Goal: Transaction & Acquisition: Book appointment/travel/reservation

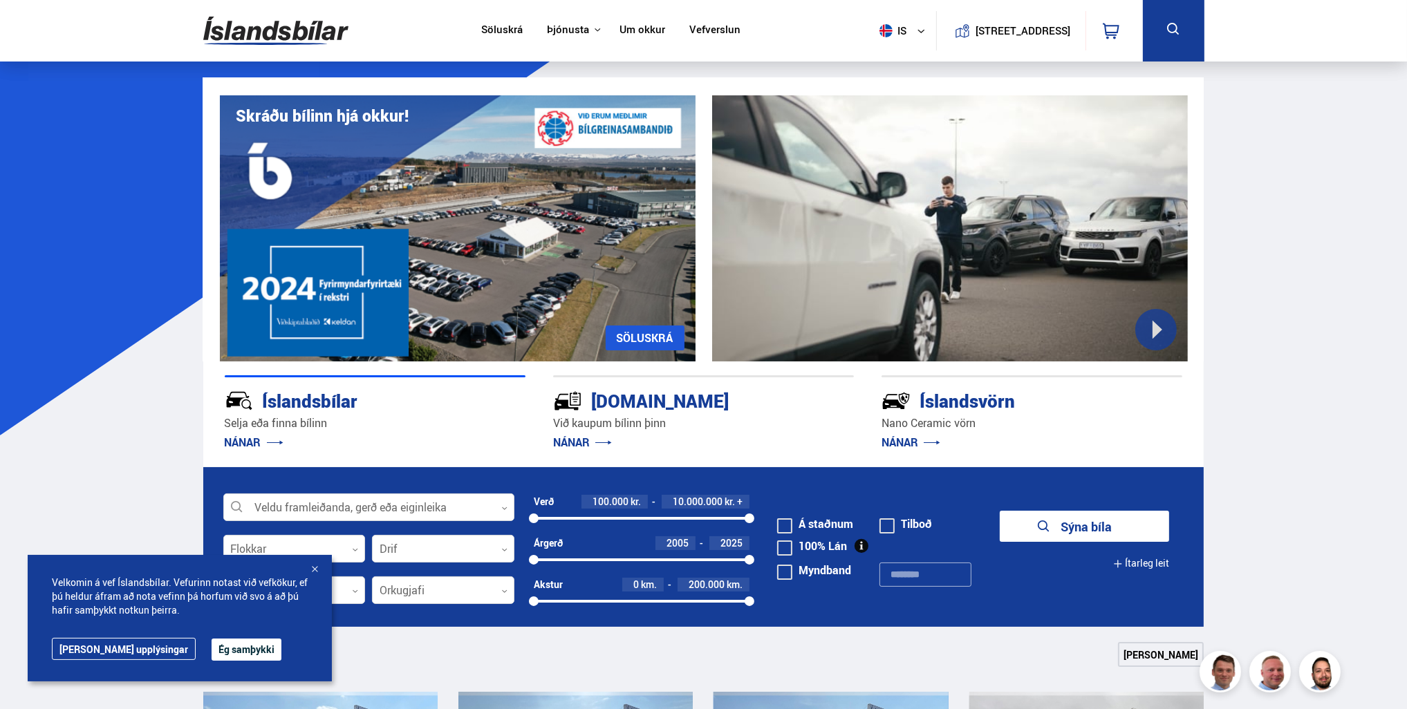
click at [215, 657] on button "Ég samþykki" at bounding box center [247, 650] width 70 height 22
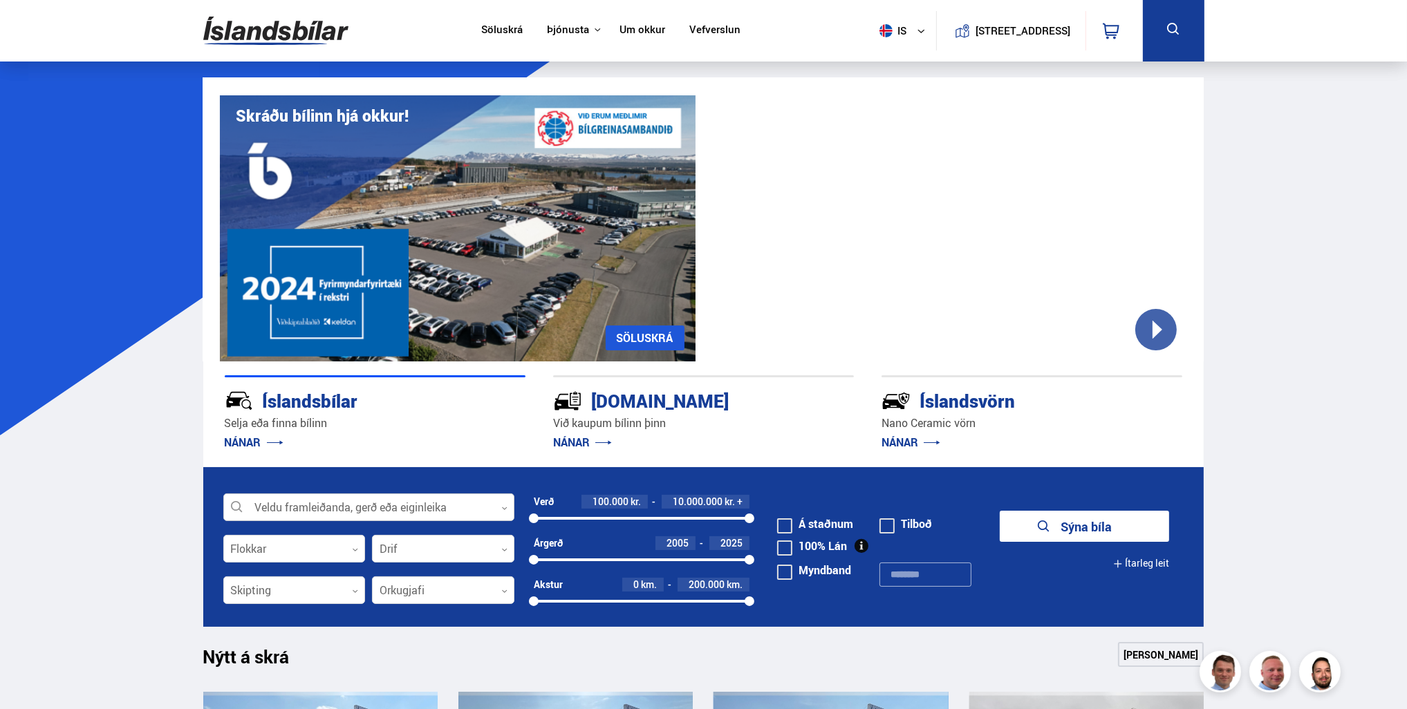
click at [320, 497] on div at bounding box center [368, 508] width 291 height 28
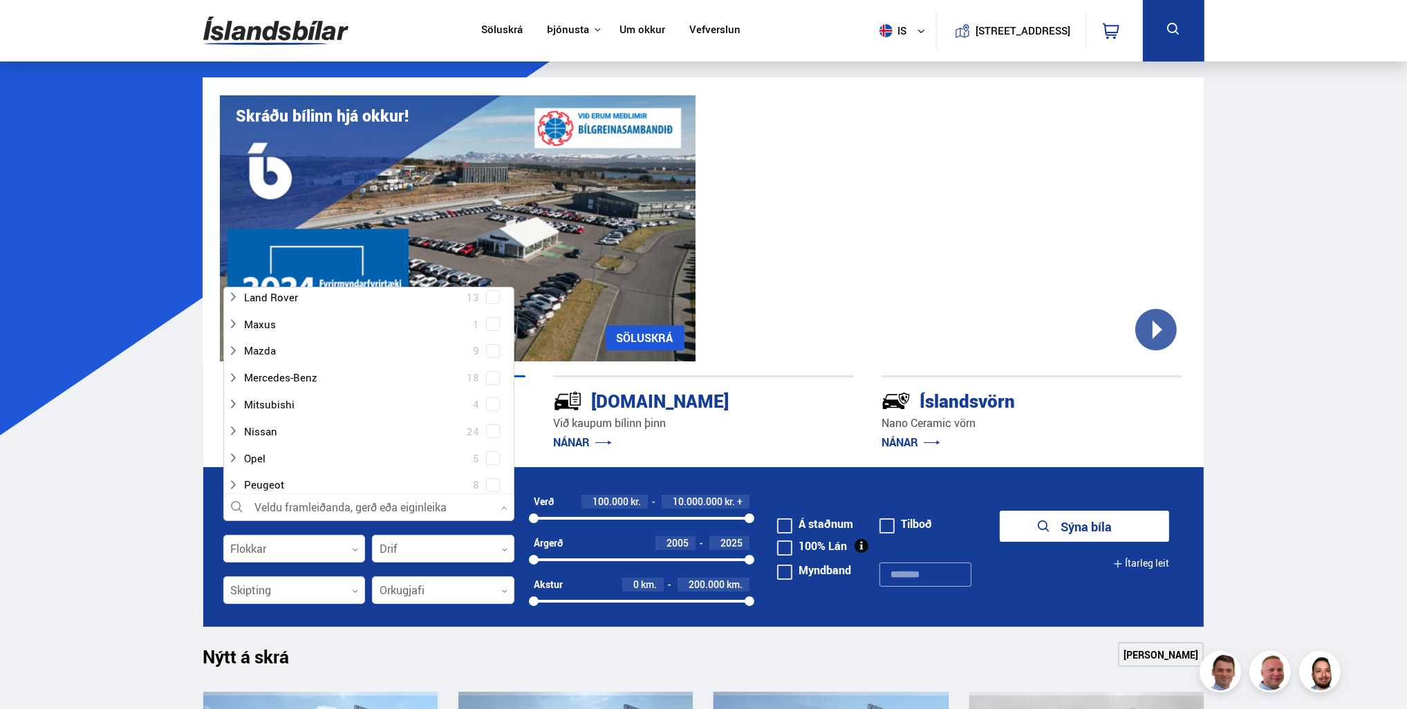
scroll to position [484, 0]
click at [231, 487] on icon at bounding box center [232, 484] width 11 height 11
click at [486, 449] on span at bounding box center [493, 454] width 14 height 14
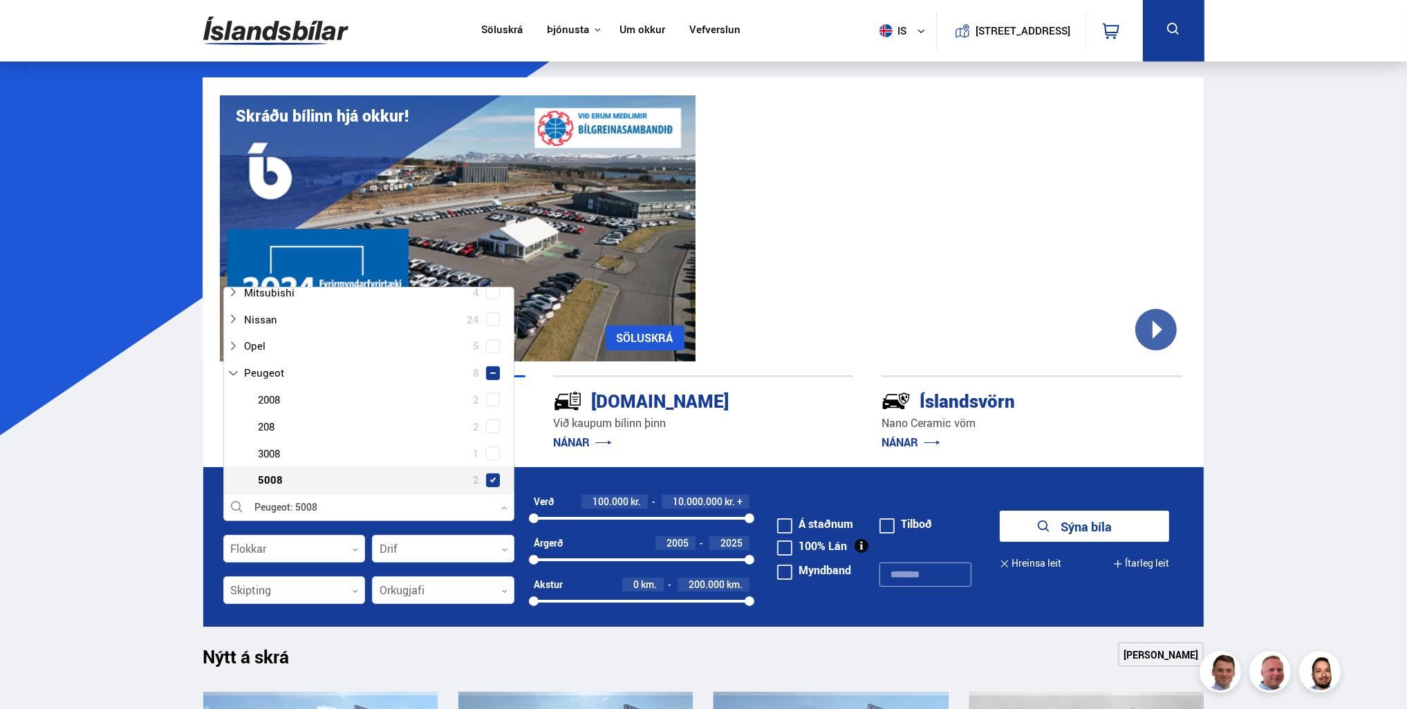
scroll to position [649, 0]
click at [1104, 525] on button "Sýna 2 bíla" at bounding box center [1083, 526] width 169 height 31
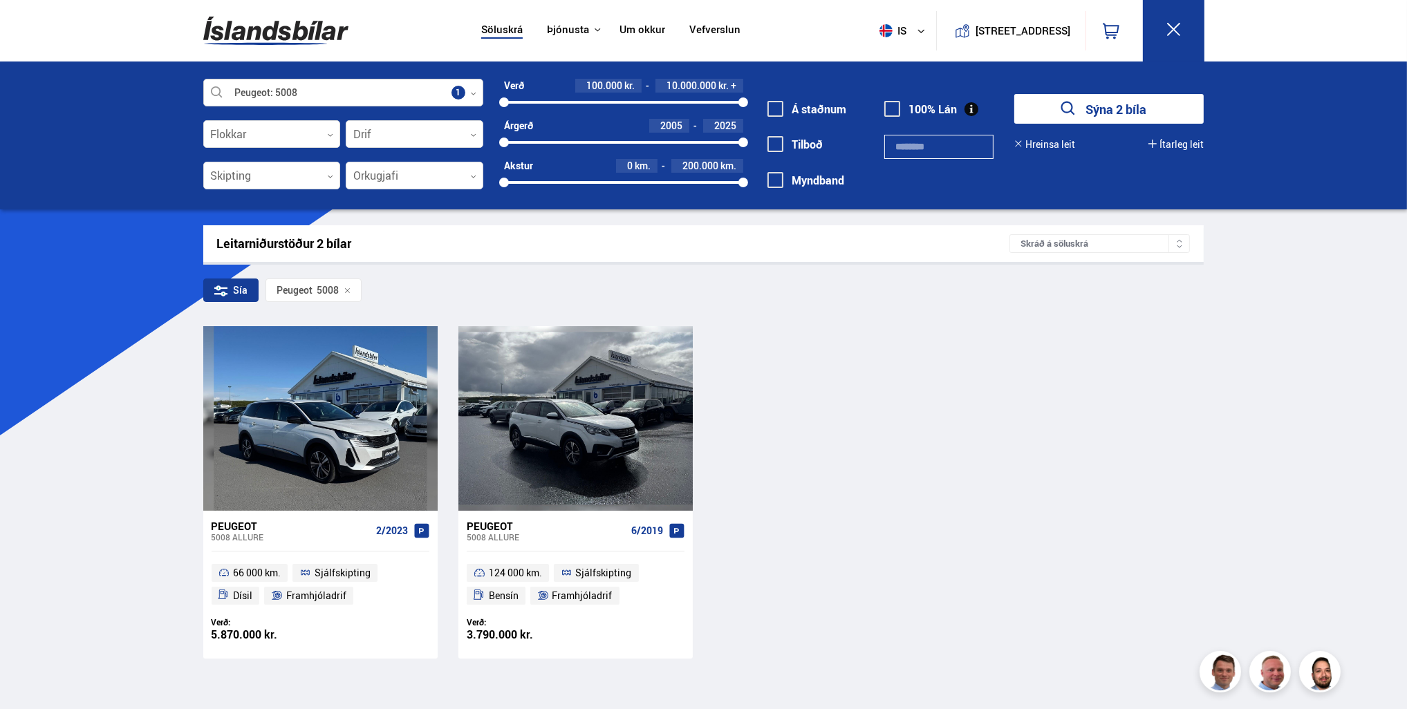
click at [466, 99] on div at bounding box center [343, 93] width 280 height 28
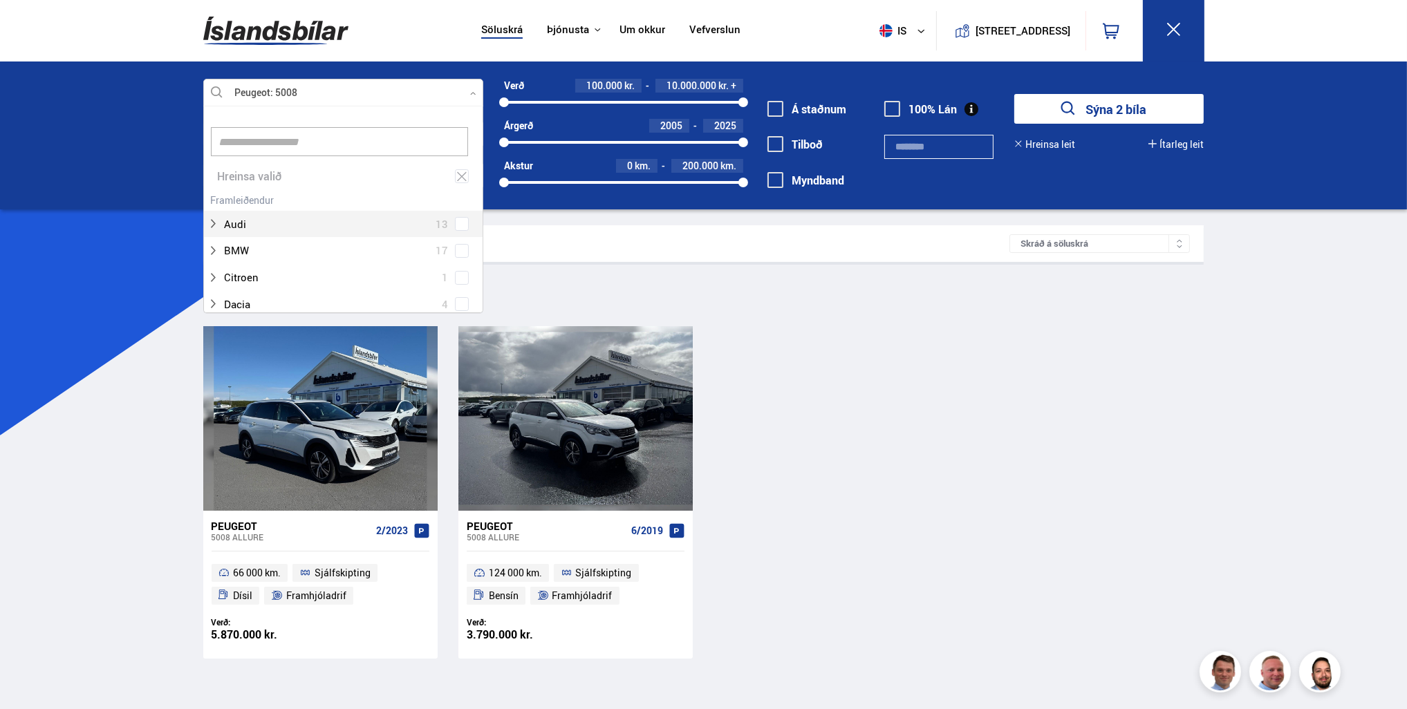
scroll to position [206, 276]
click at [455, 176] on icon at bounding box center [461, 176] width 12 height 13
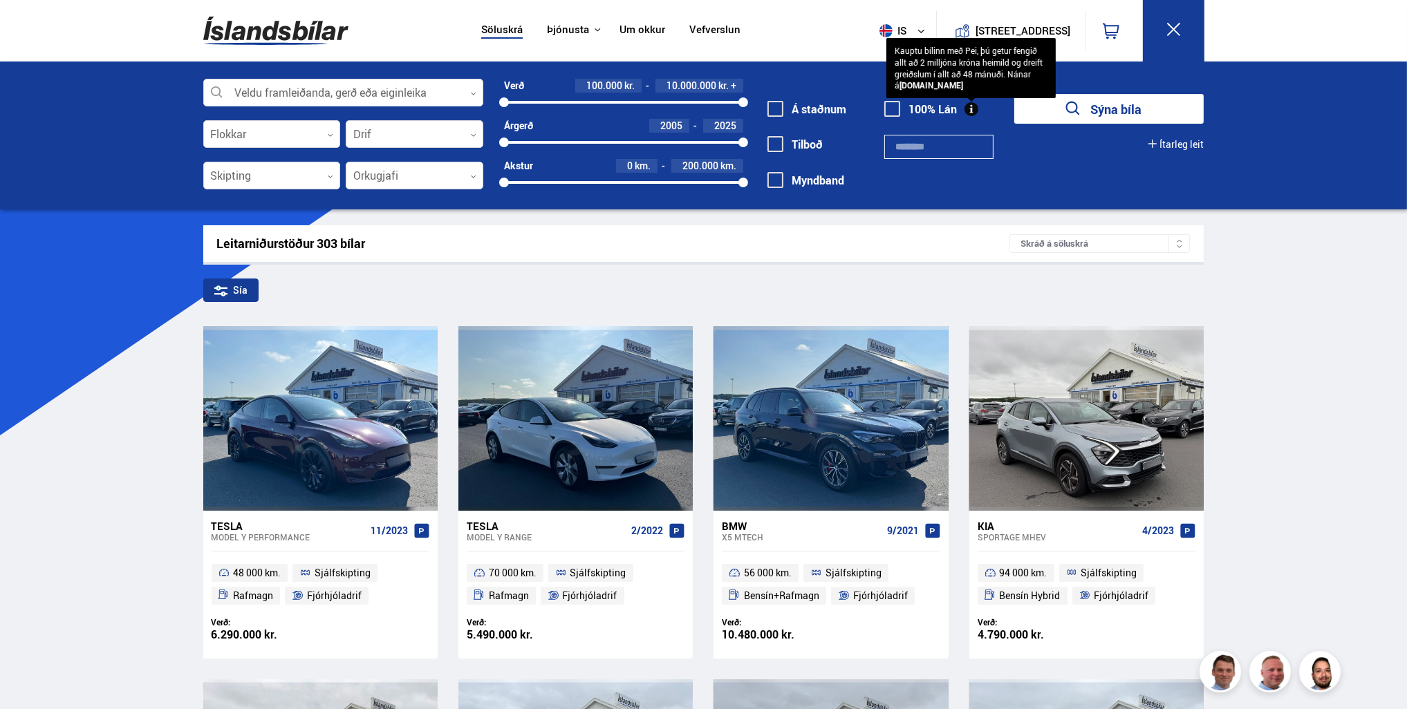
click at [1185, 144] on button "Ítarleg leit" at bounding box center [1175, 144] width 55 height 11
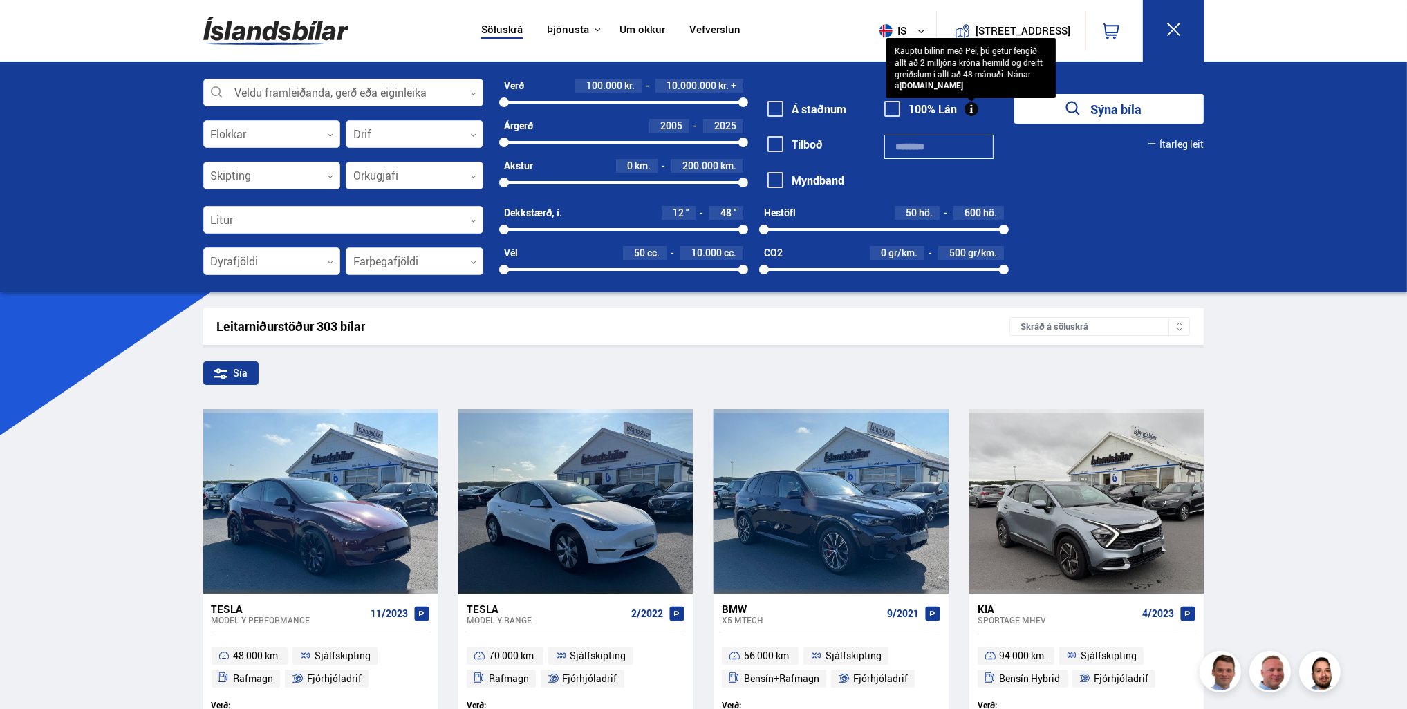
click at [409, 262] on div at bounding box center [415, 262] width 138 height 28
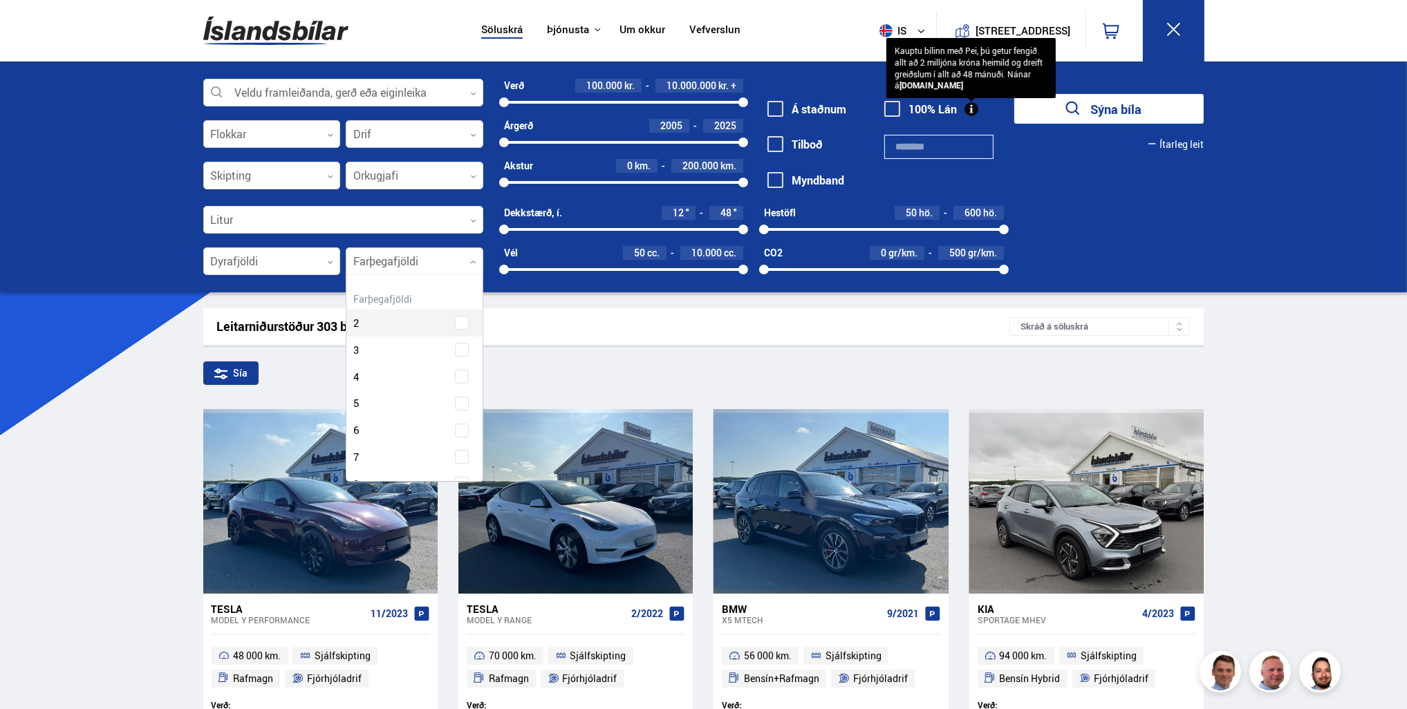
scroll to position [206, 133]
click at [462, 462] on div "Farþegafjöldi 2 Farþegafjöldi 3 Farþegafjöldi 4 Farþegafjöldi 5 Farþegafjöldi 6…" at bounding box center [414, 420] width 136 height 262
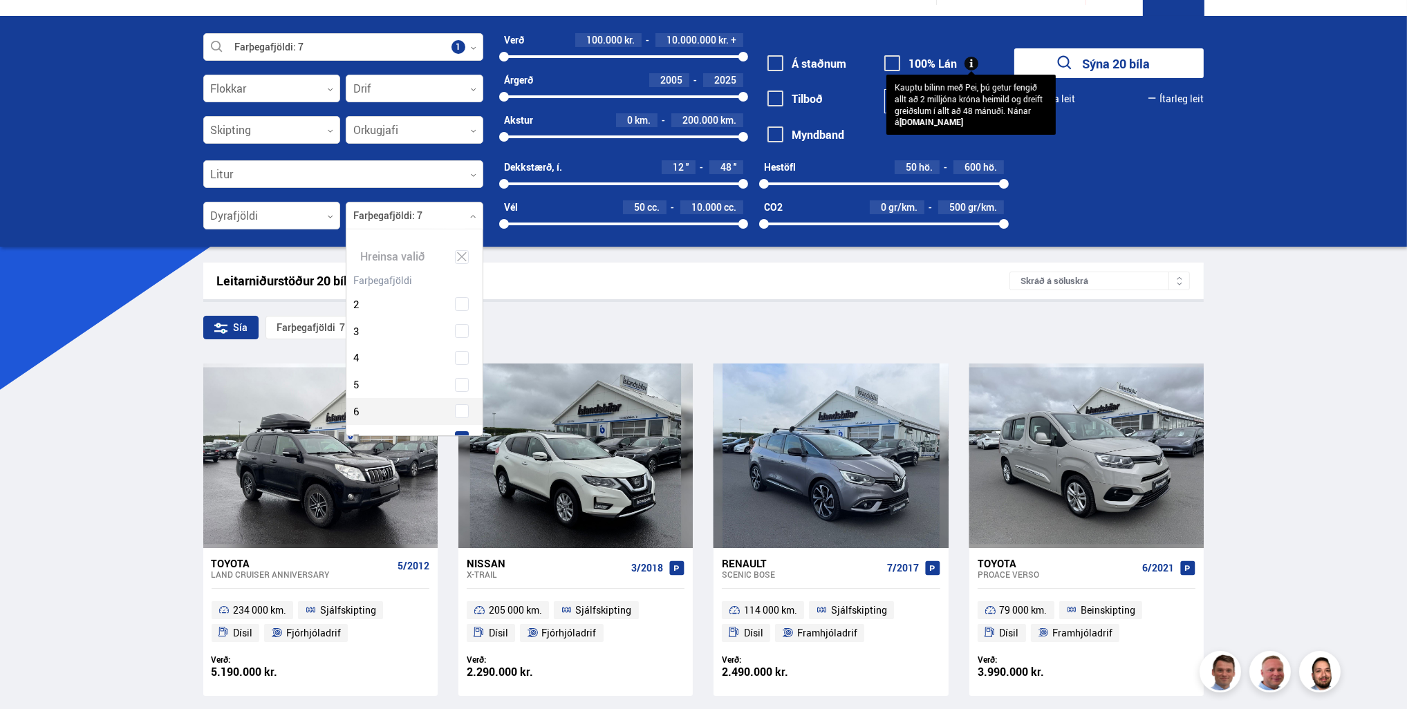
scroll to position [69, 0]
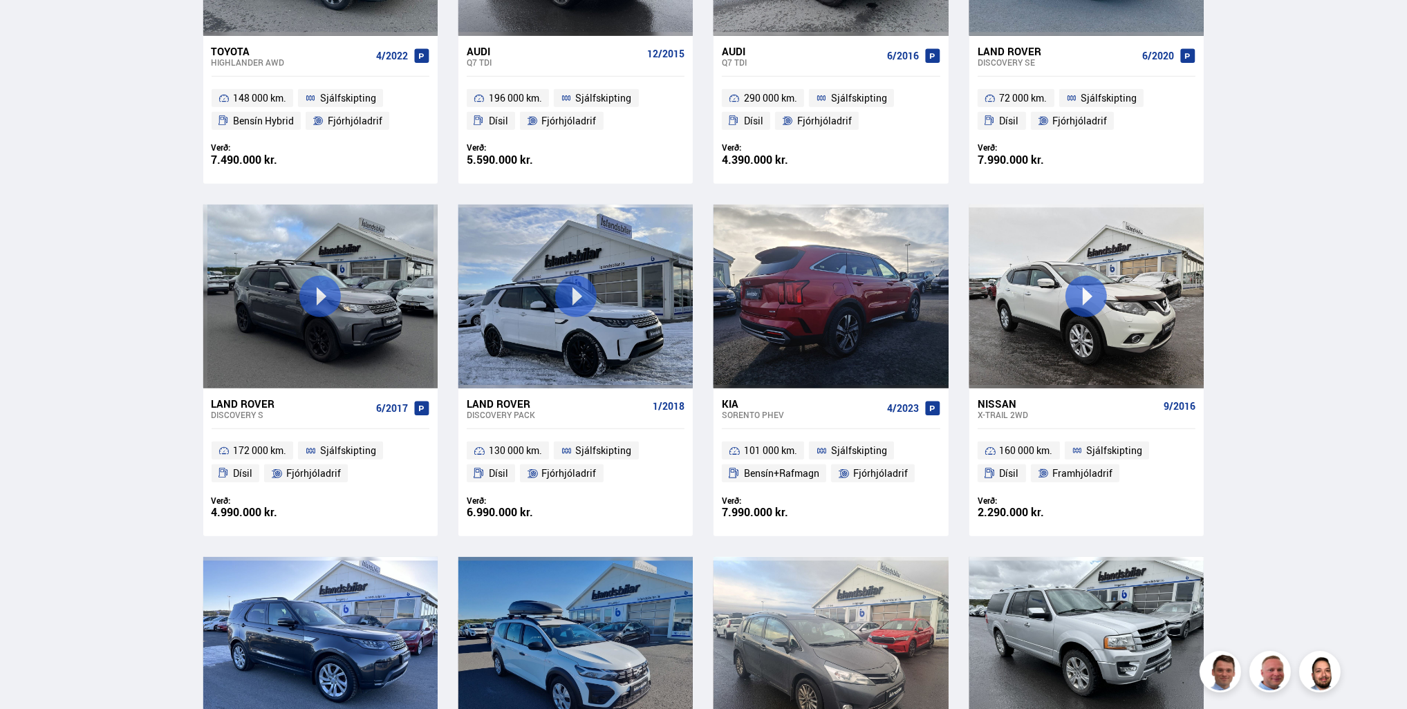
scroll to position [1239, 0]
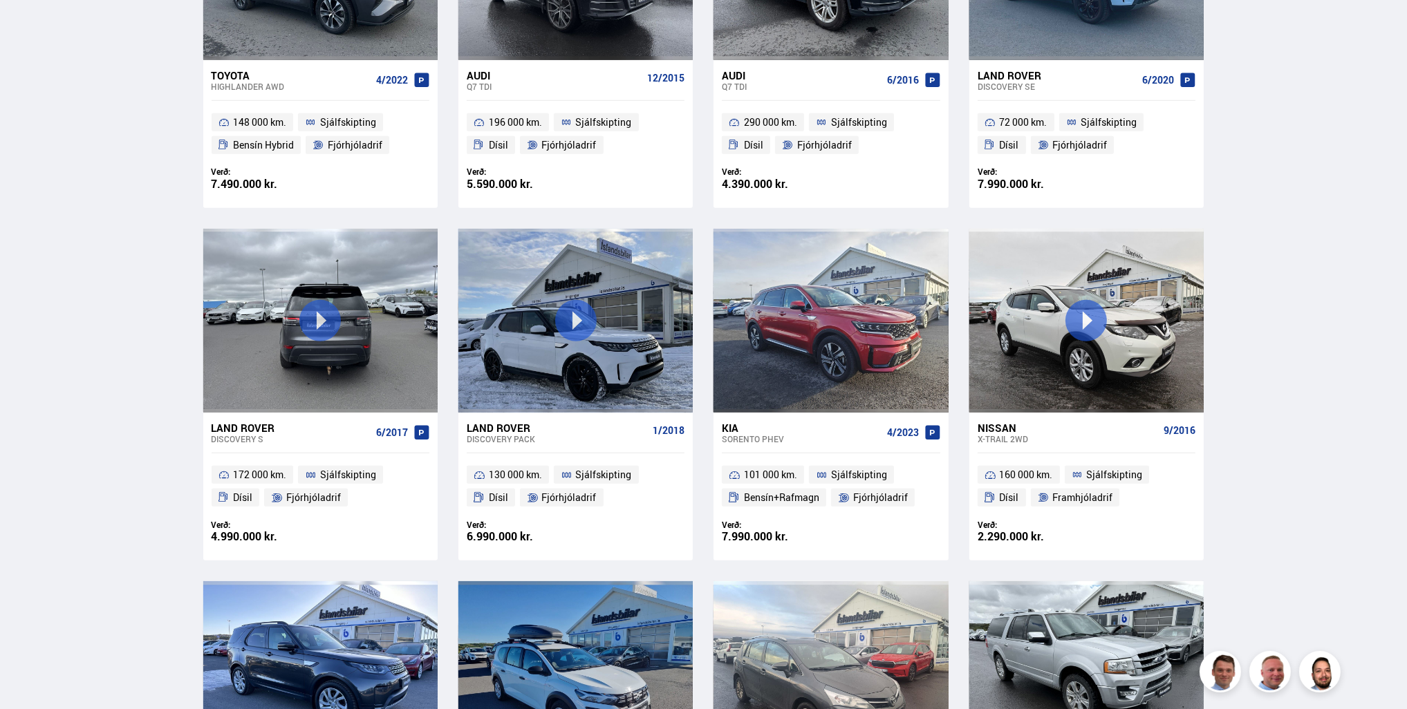
drag, startPoint x: 387, startPoint y: 356, endPoint x: 39, endPoint y: 261, distance: 361.0
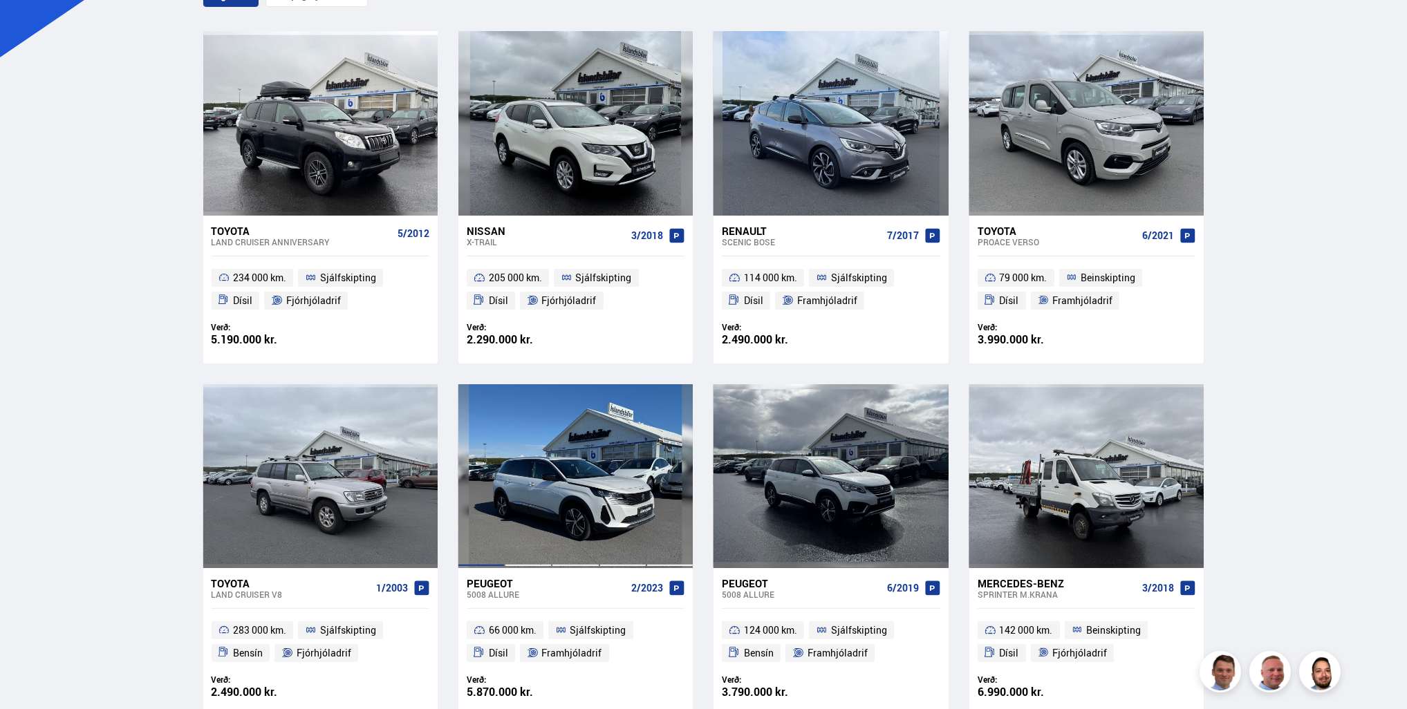
scroll to position [340, 0]
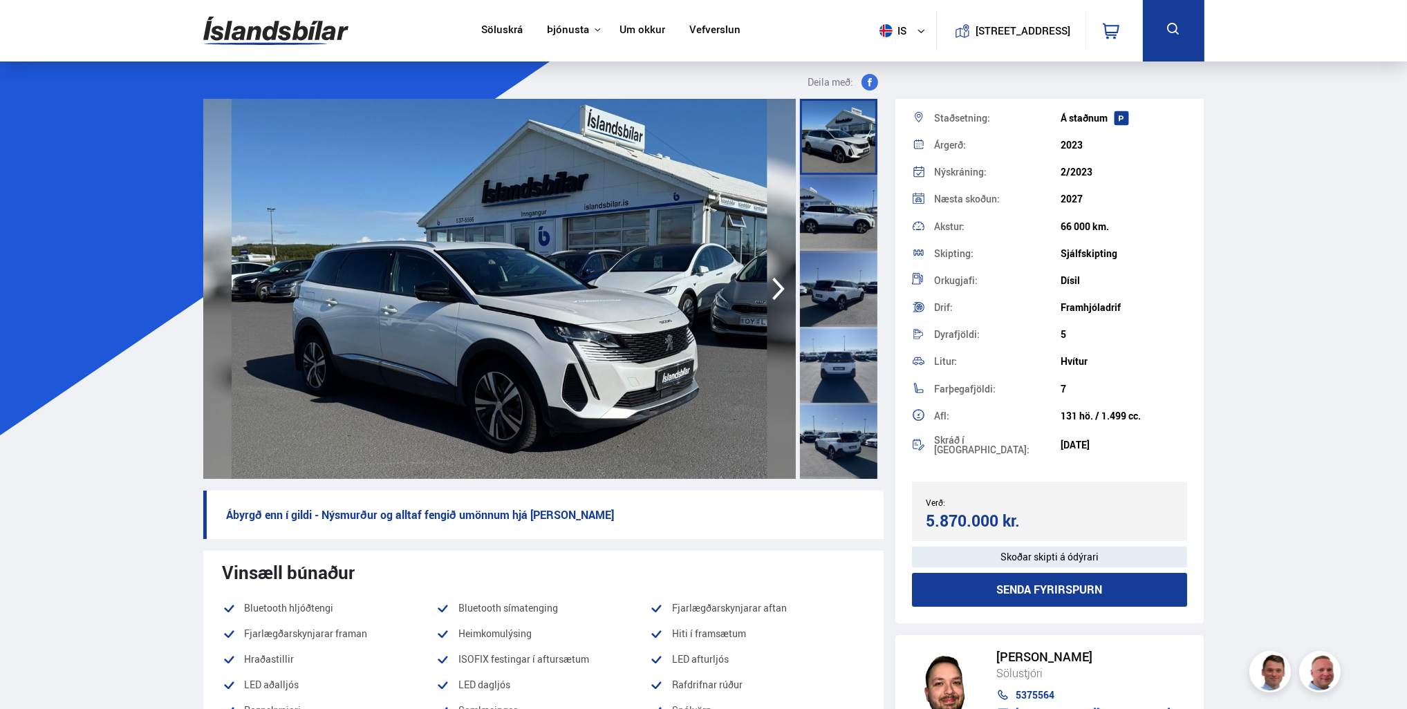
scroll to position [91, 0]
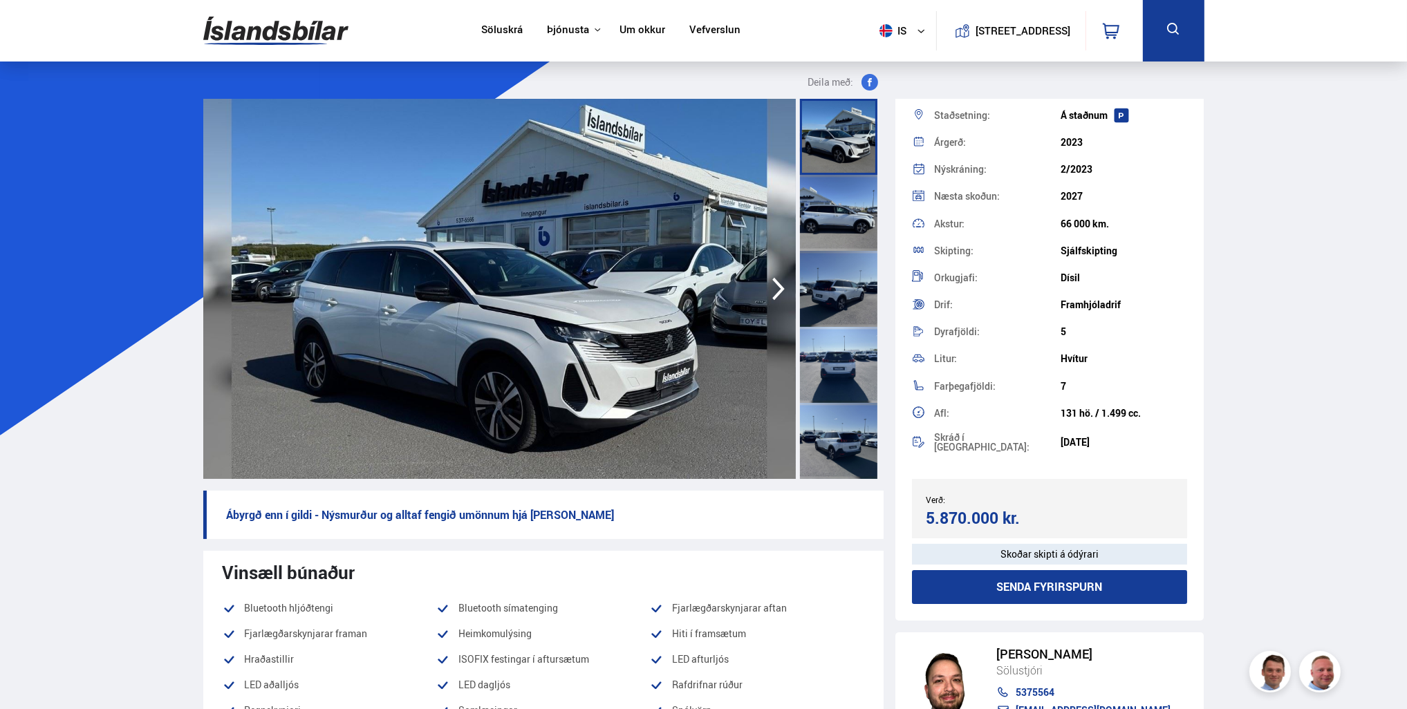
click at [823, 200] on div at bounding box center [838, 213] width 77 height 76
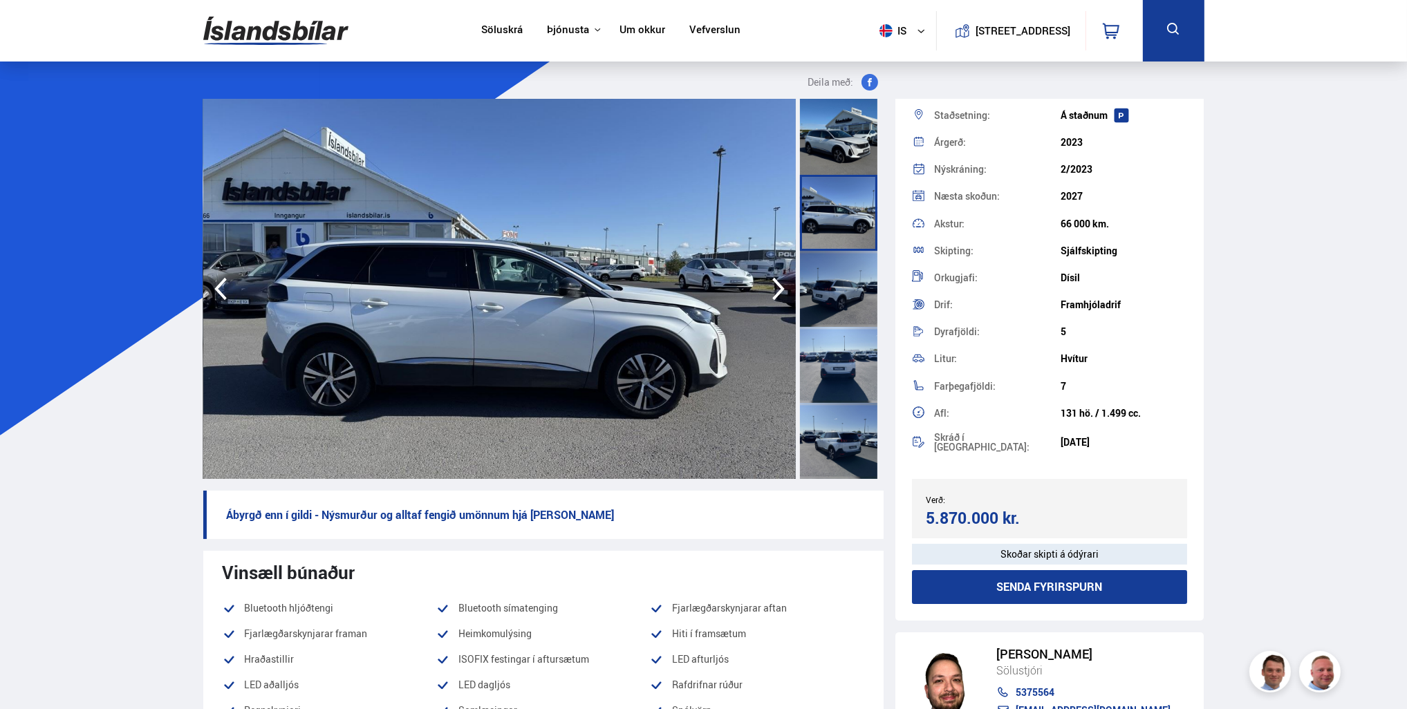
click at [836, 292] on div at bounding box center [838, 289] width 77 height 76
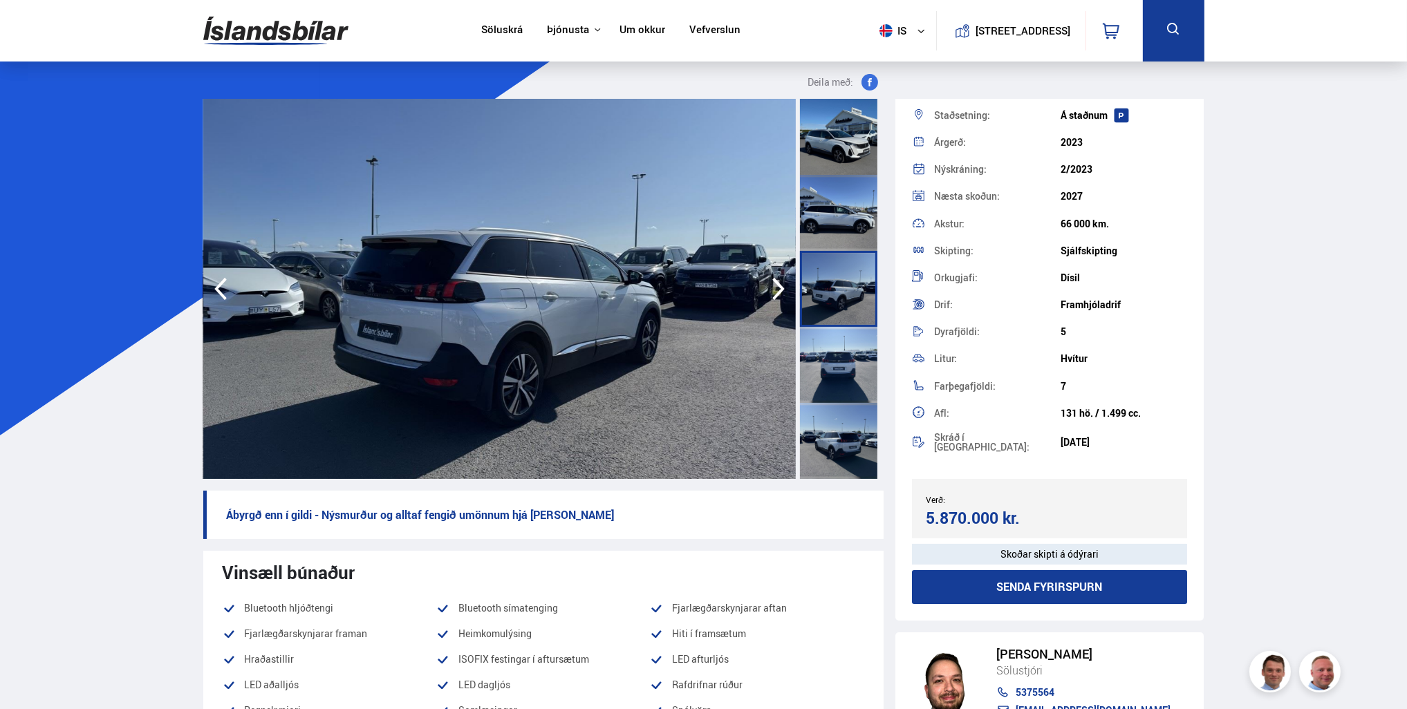
click at [841, 361] on div at bounding box center [838, 365] width 77 height 76
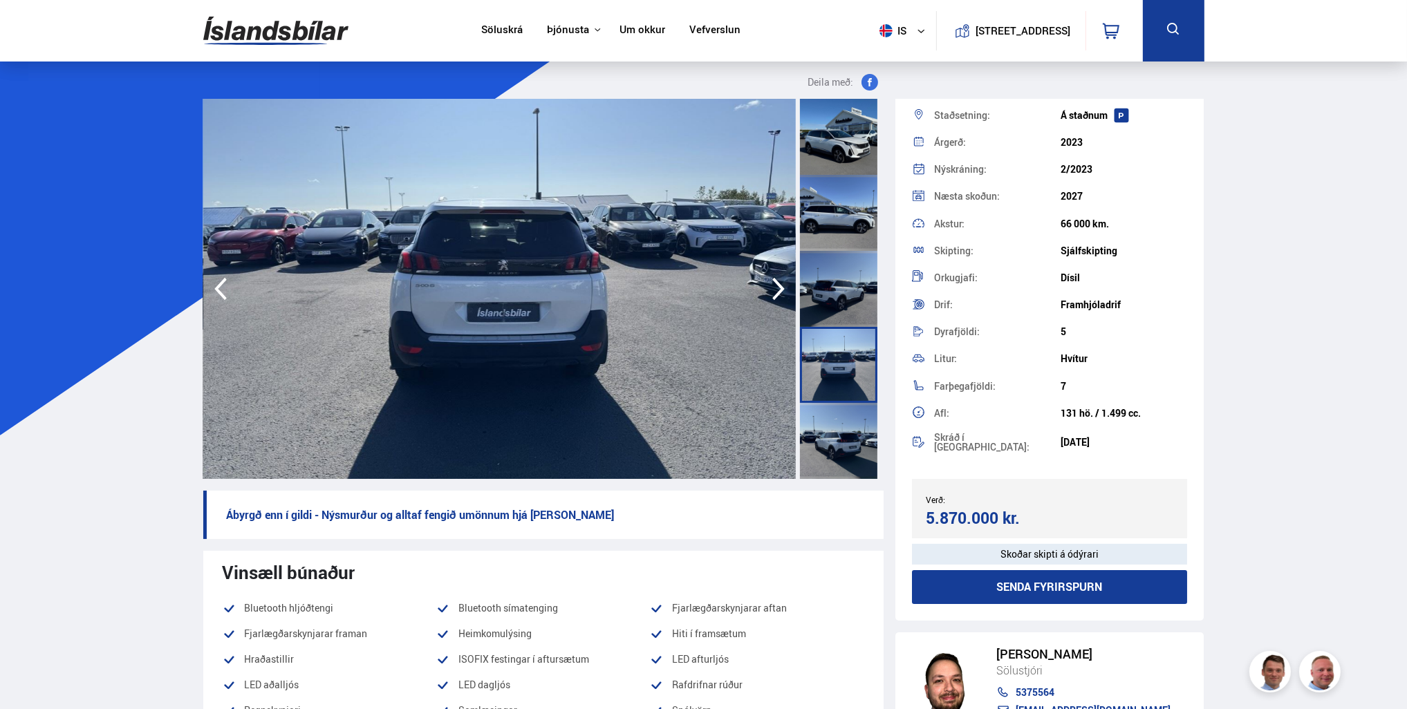
click at [846, 422] on div at bounding box center [838, 441] width 77 height 76
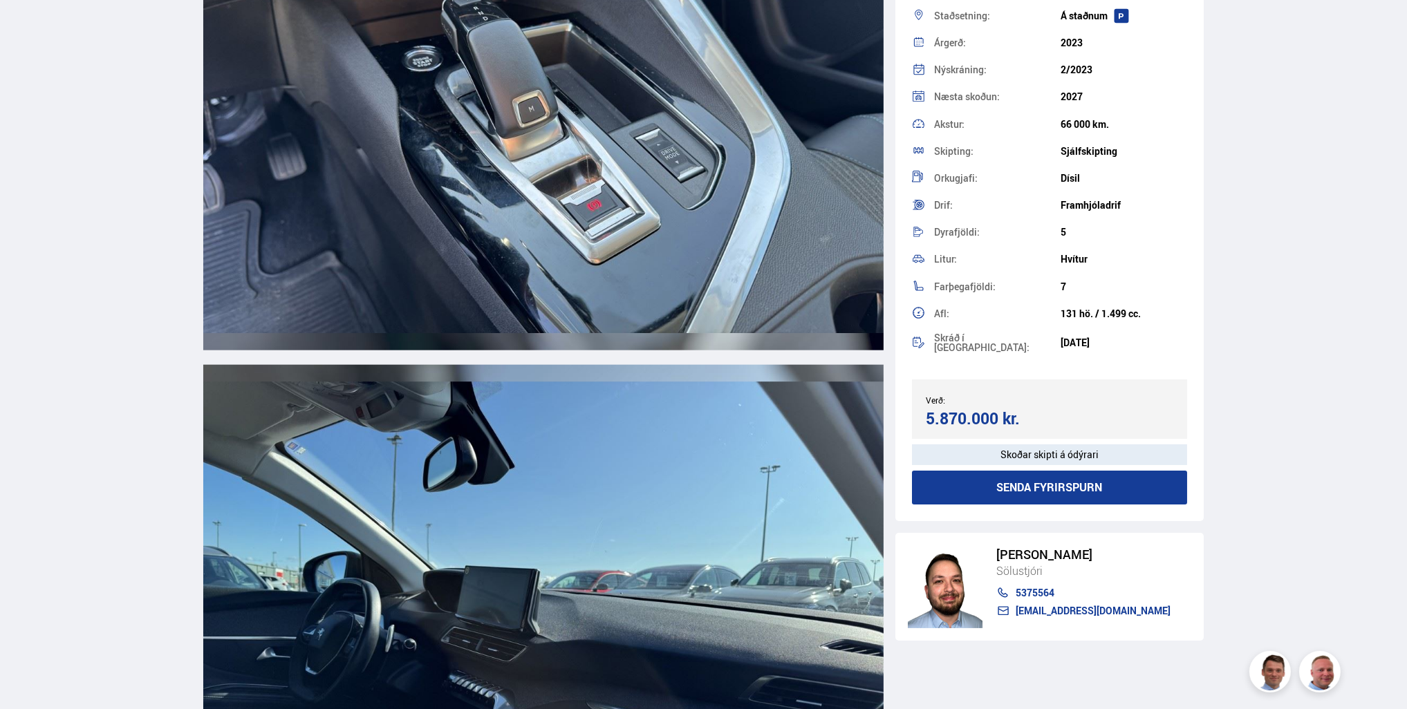
scroll to position [9262, 0]
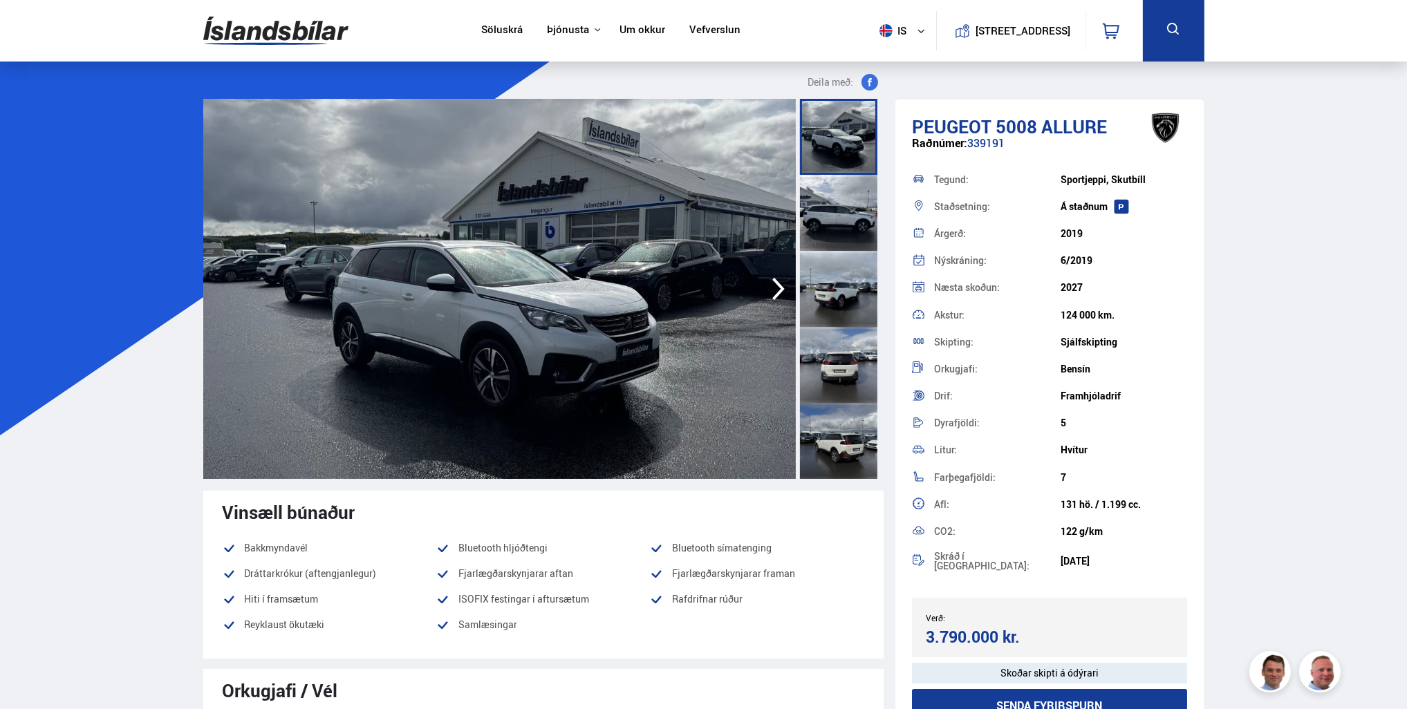
click at [847, 138] on div at bounding box center [838, 137] width 77 height 76
click at [778, 281] on icon "button" at bounding box center [778, 288] width 28 height 33
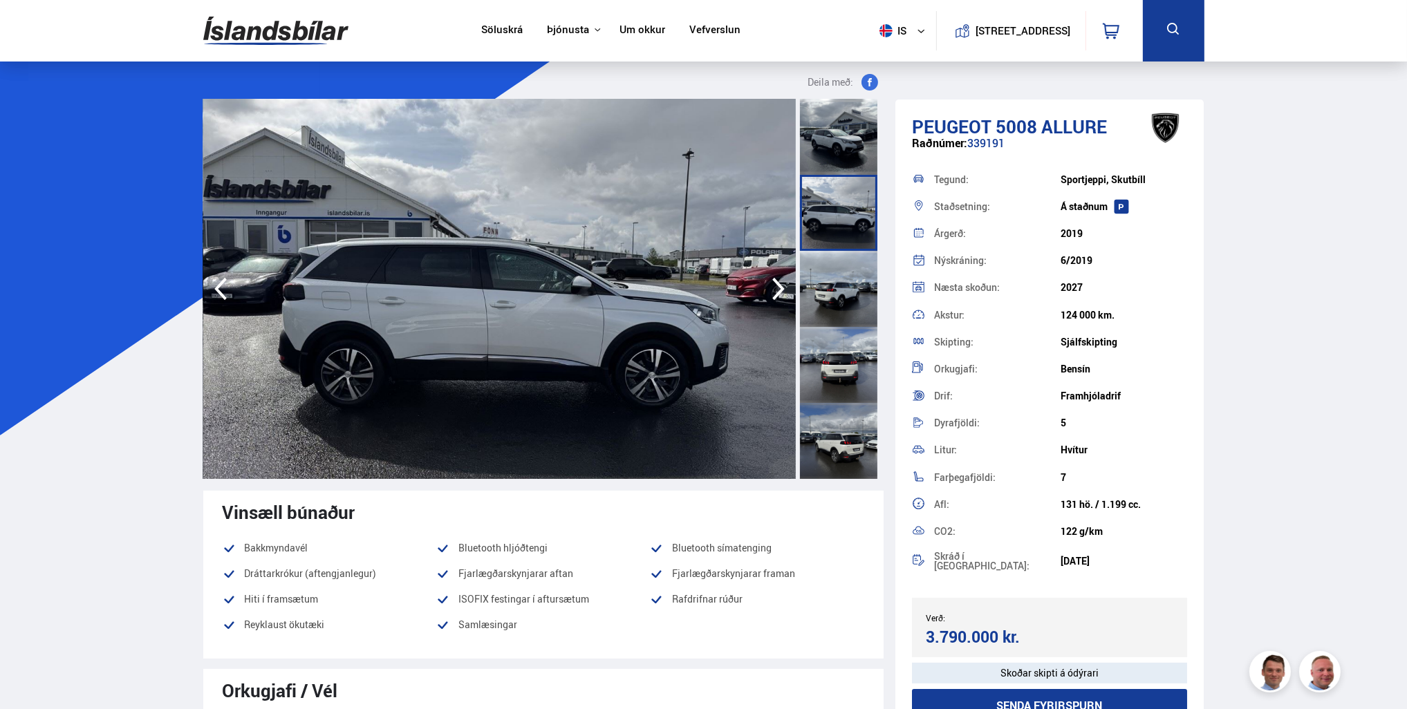
click at [778, 281] on icon "button" at bounding box center [778, 288] width 28 height 33
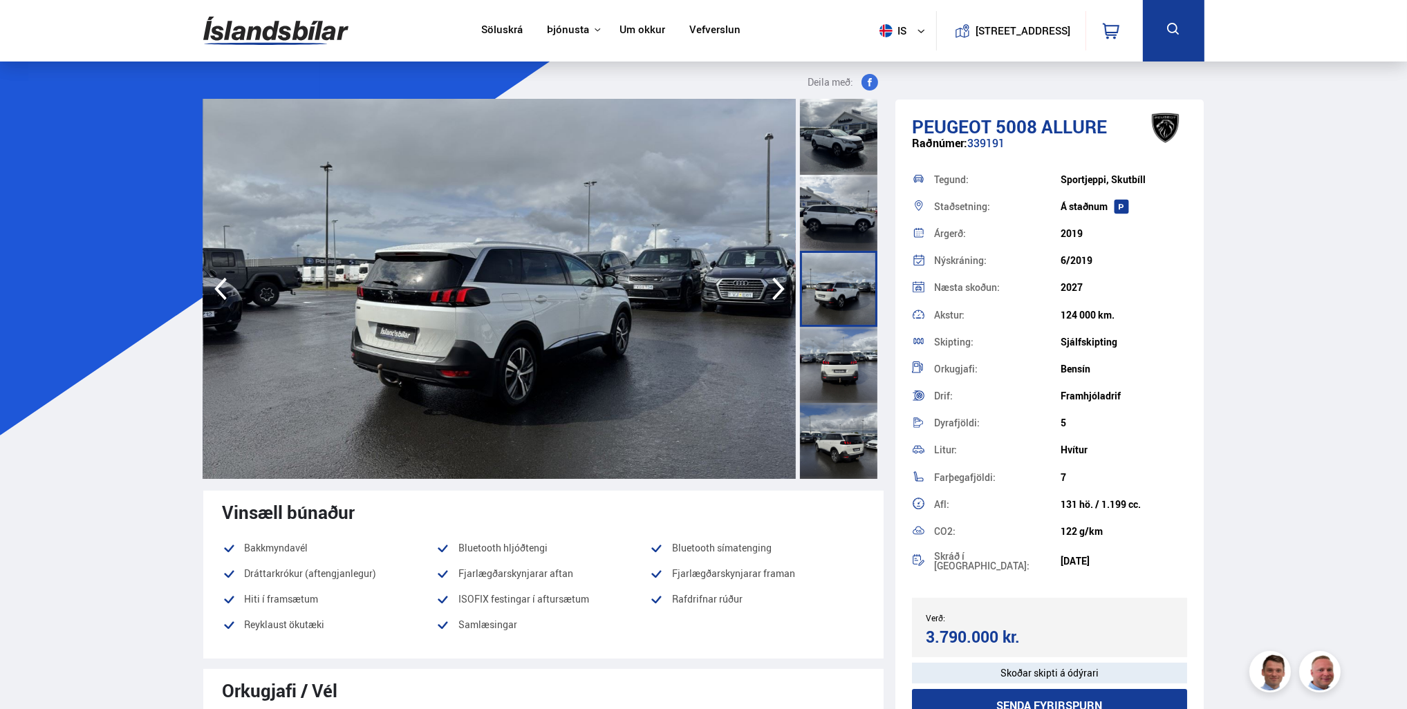
click at [778, 281] on icon "button" at bounding box center [778, 288] width 28 height 33
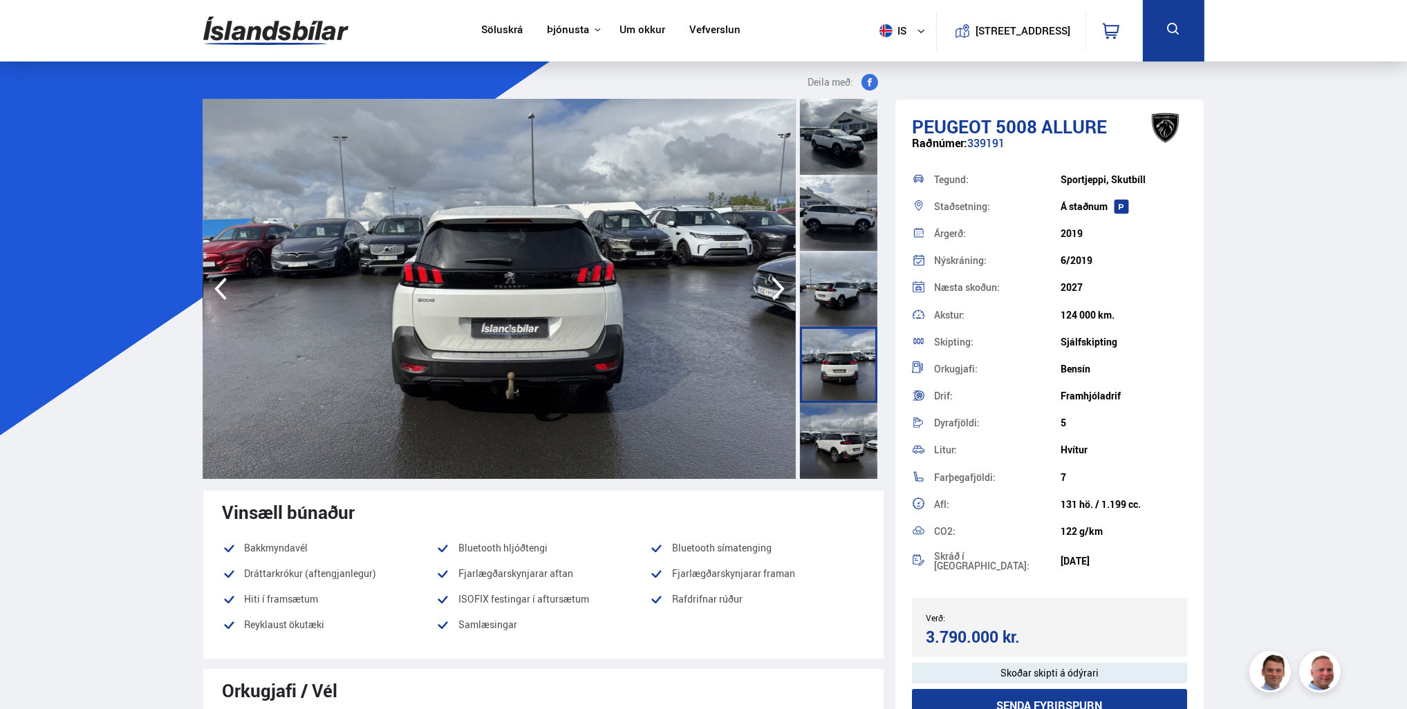
click at [778, 281] on icon "button" at bounding box center [778, 288] width 28 height 33
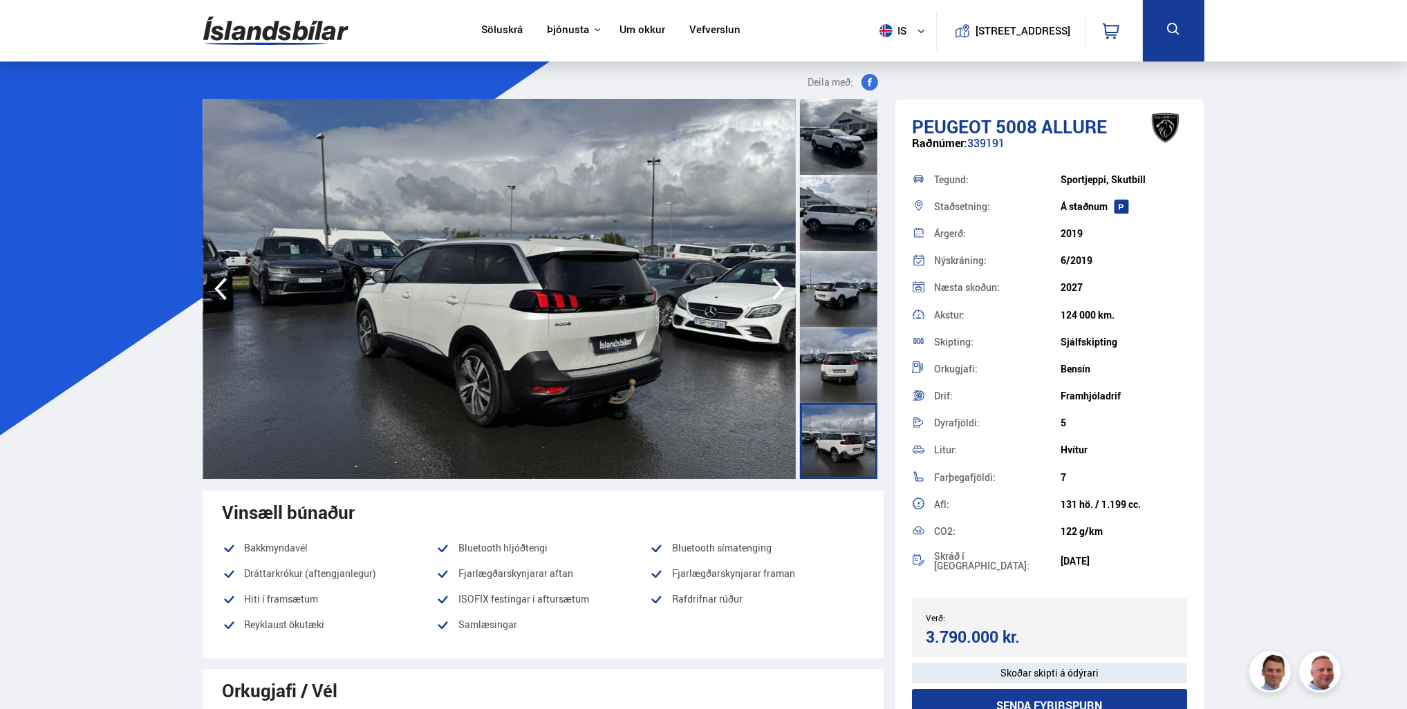
click at [778, 281] on icon "button" at bounding box center [778, 288] width 28 height 33
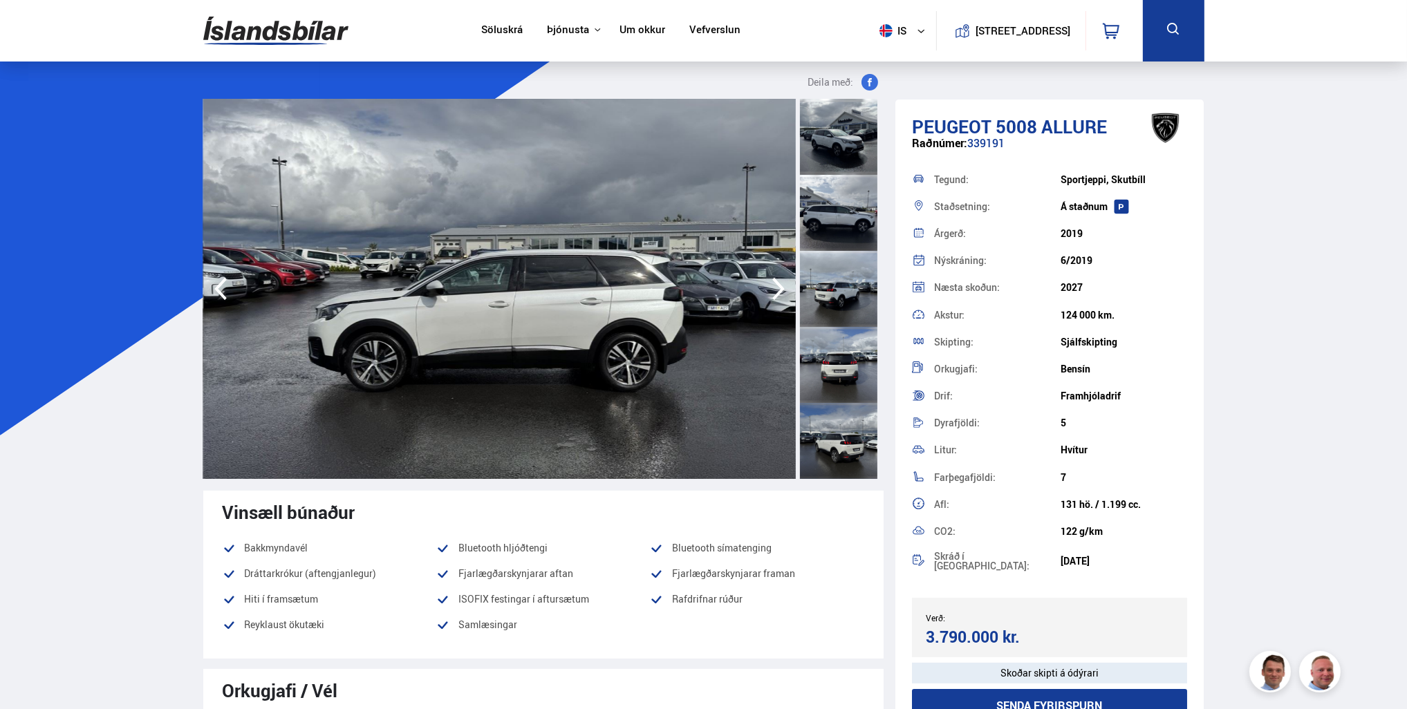
click at [778, 281] on icon "button" at bounding box center [778, 288] width 28 height 33
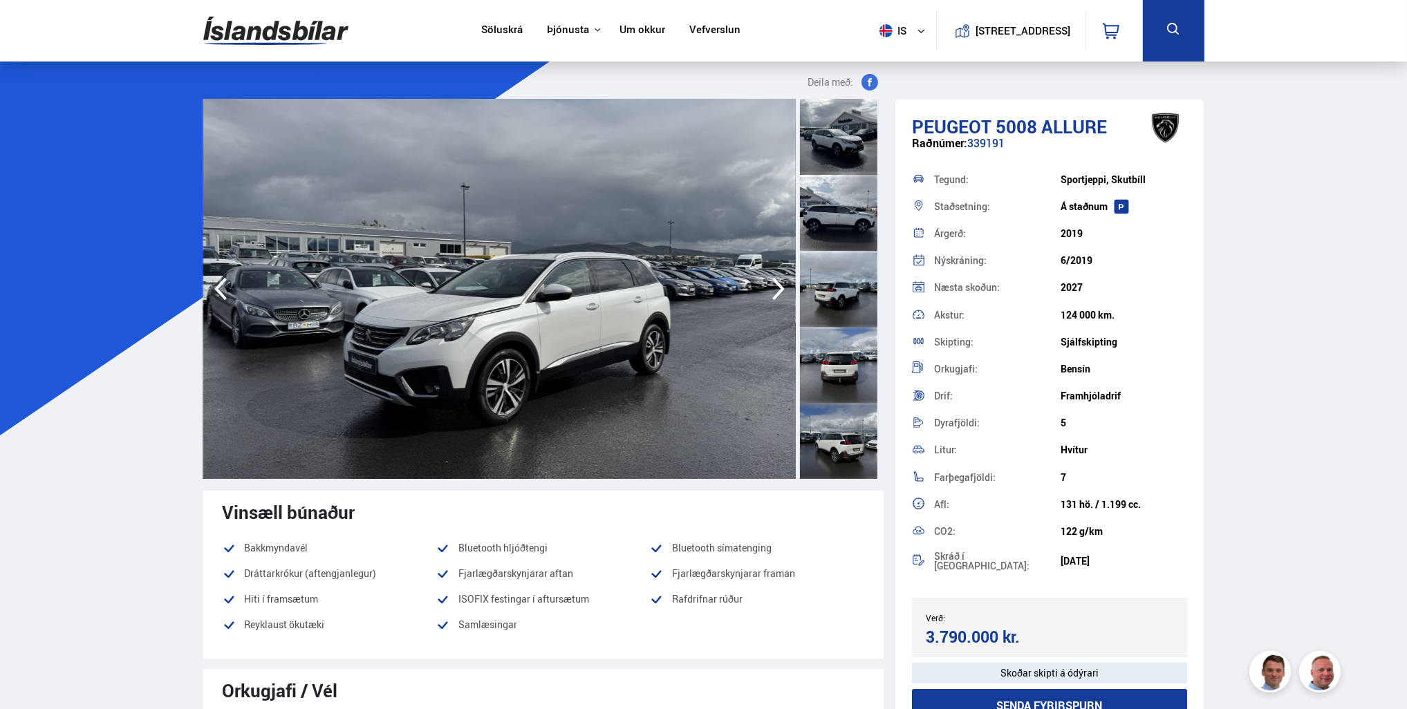
click at [778, 281] on icon "button" at bounding box center [778, 288] width 28 height 33
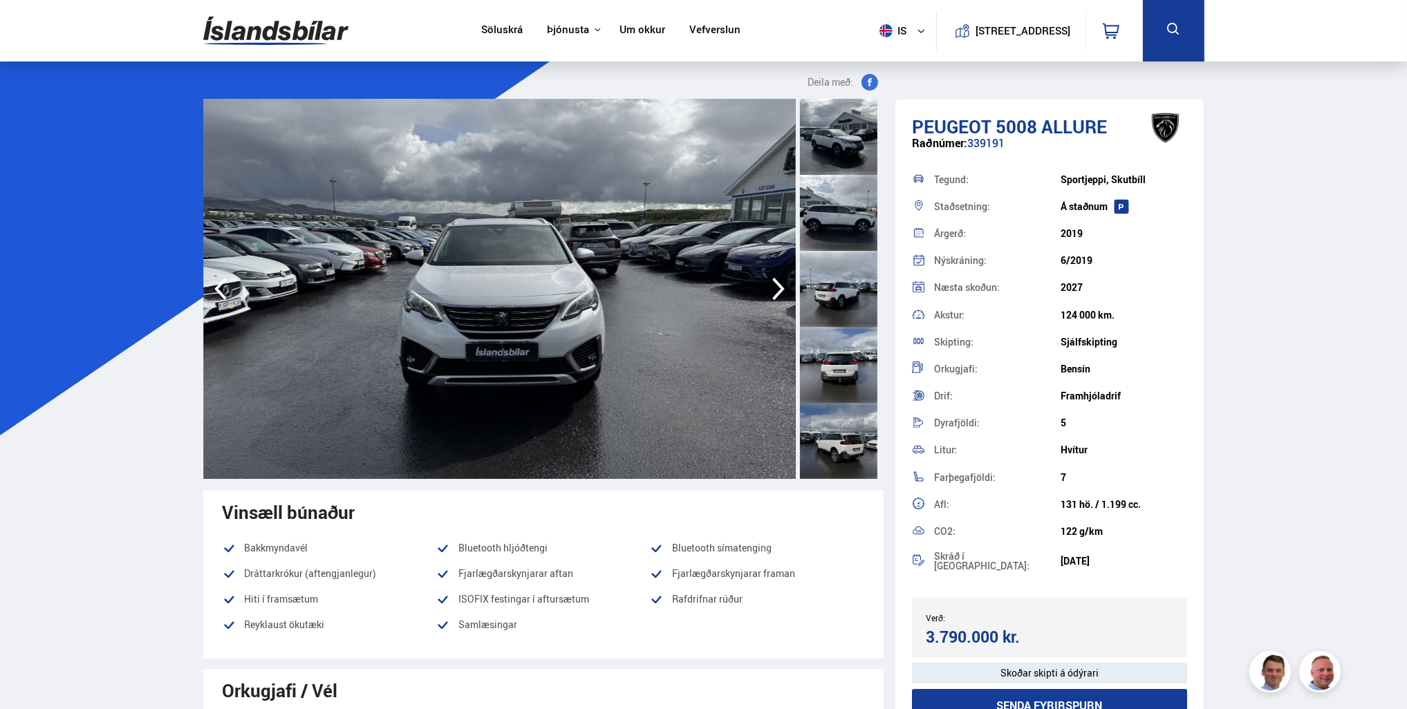
click at [778, 281] on icon "button" at bounding box center [778, 288] width 28 height 33
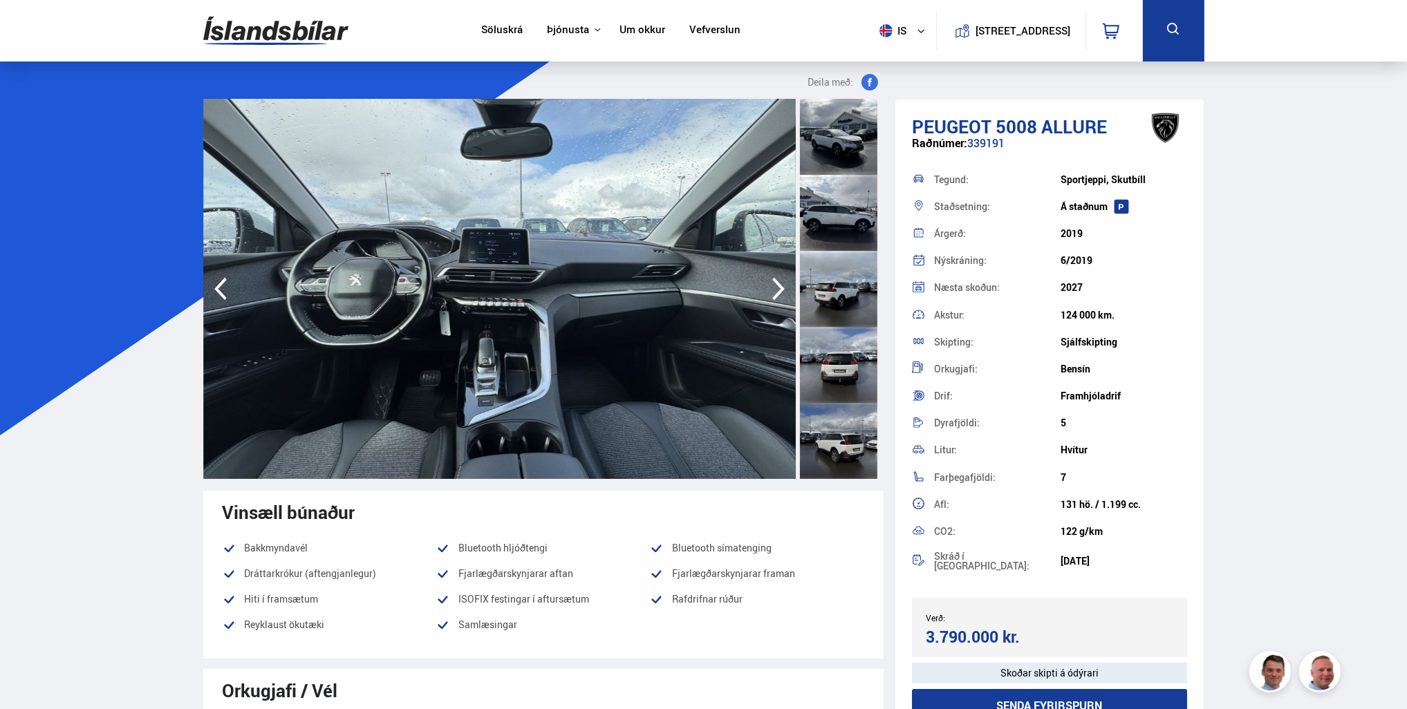
click at [778, 281] on icon "button" at bounding box center [778, 288] width 28 height 33
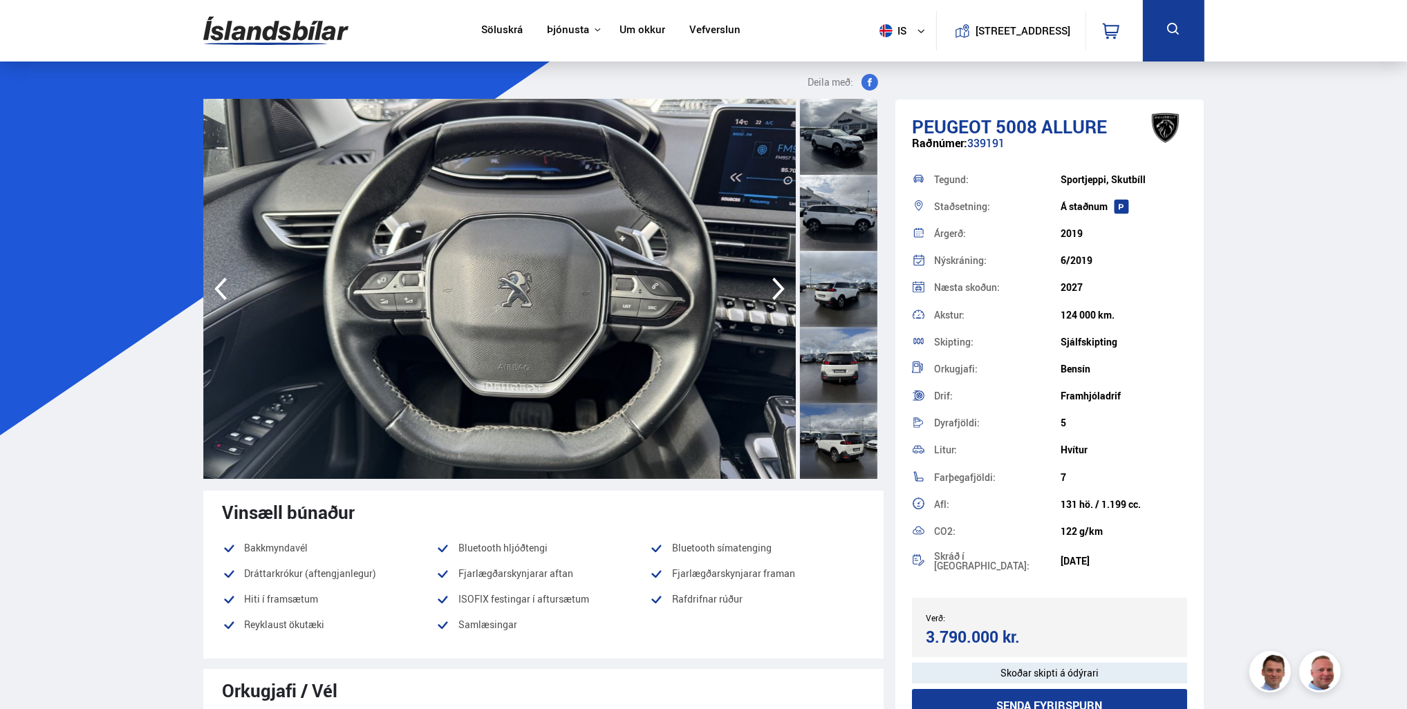
click at [778, 281] on icon "button" at bounding box center [778, 288] width 28 height 33
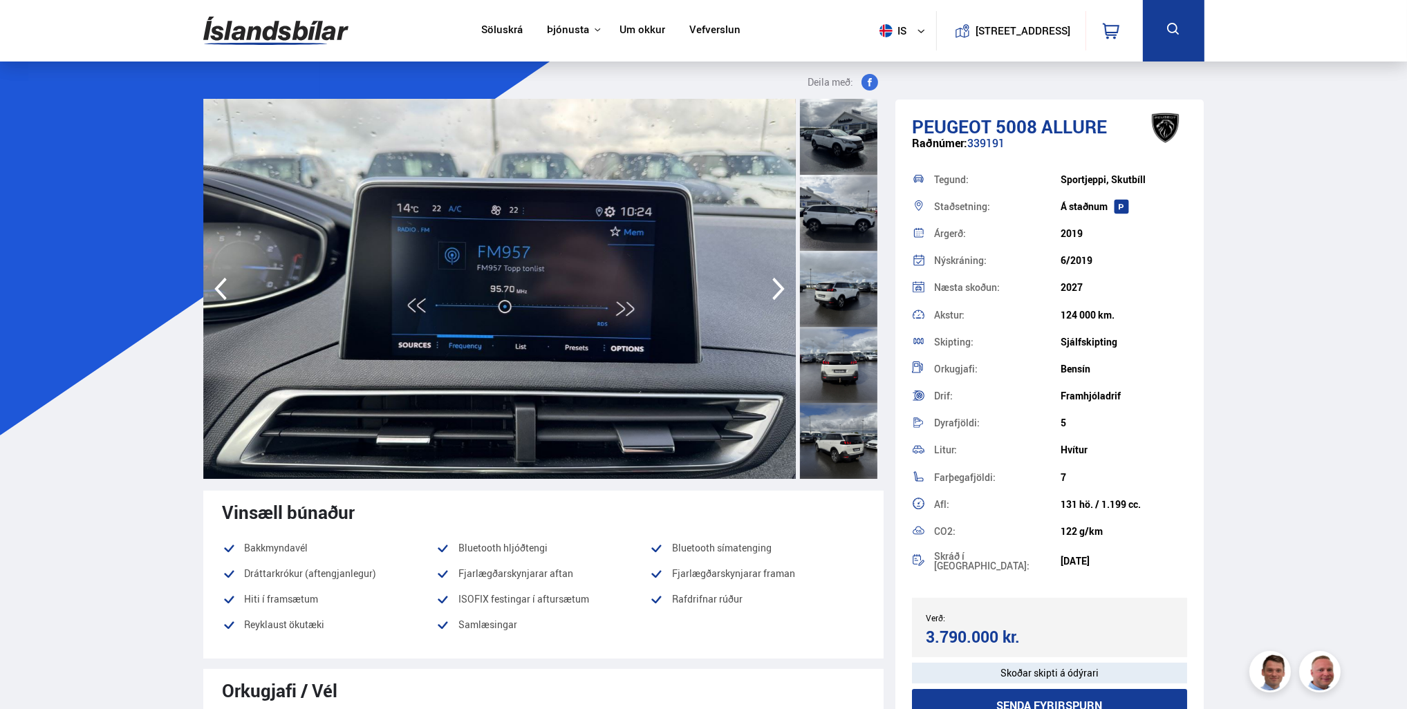
click at [778, 281] on icon "button" at bounding box center [778, 288] width 28 height 33
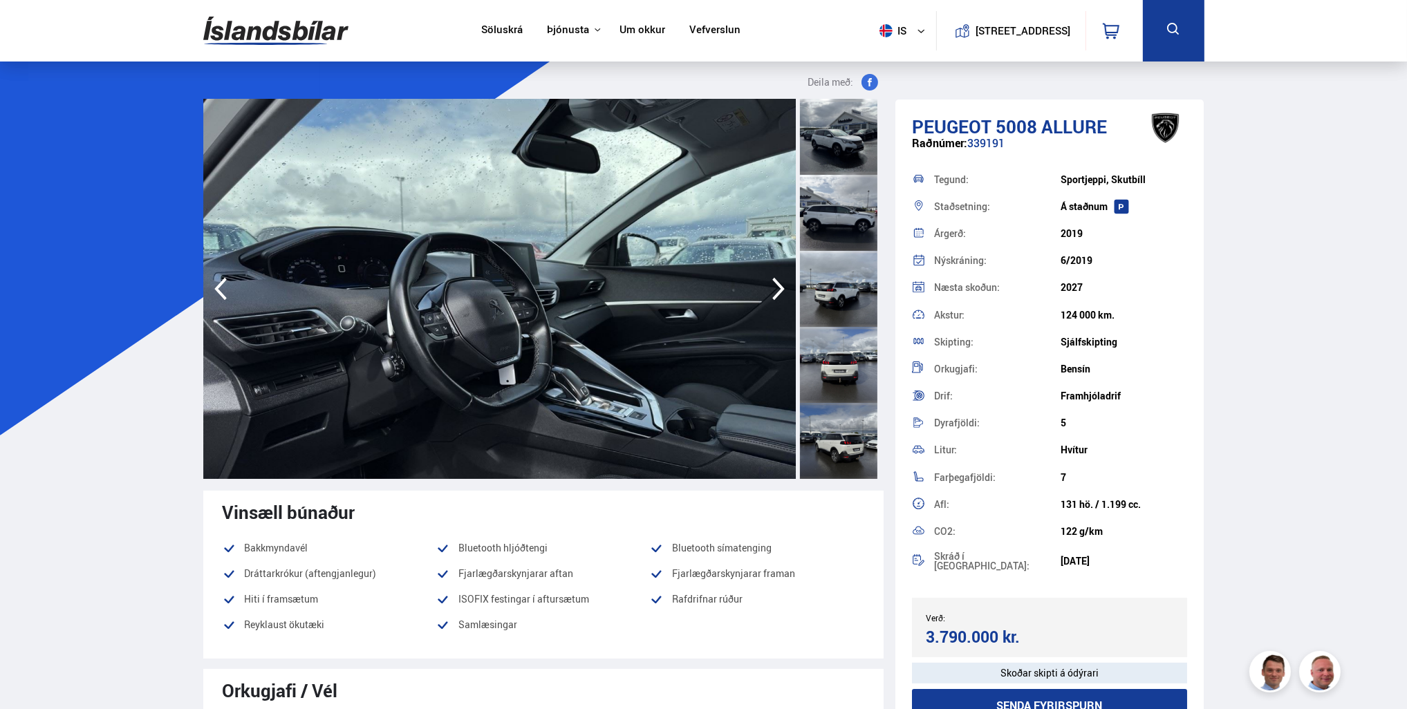
click at [778, 281] on icon "button" at bounding box center [778, 288] width 28 height 33
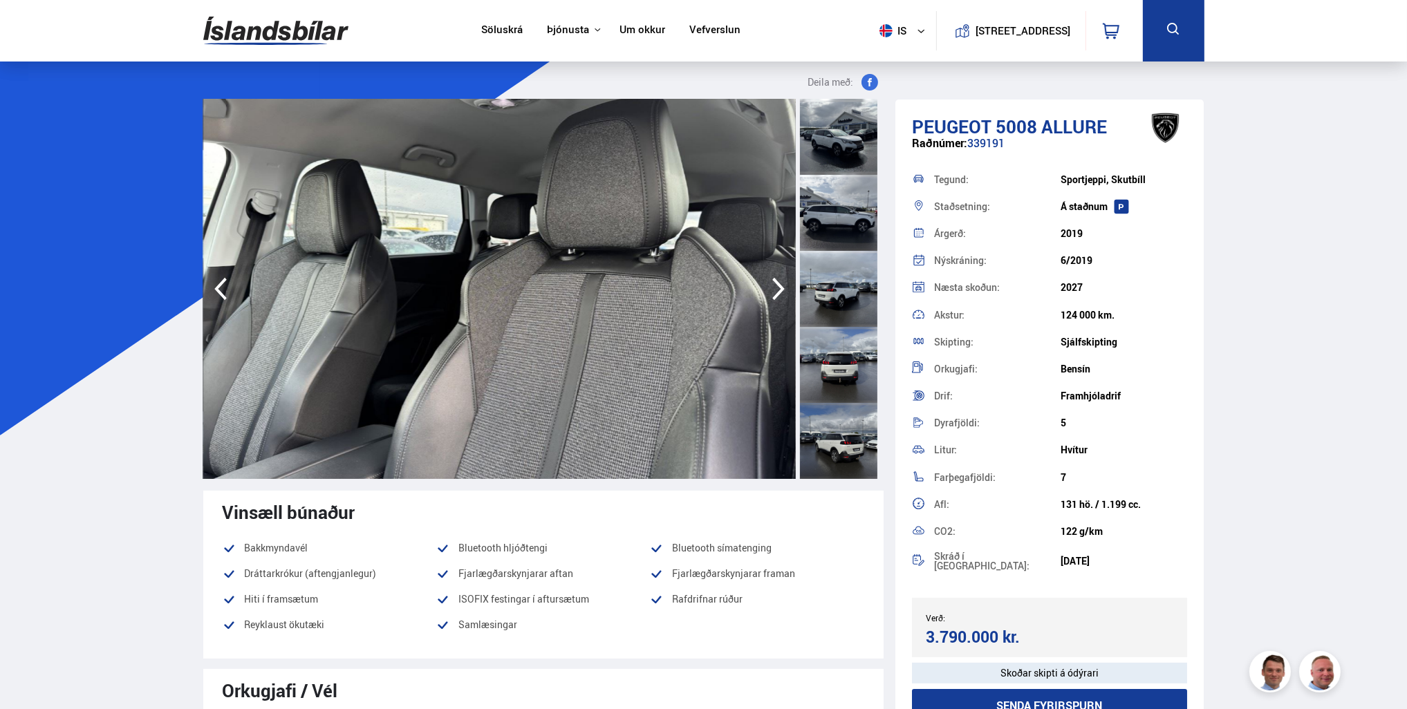
click at [778, 281] on icon "button" at bounding box center [778, 288] width 28 height 33
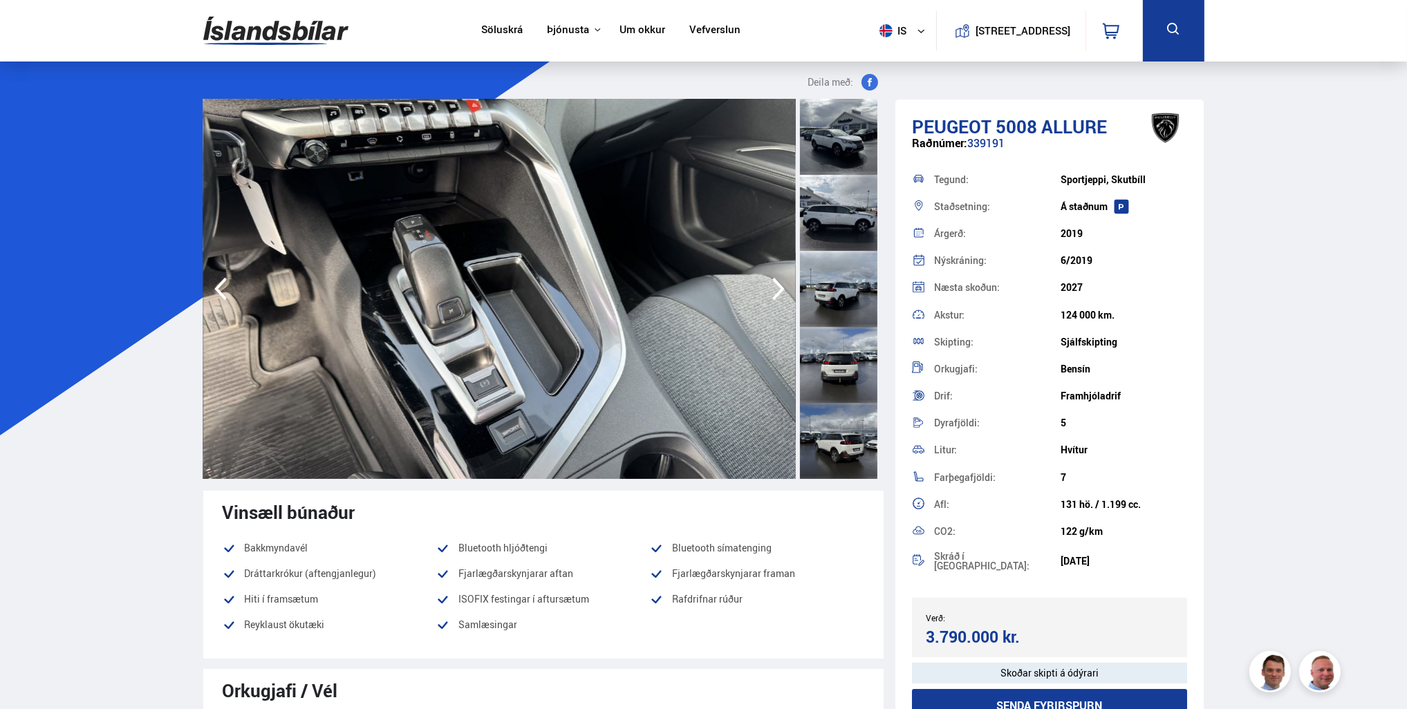
click at [778, 281] on icon "button" at bounding box center [778, 288] width 28 height 33
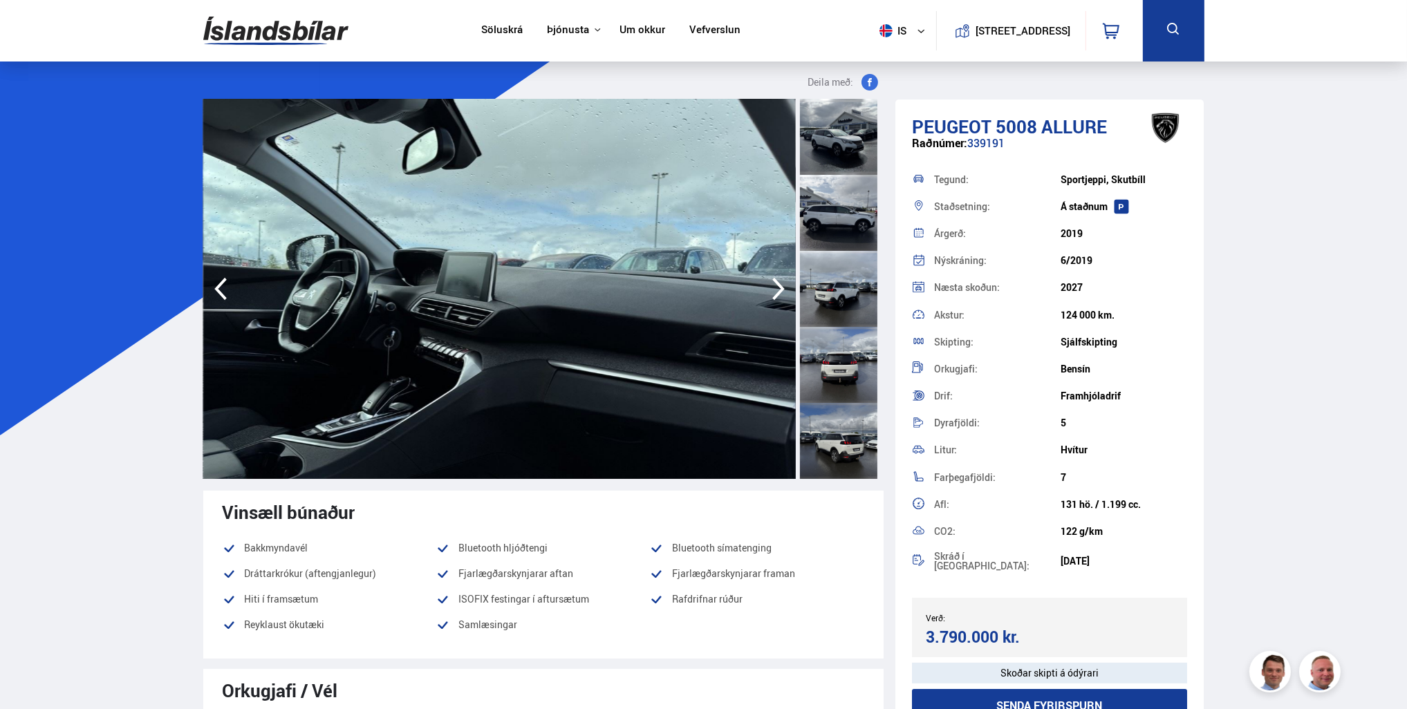
click at [778, 281] on icon "button" at bounding box center [778, 288] width 28 height 33
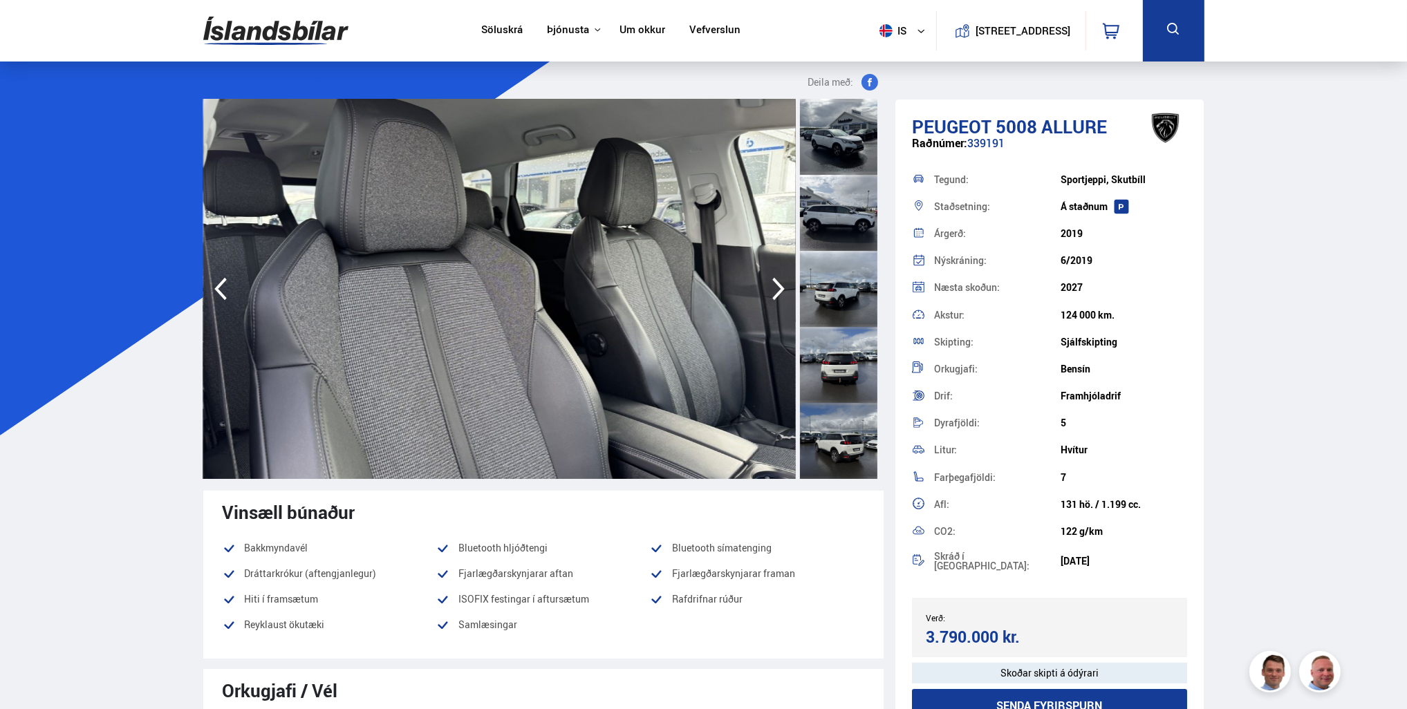
click at [778, 281] on icon "button" at bounding box center [778, 288] width 28 height 33
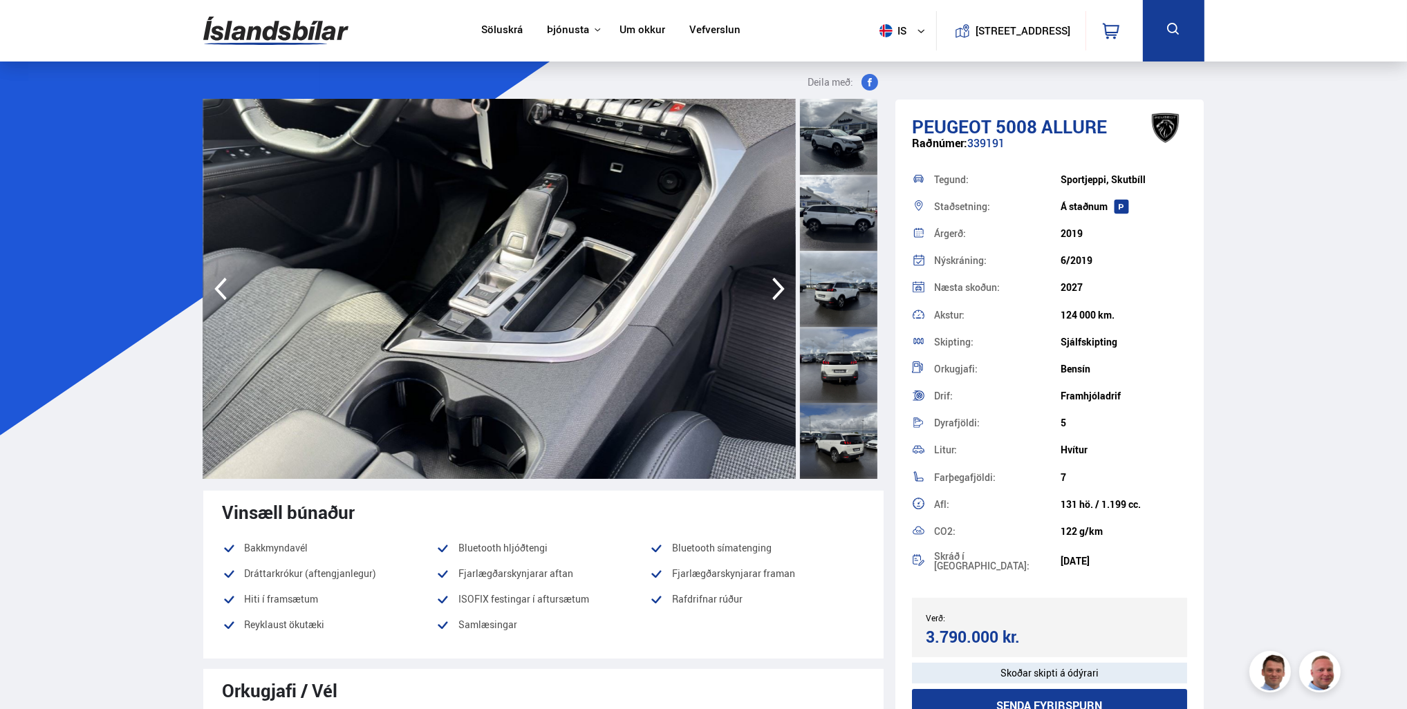
click at [778, 281] on icon "button" at bounding box center [778, 288] width 28 height 33
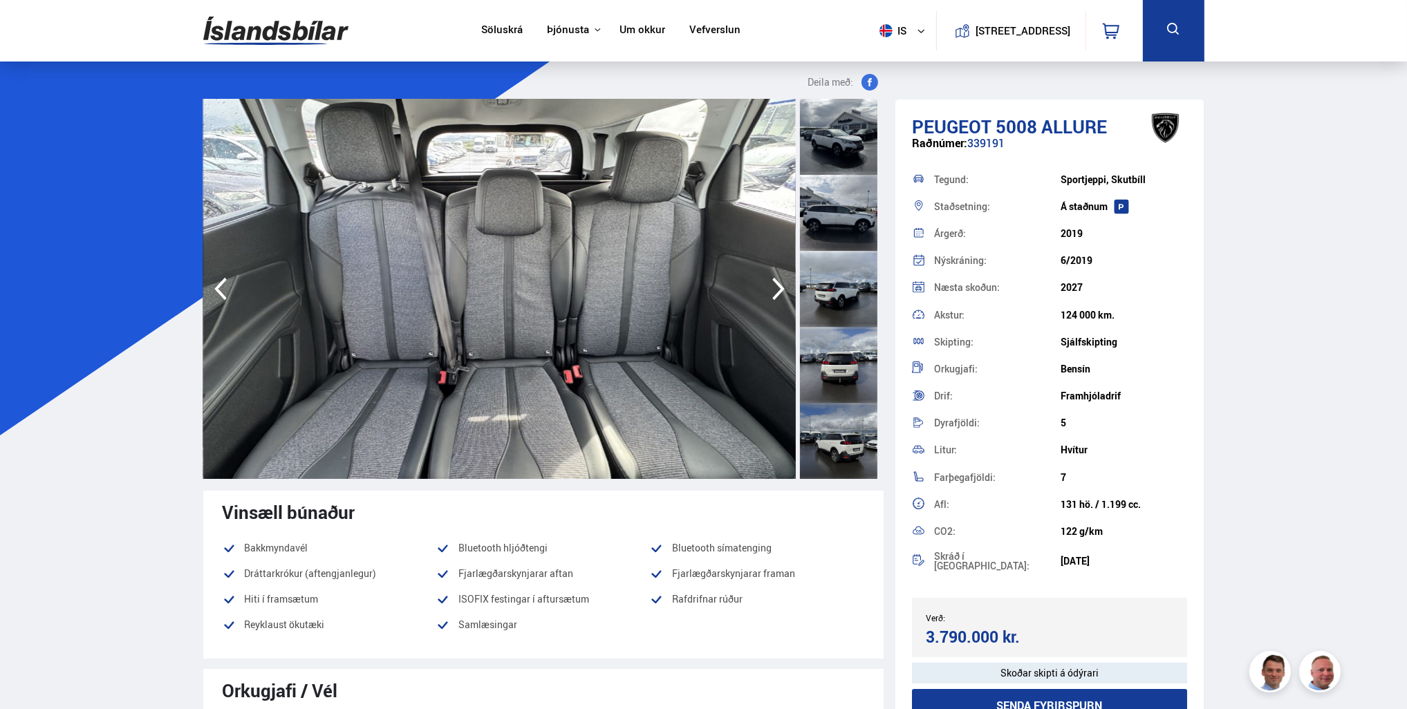
click at [778, 281] on icon "button" at bounding box center [778, 288] width 28 height 33
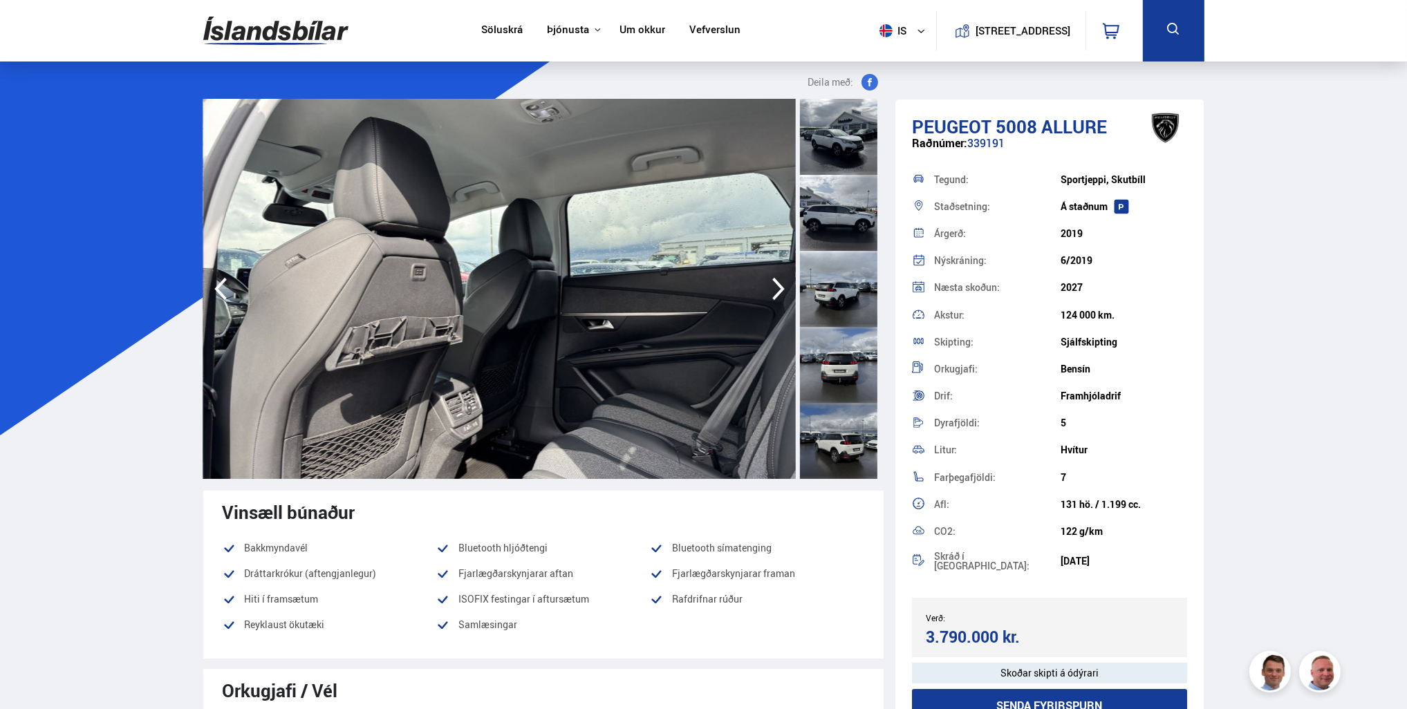
click at [778, 281] on icon "button" at bounding box center [778, 288] width 28 height 33
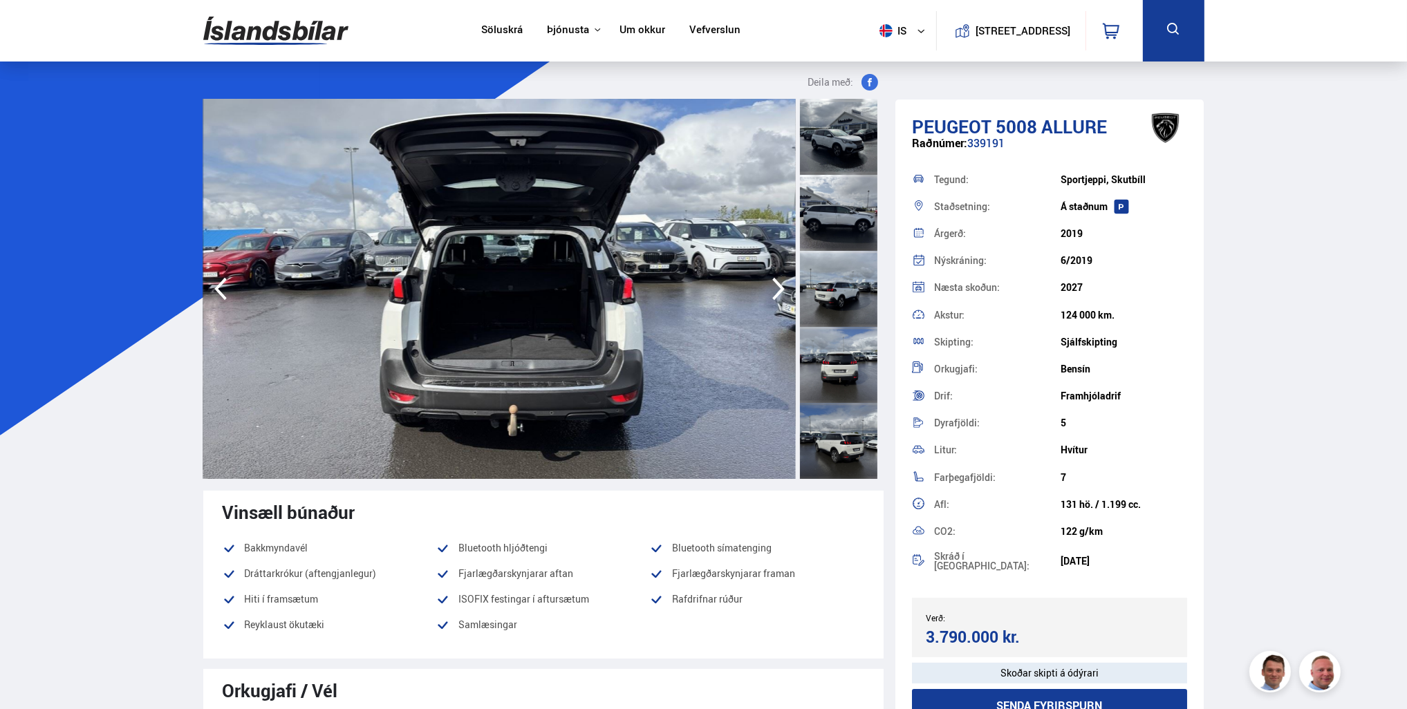
click at [778, 281] on icon "button" at bounding box center [778, 288] width 28 height 33
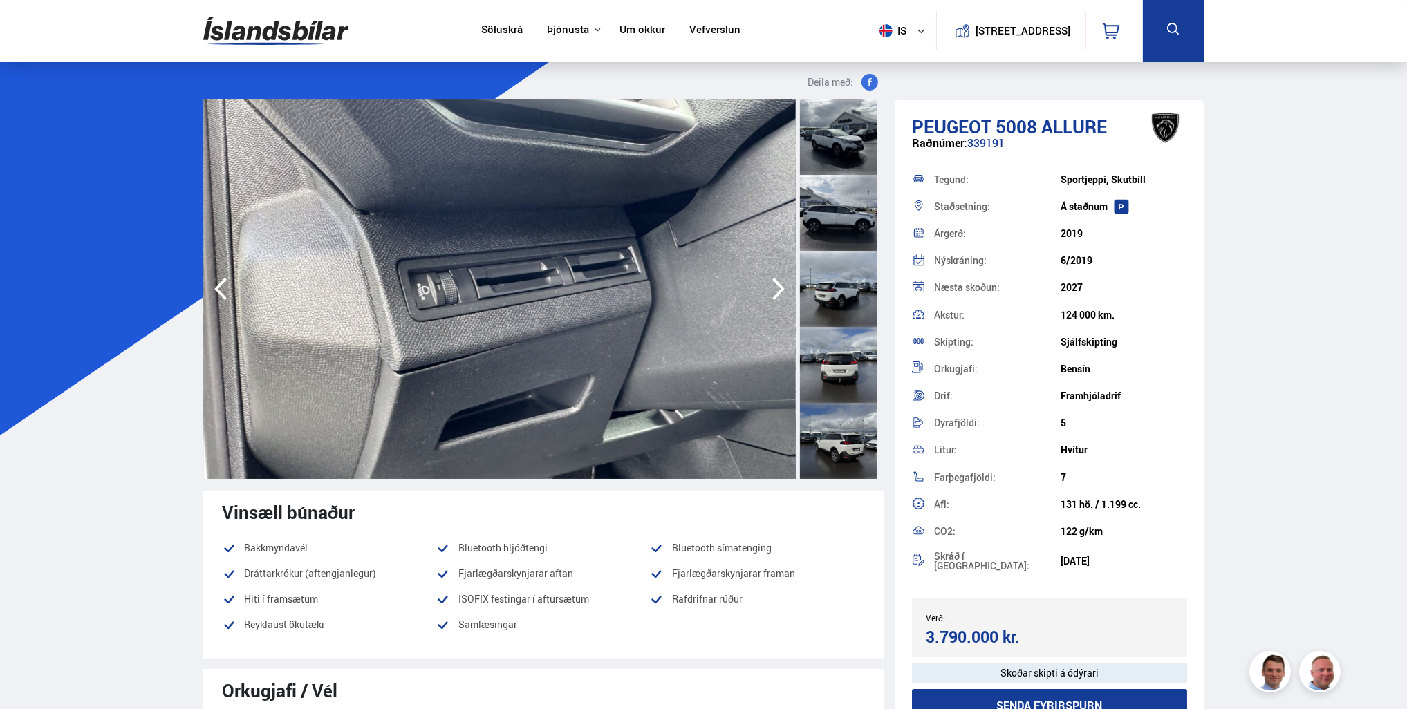
click at [778, 281] on icon "button" at bounding box center [778, 288] width 28 height 33
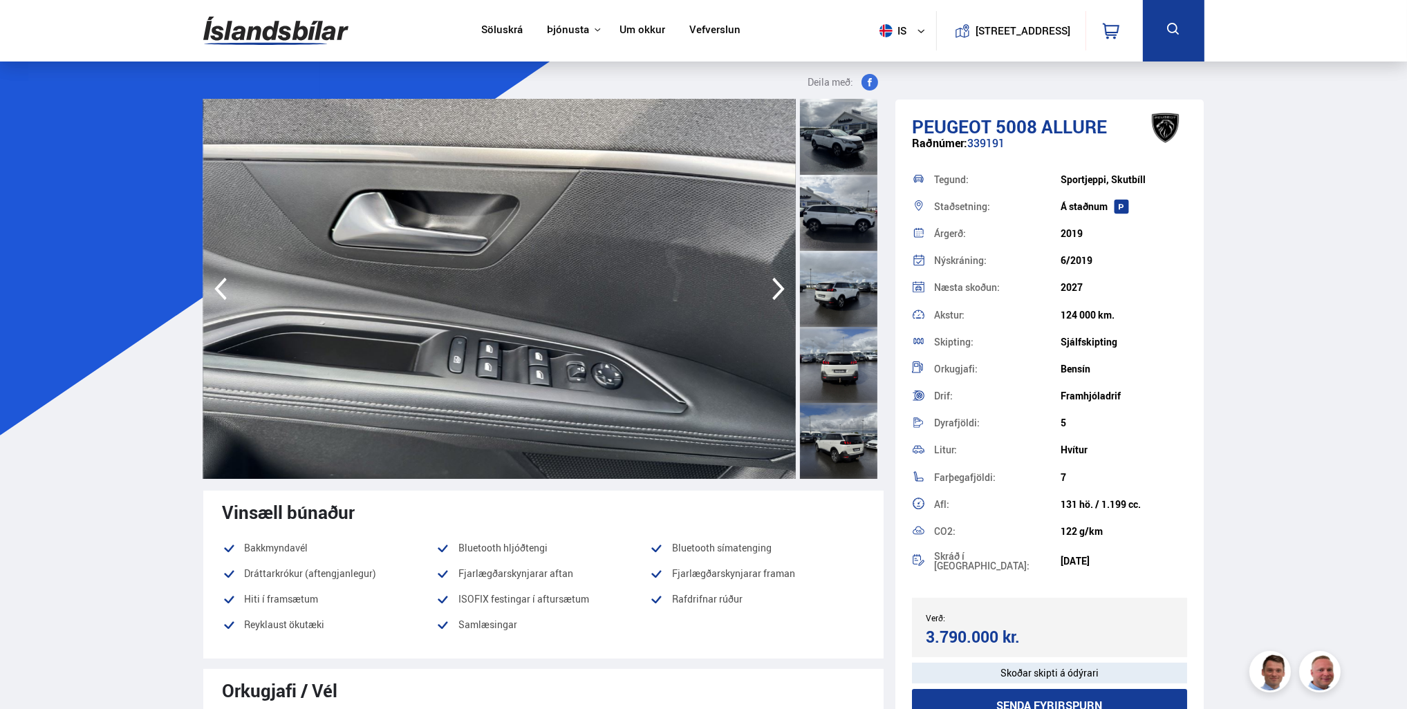
click at [778, 281] on icon "button" at bounding box center [778, 288] width 28 height 33
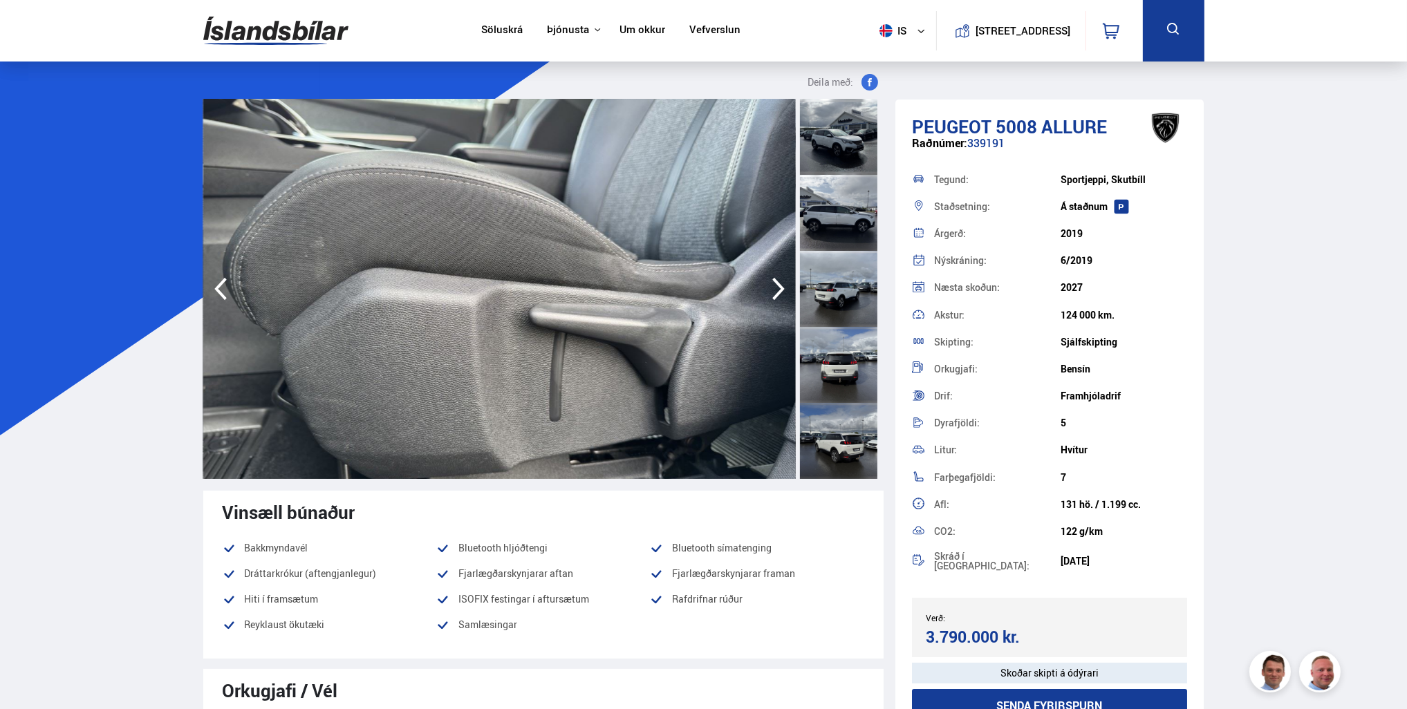
click at [778, 281] on icon "button" at bounding box center [778, 288] width 28 height 33
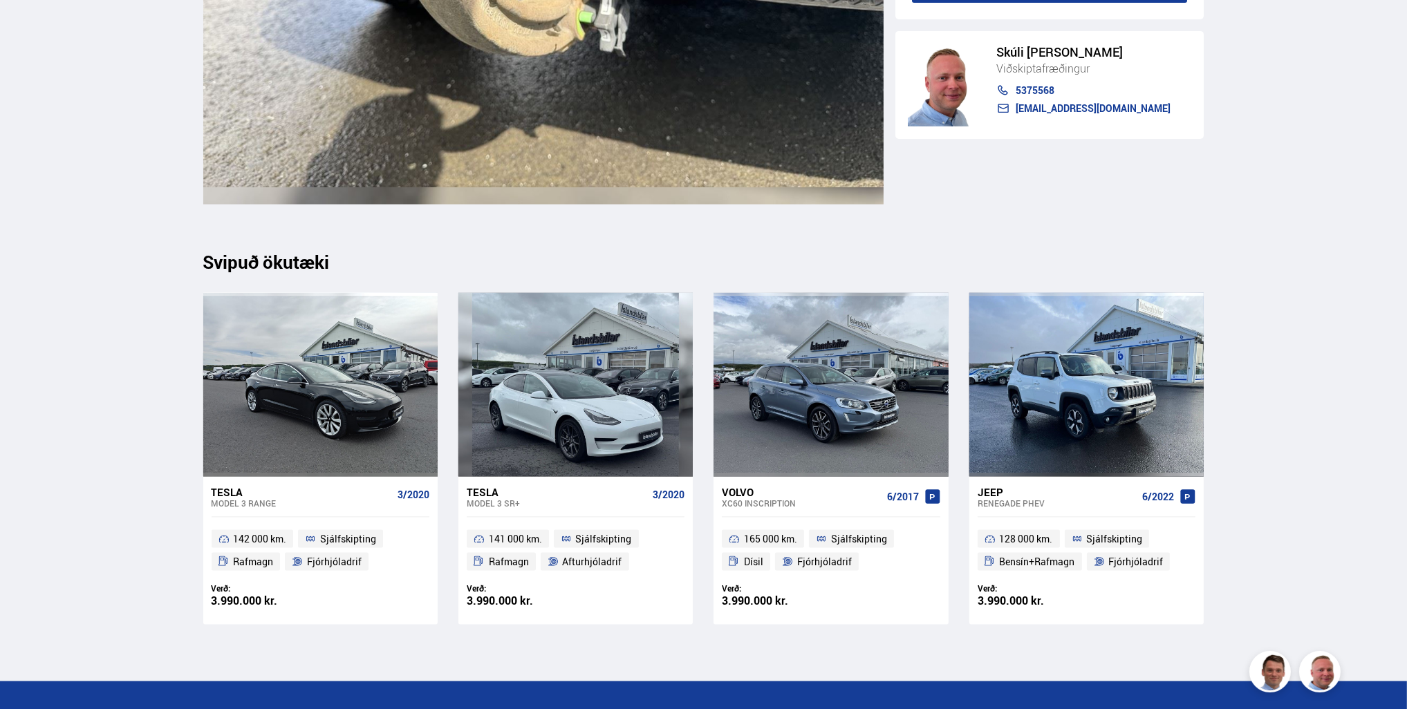
scroll to position [16824, 0]
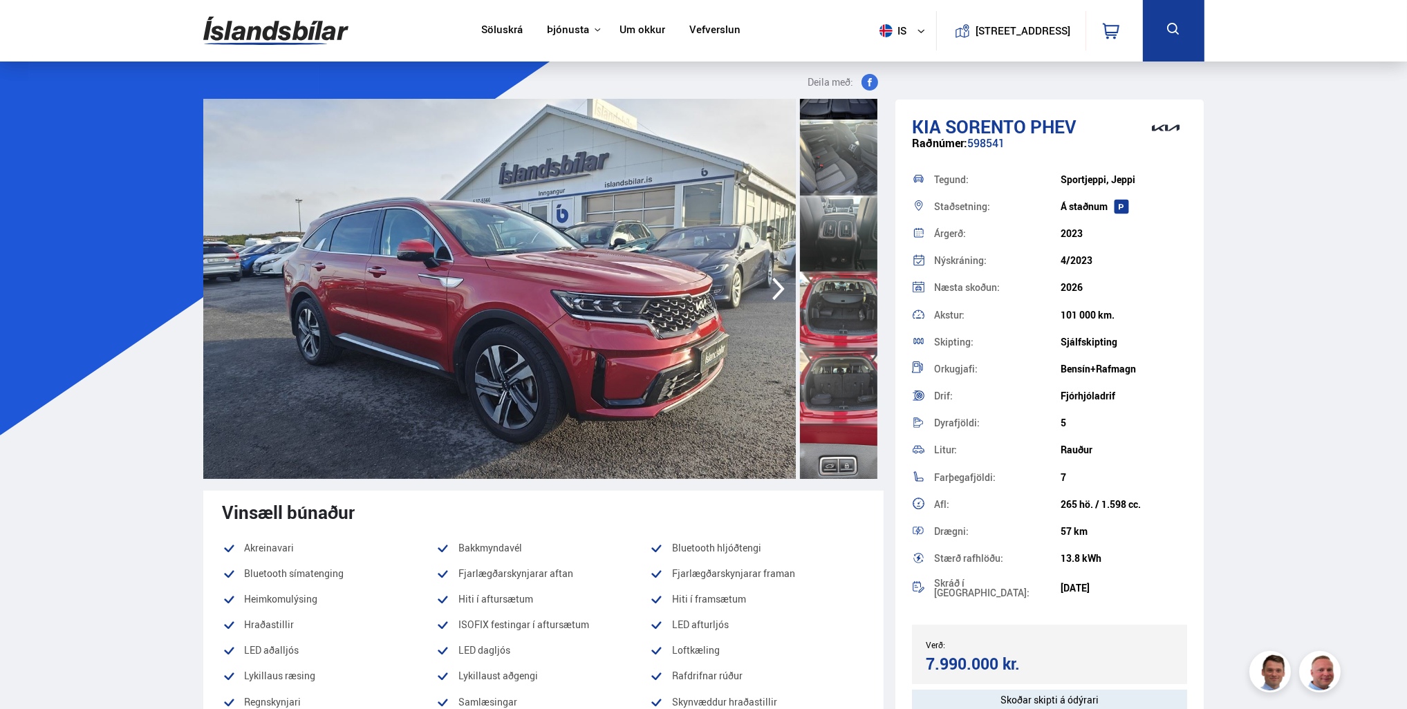
scroll to position [1371, 0]
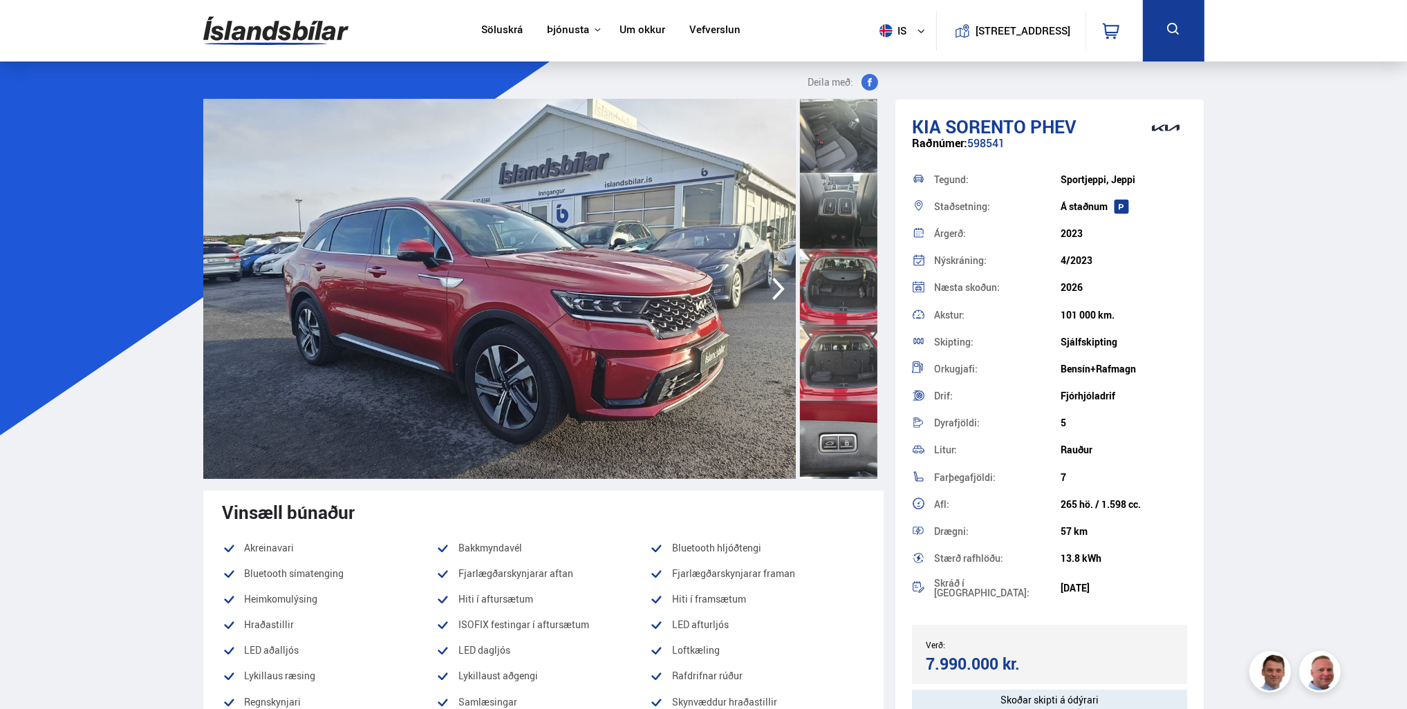
click at [862, 391] on div at bounding box center [838, 363] width 77 height 76
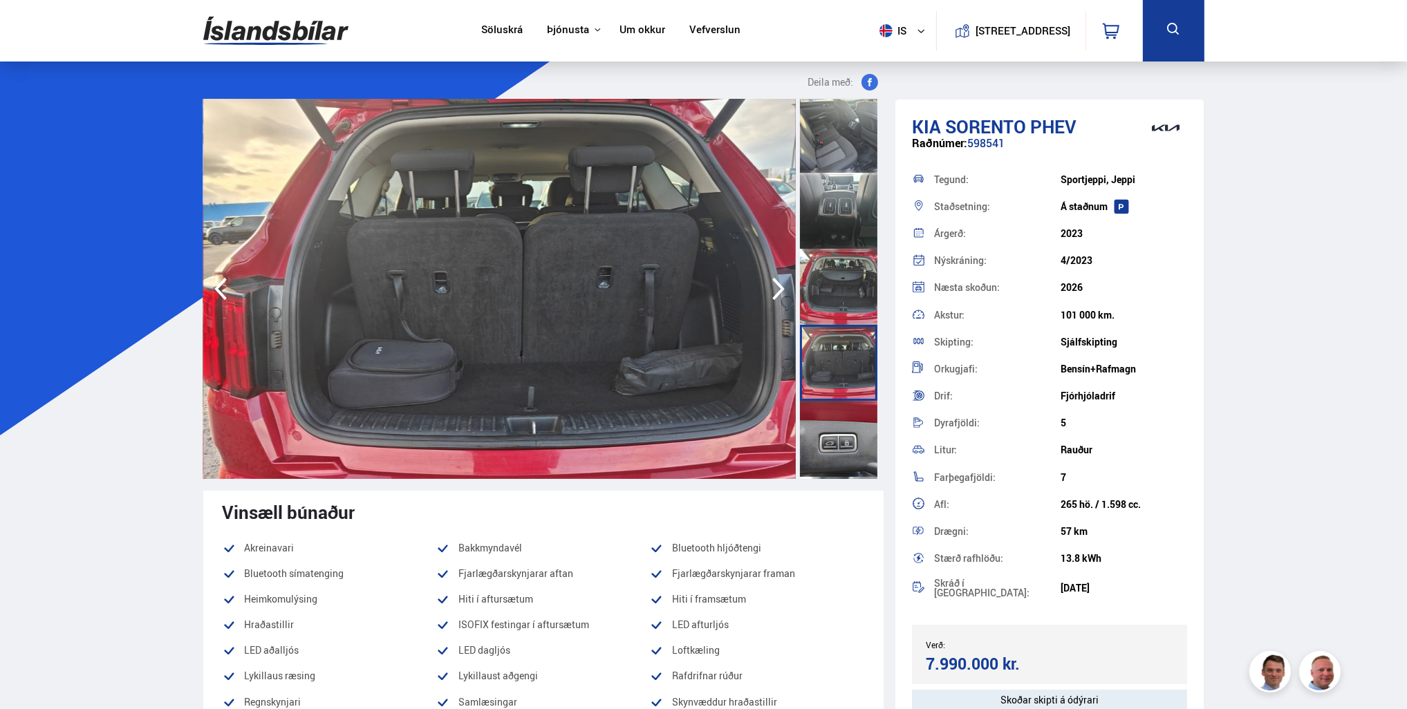
click at [854, 292] on div at bounding box center [838, 287] width 77 height 76
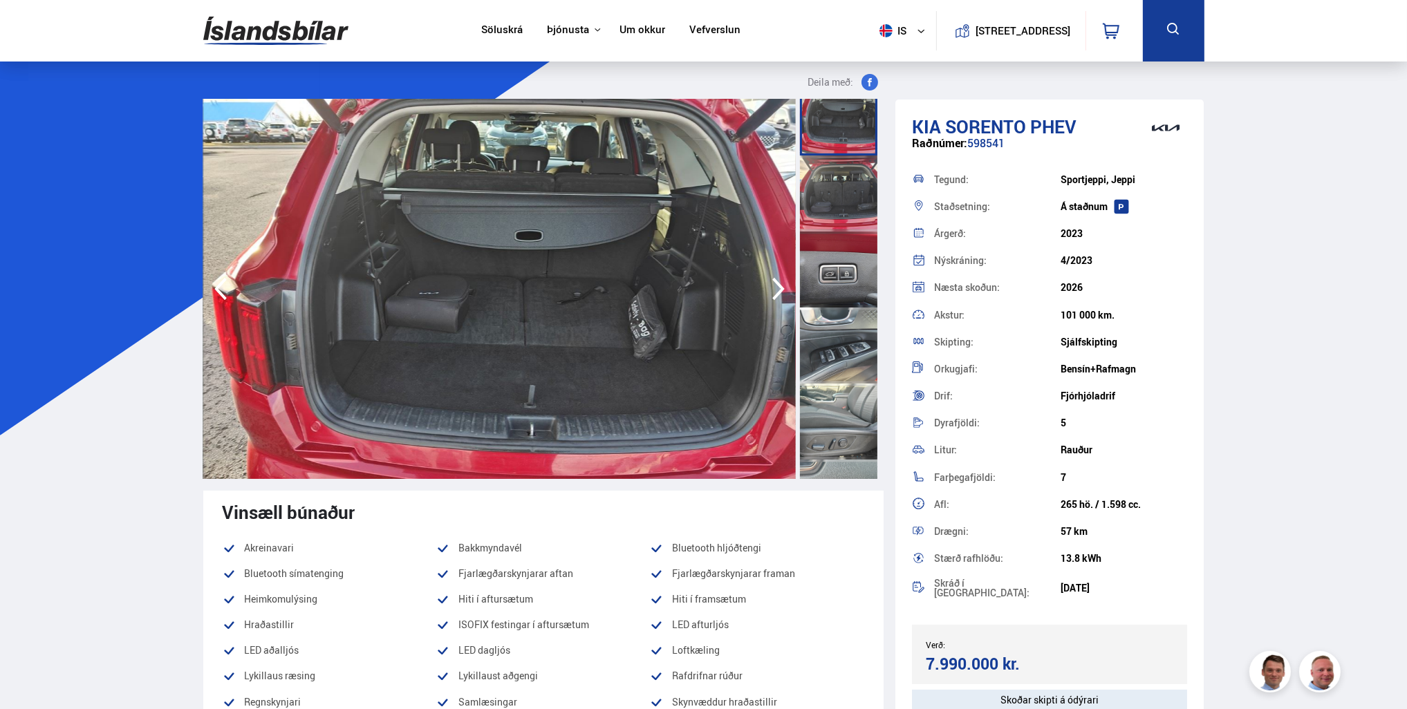
scroll to position [1578, 0]
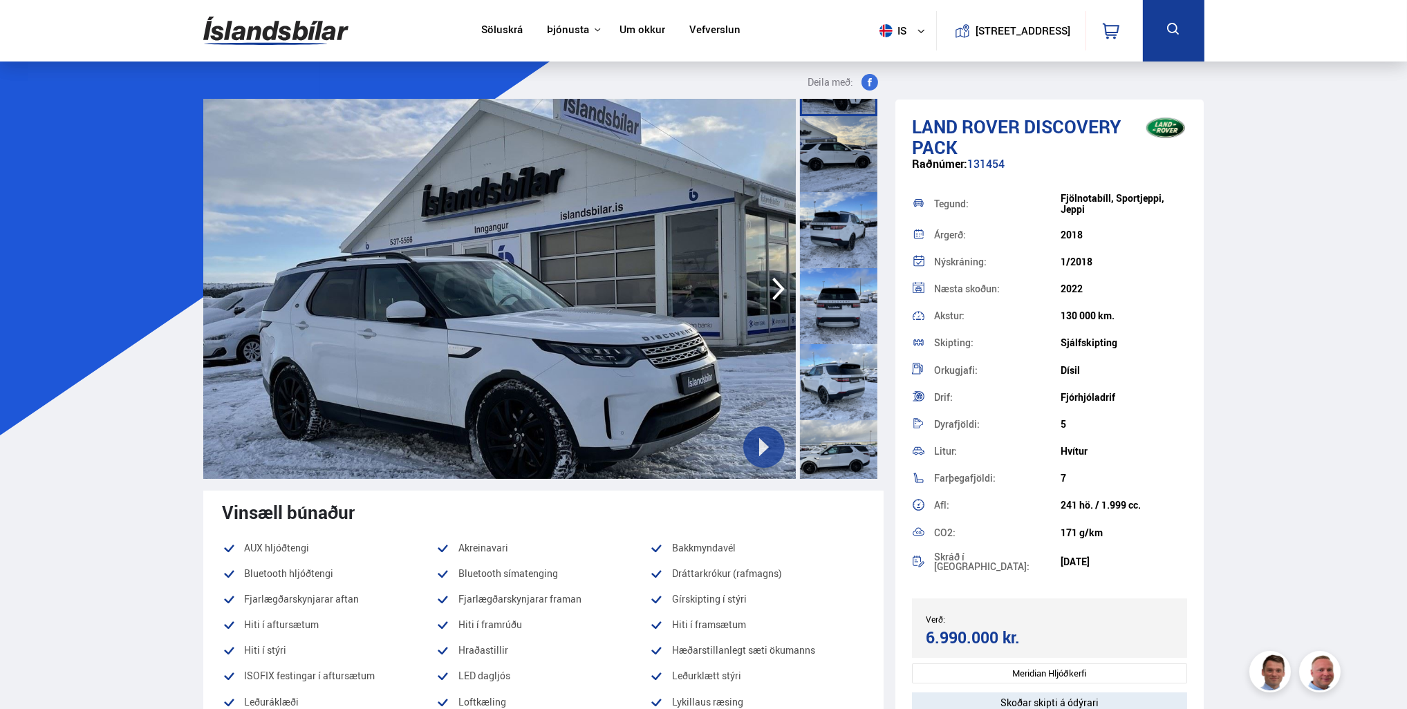
scroll to position [276, 0]
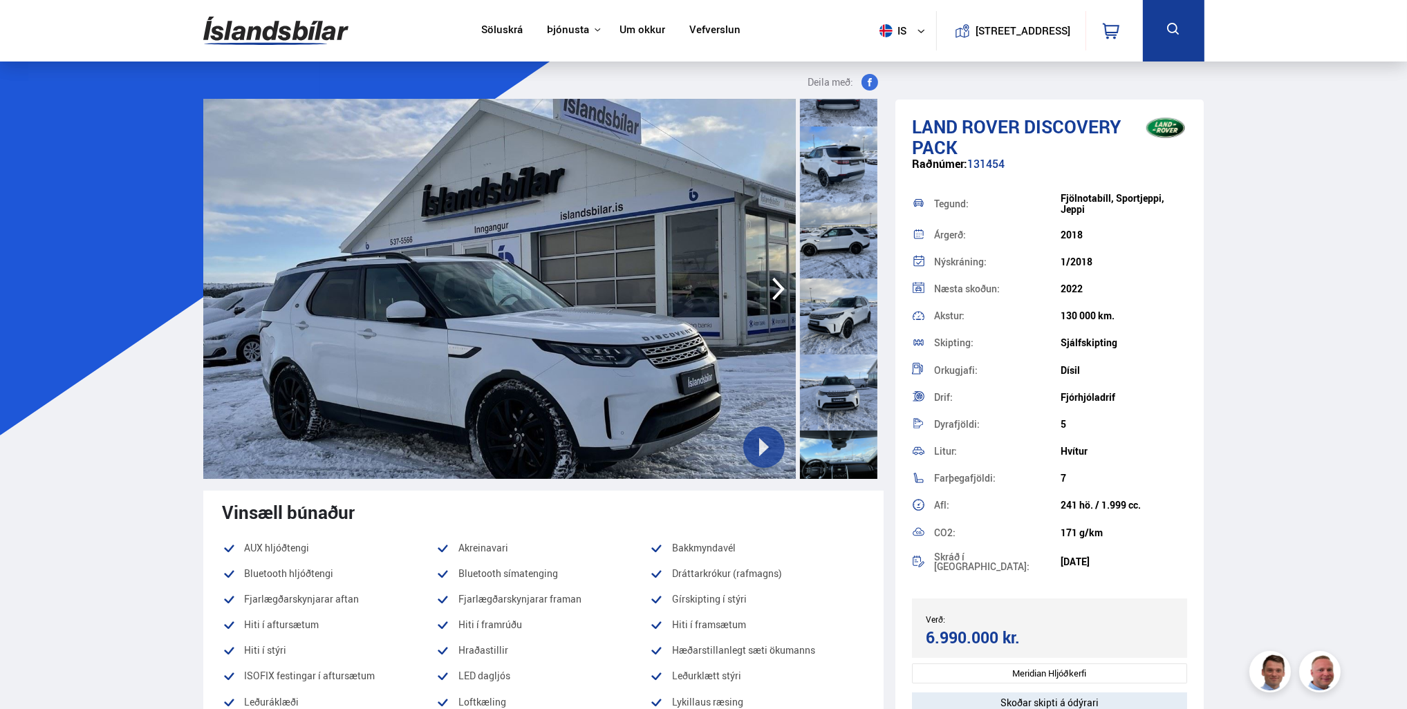
click at [843, 341] on div at bounding box center [838, 317] width 77 height 76
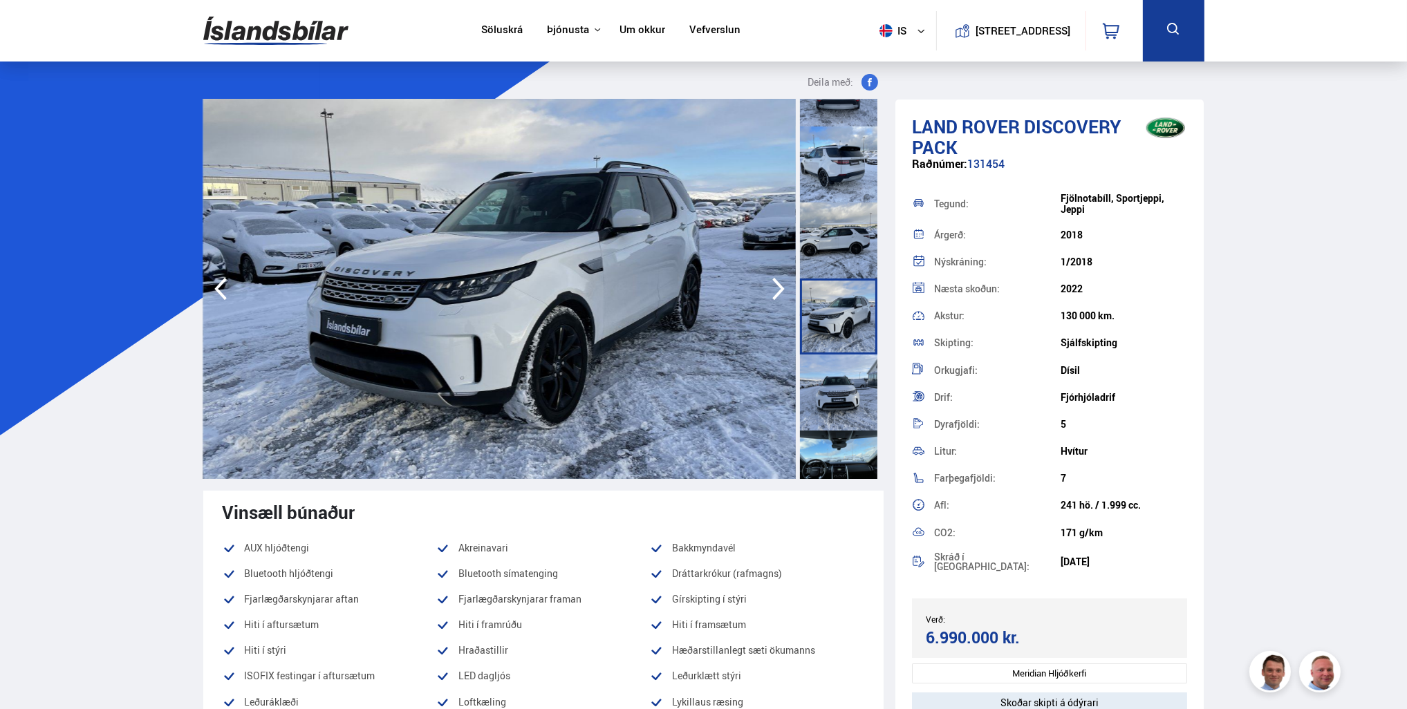
click at [844, 400] on div at bounding box center [838, 393] width 77 height 76
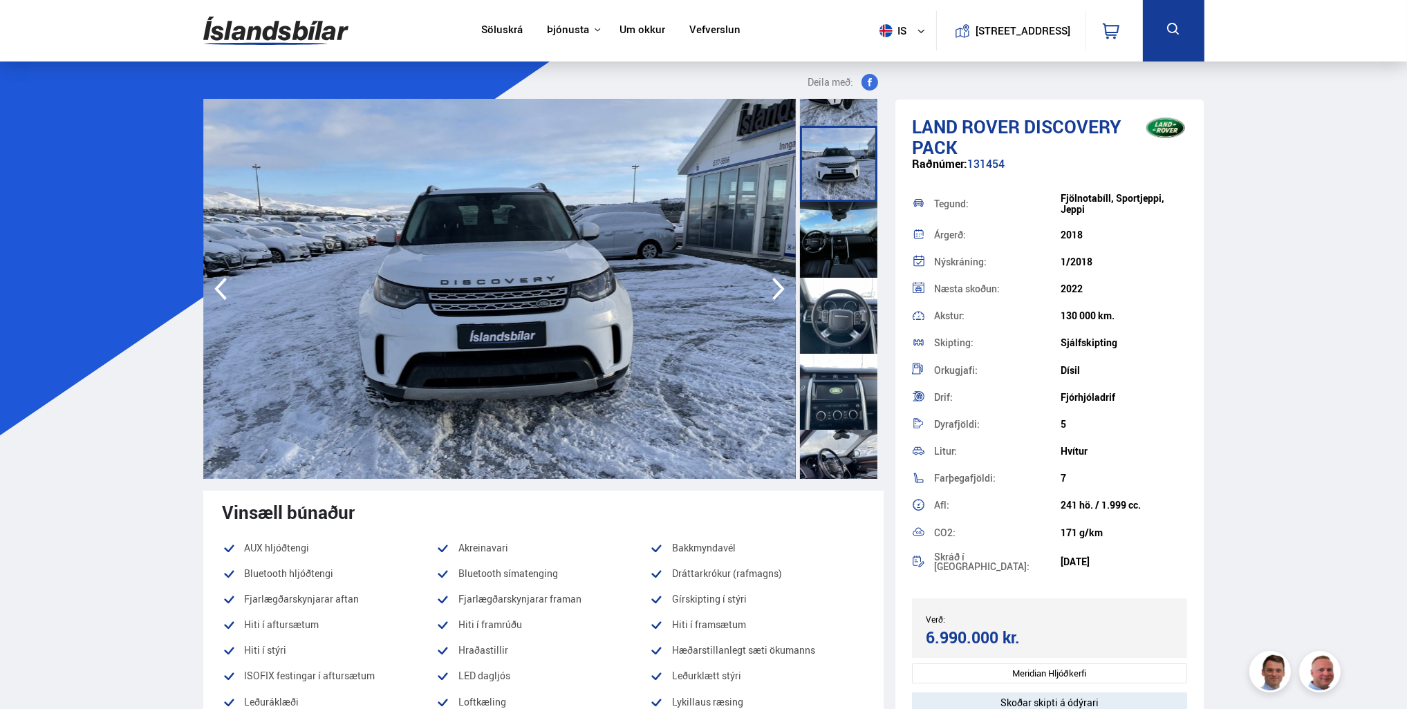
scroll to position [553, 0]
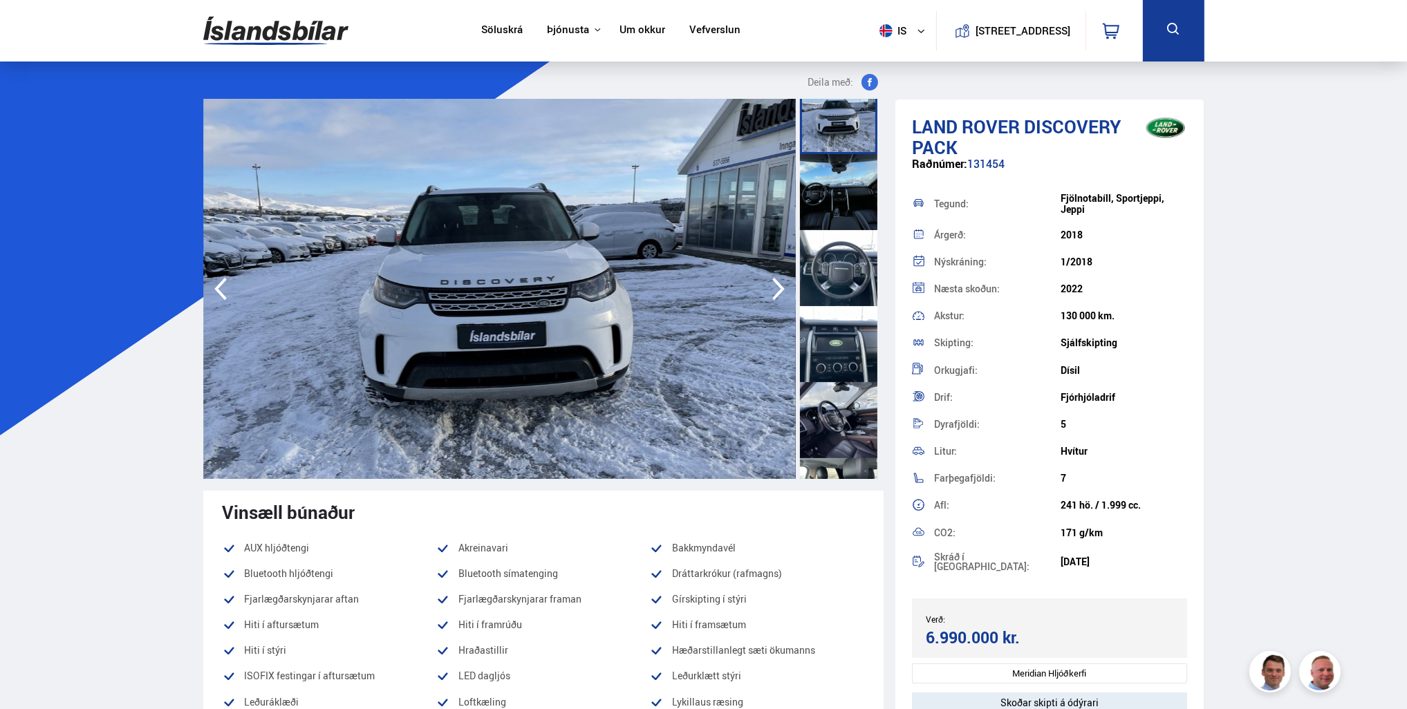
click at [849, 423] on div at bounding box center [838, 420] width 77 height 76
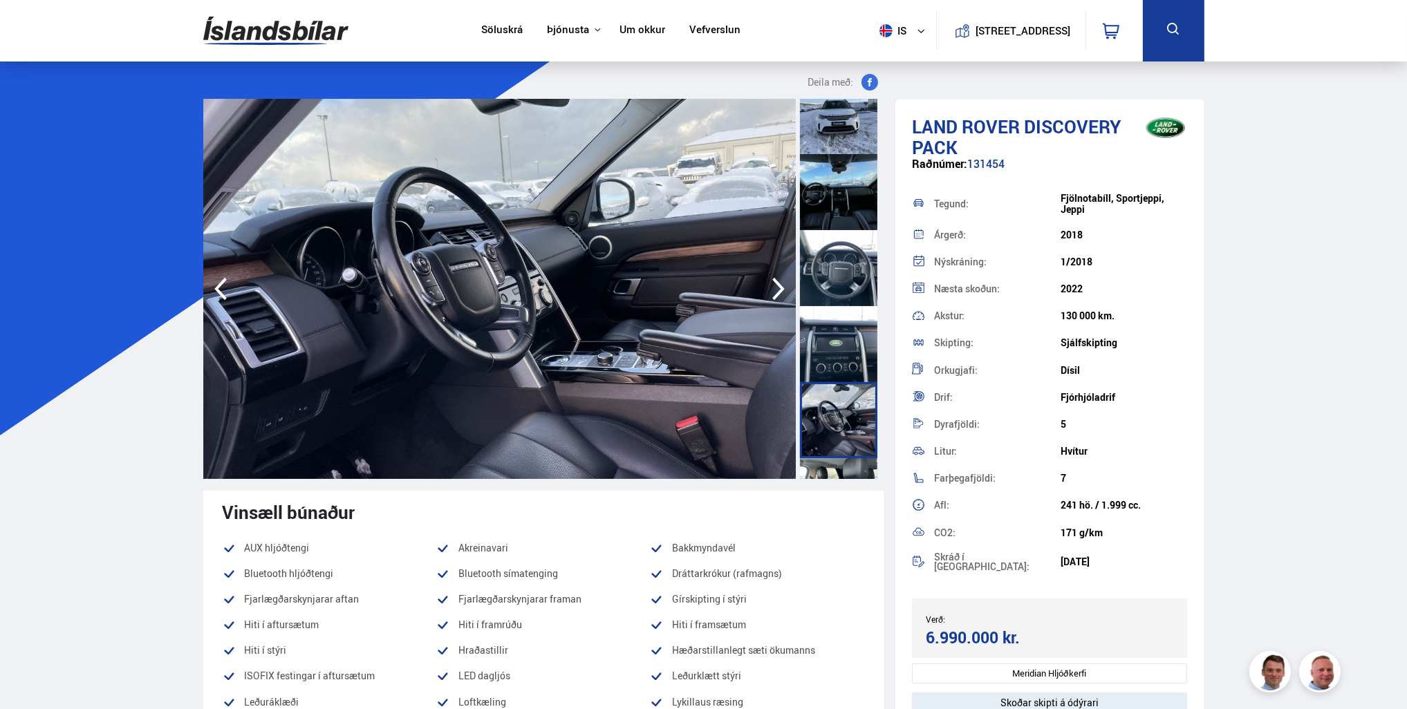
click at [849, 366] on div at bounding box center [838, 344] width 77 height 76
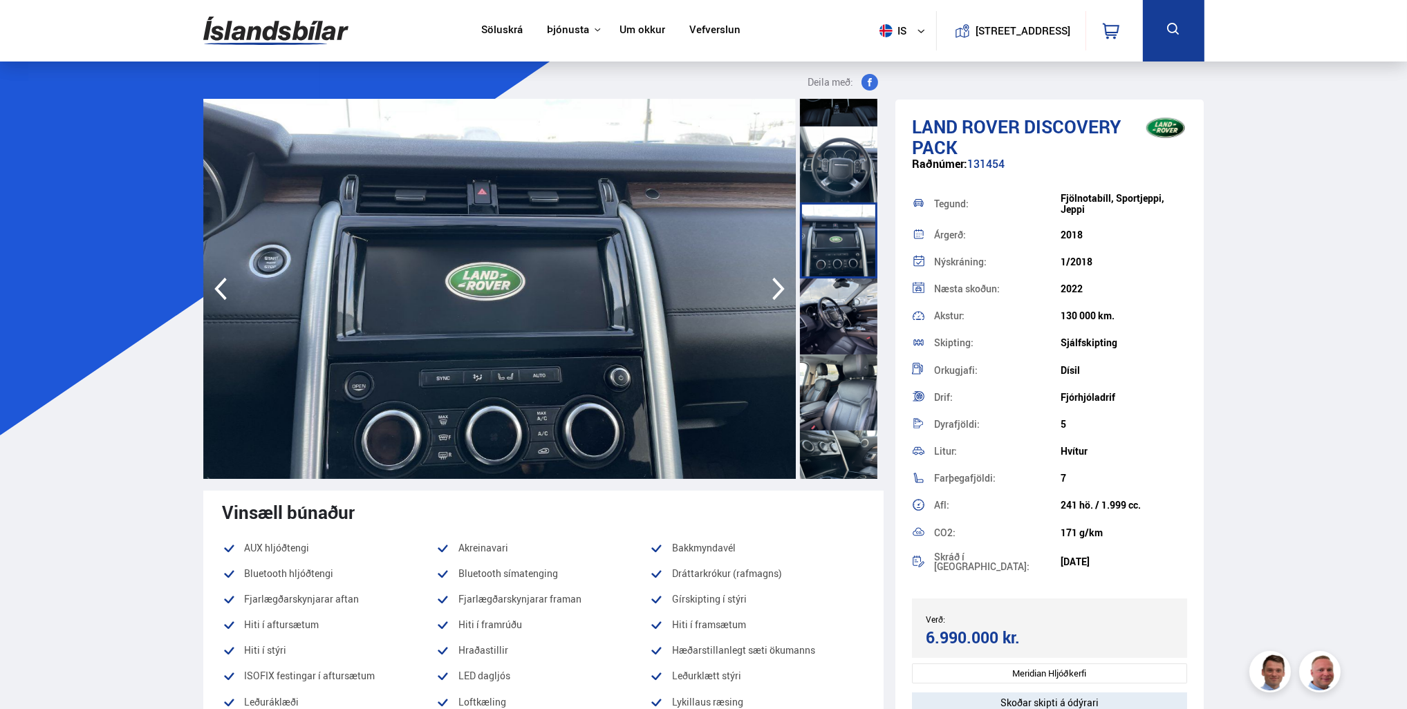
scroll to position [829, 0]
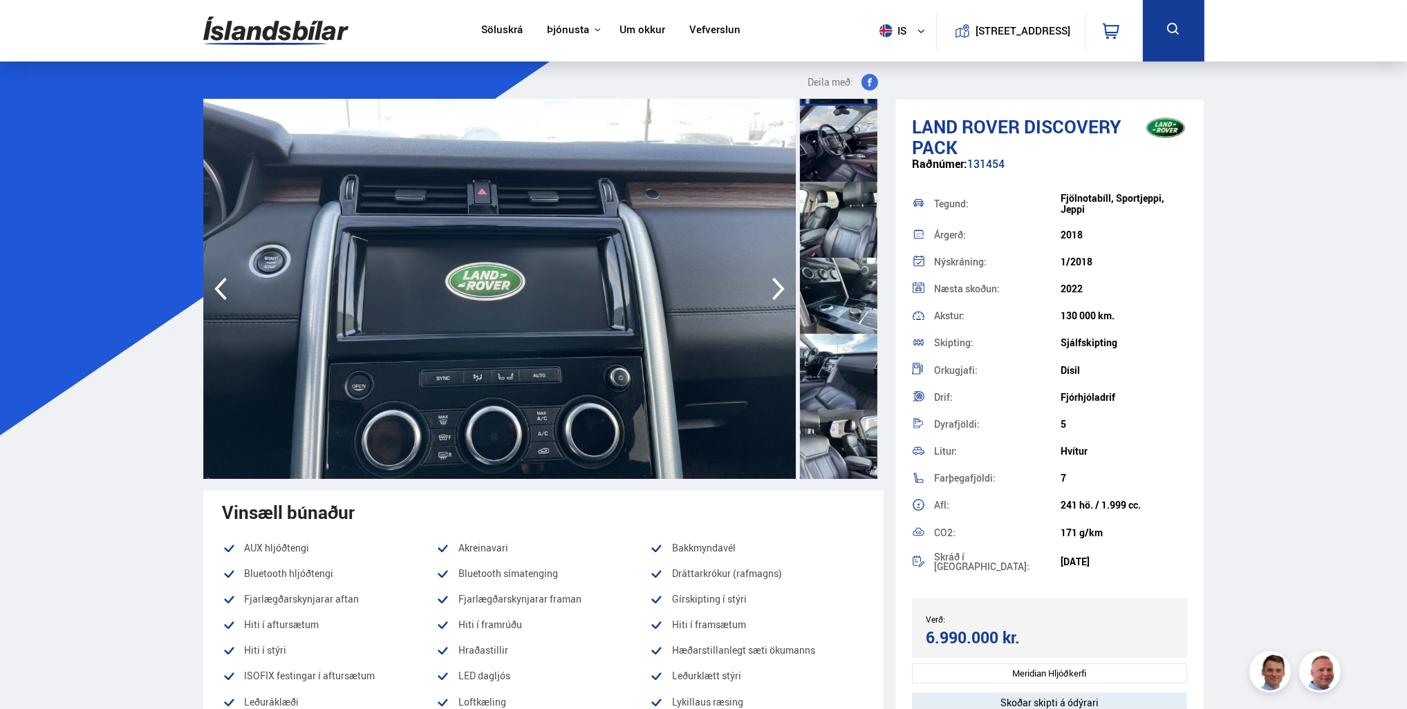
click at [849, 366] on div at bounding box center [838, 372] width 77 height 76
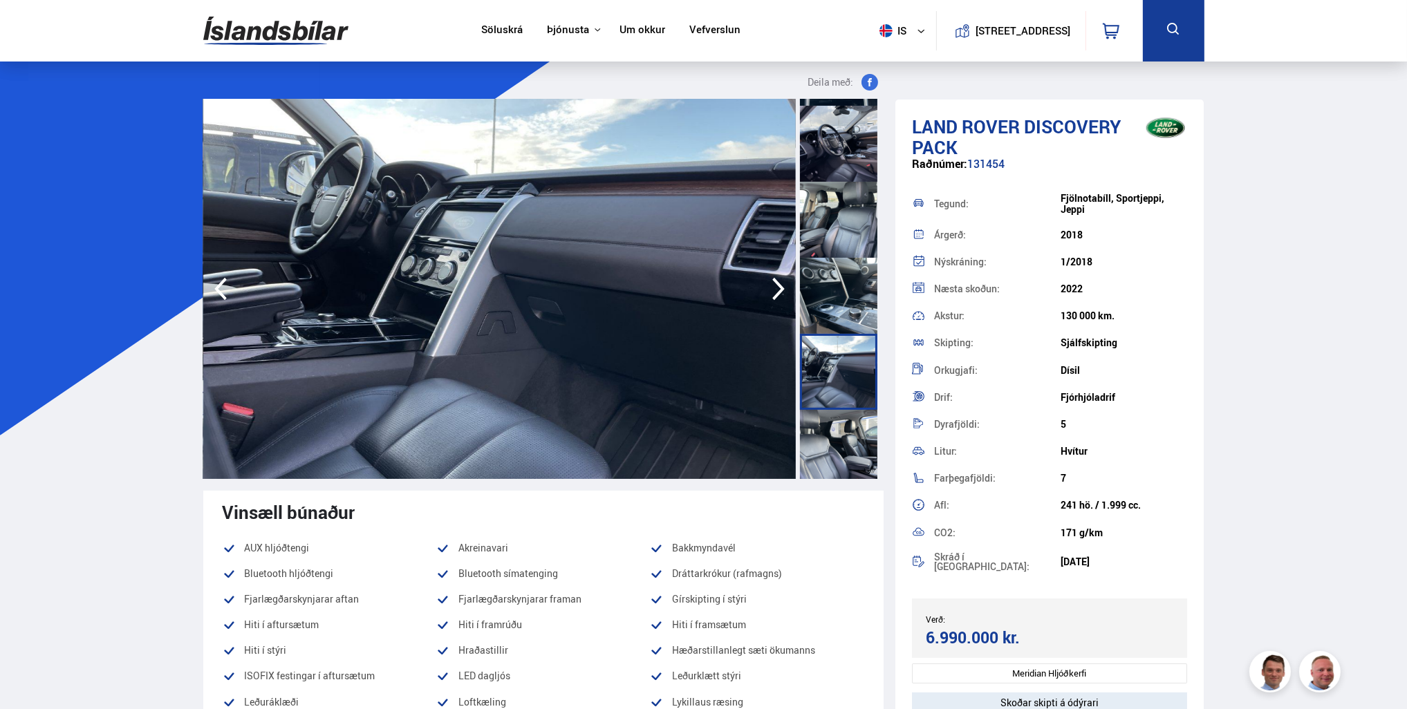
click at [843, 442] on div at bounding box center [838, 448] width 77 height 76
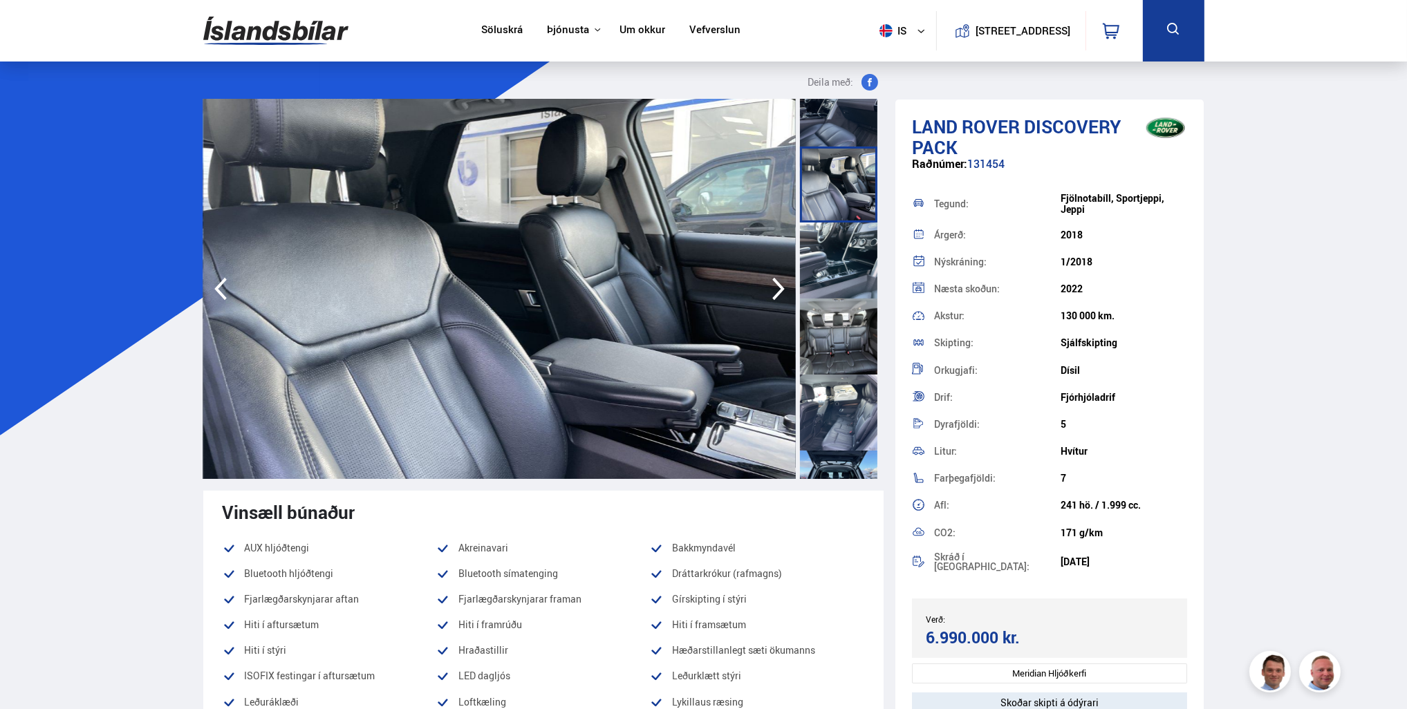
scroll to position [1175, 0]
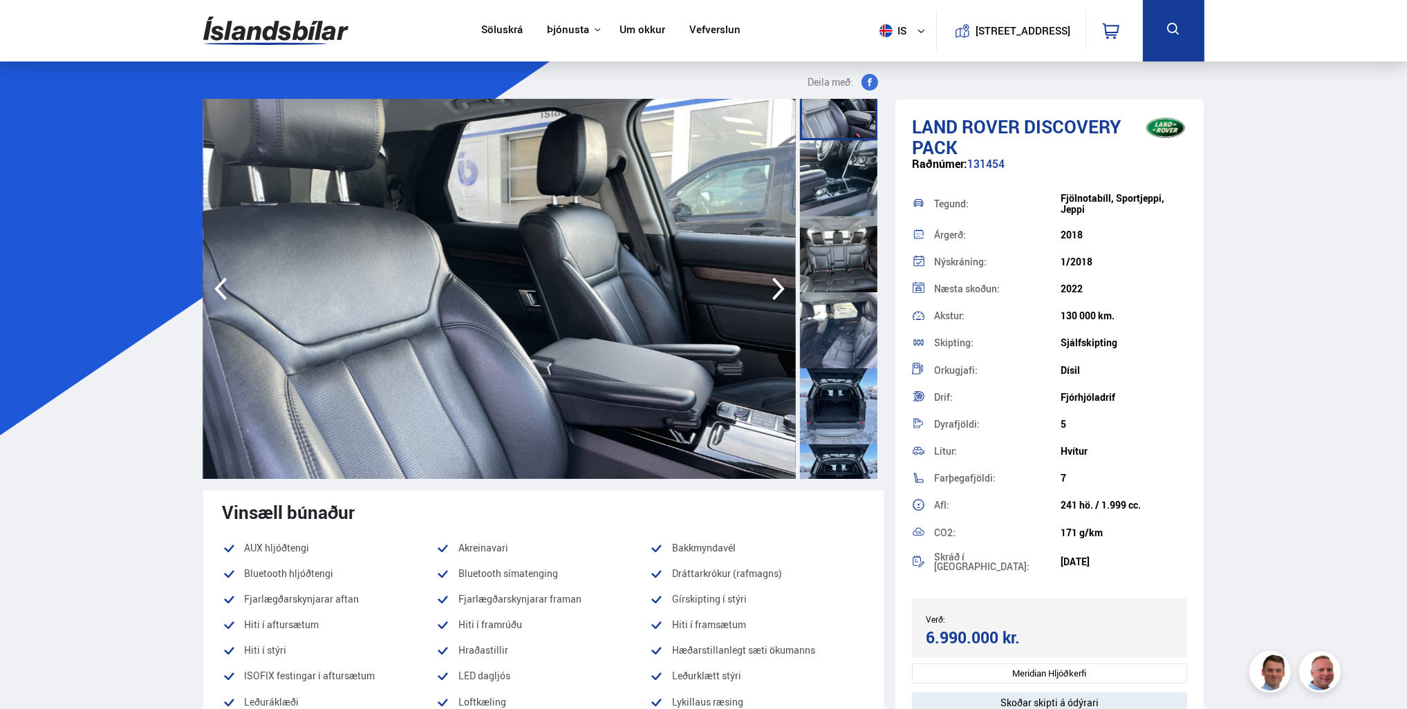
click at [844, 359] on div at bounding box center [838, 330] width 77 height 76
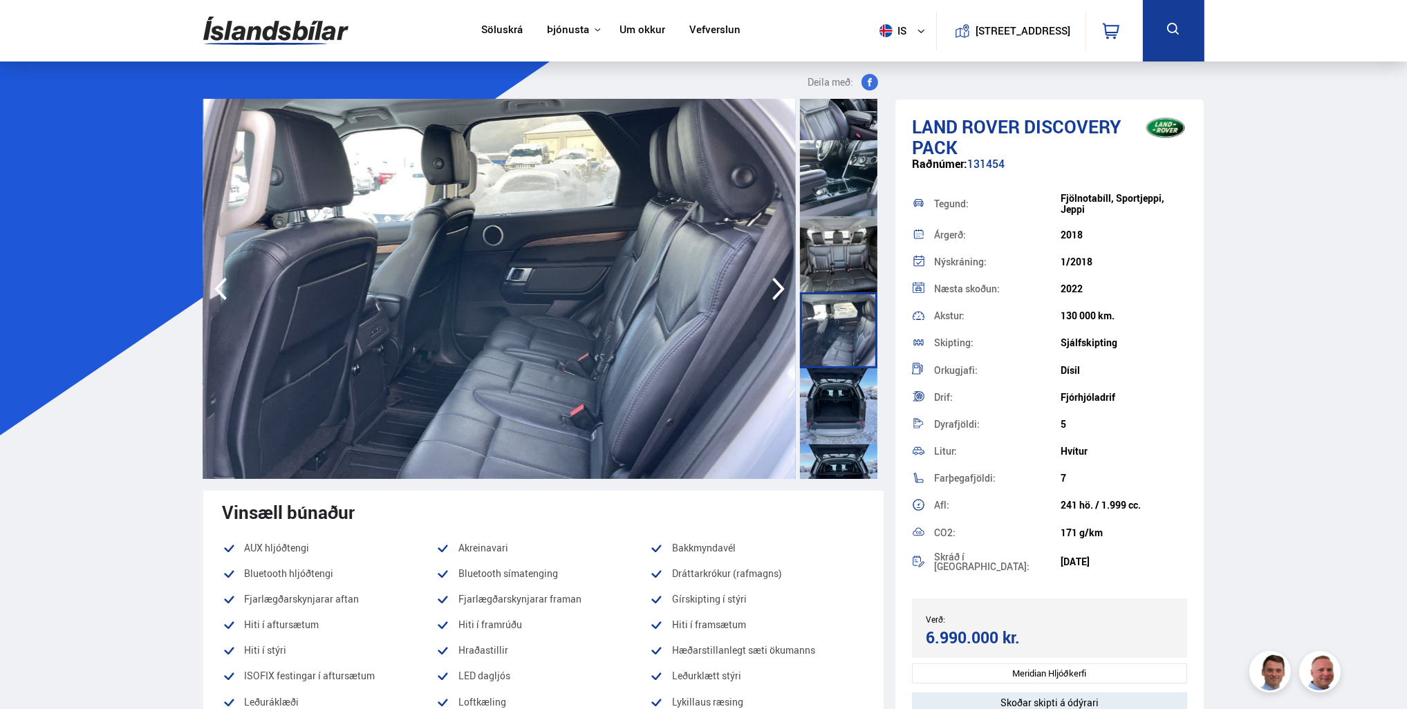
click at [825, 415] on div at bounding box center [838, 406] width 77 height 76
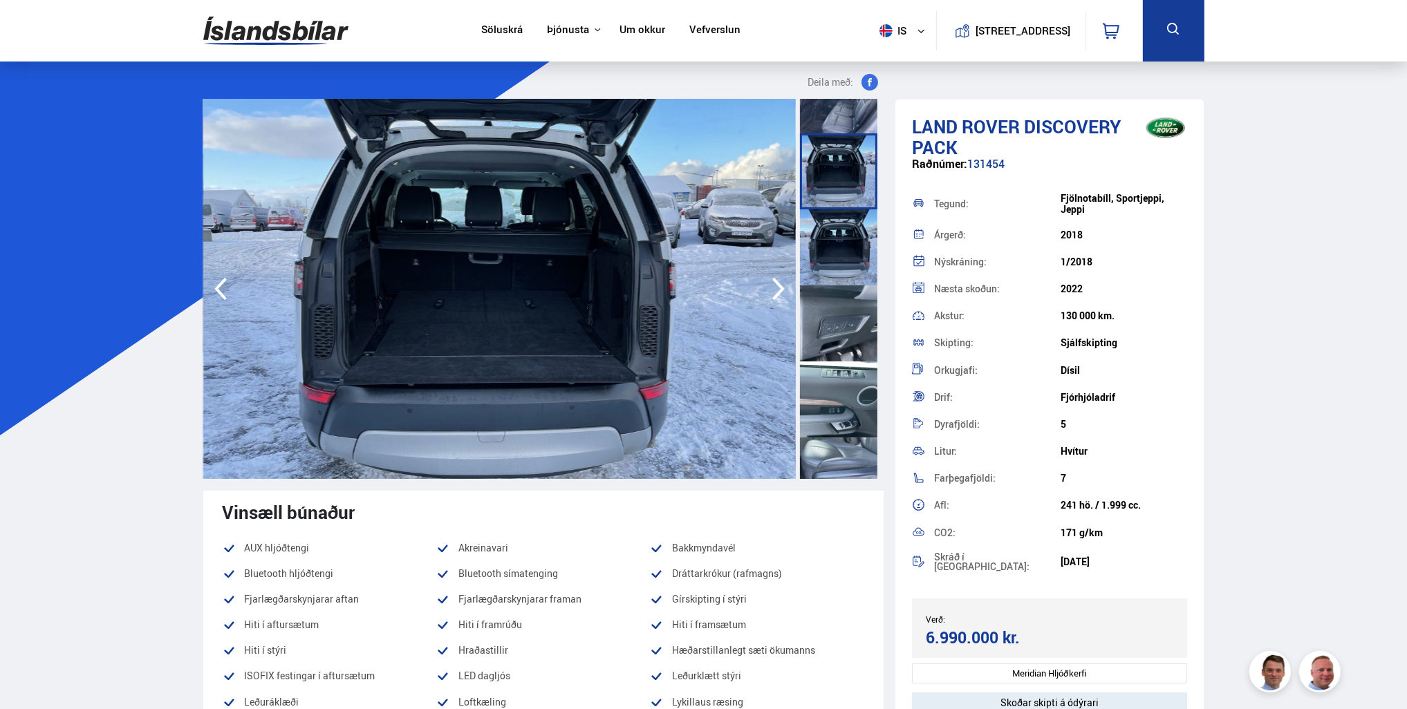
scroll to position [1452, 0]
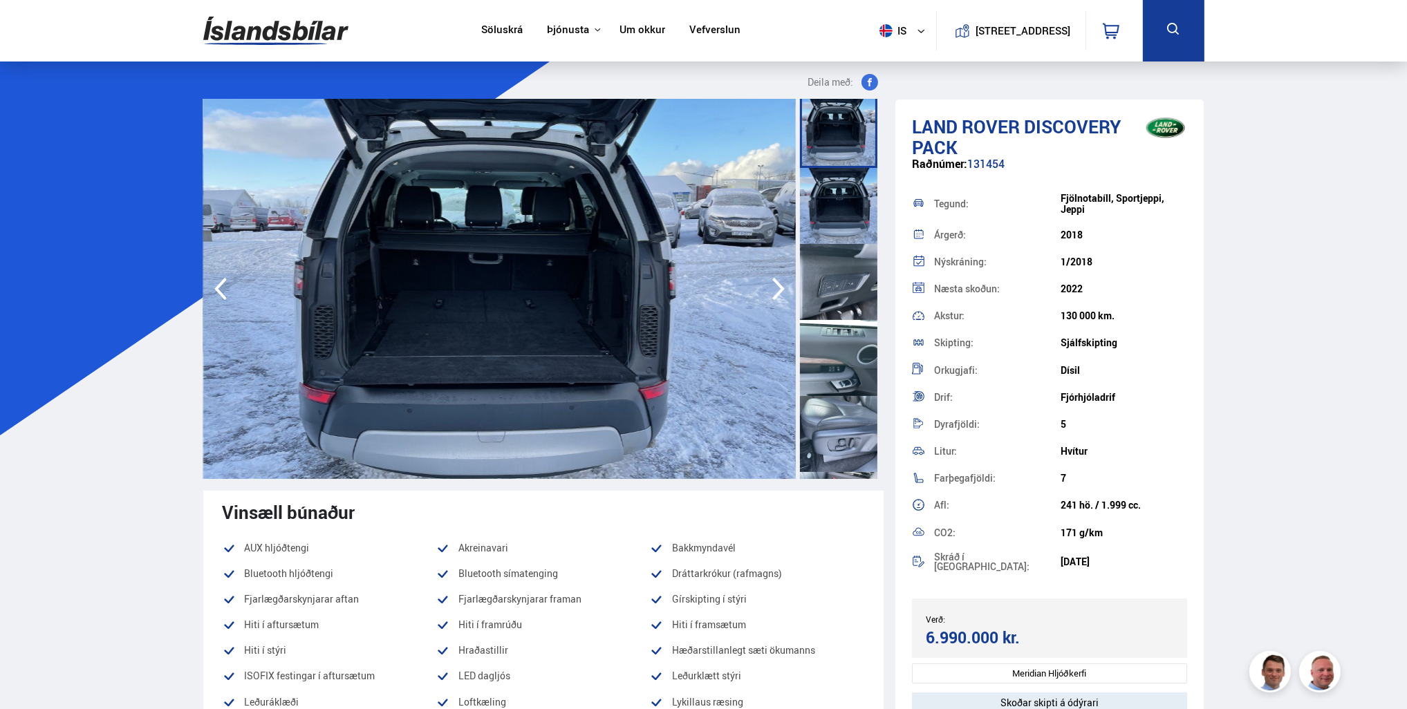
click at [825, 415] on div at bounding box center [838, 434] width 77 height 76
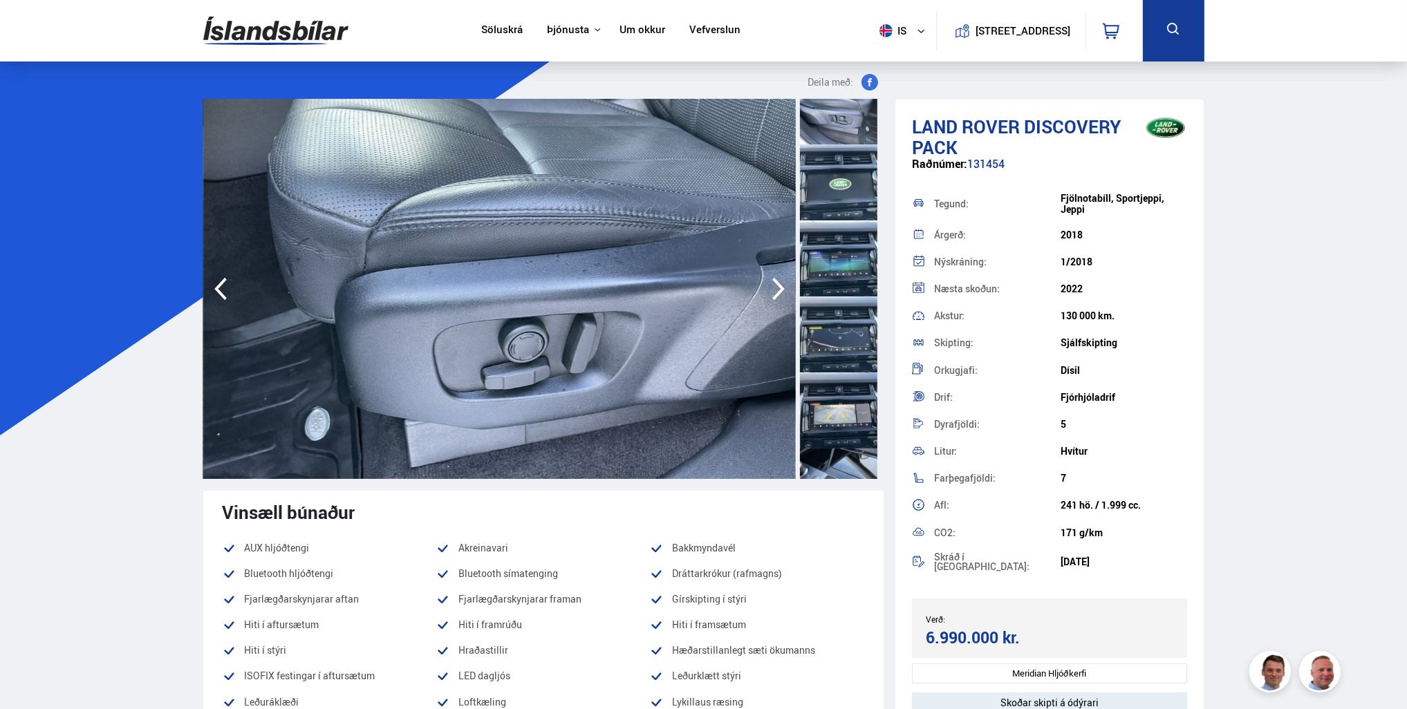
scroll to position [1866, 0]
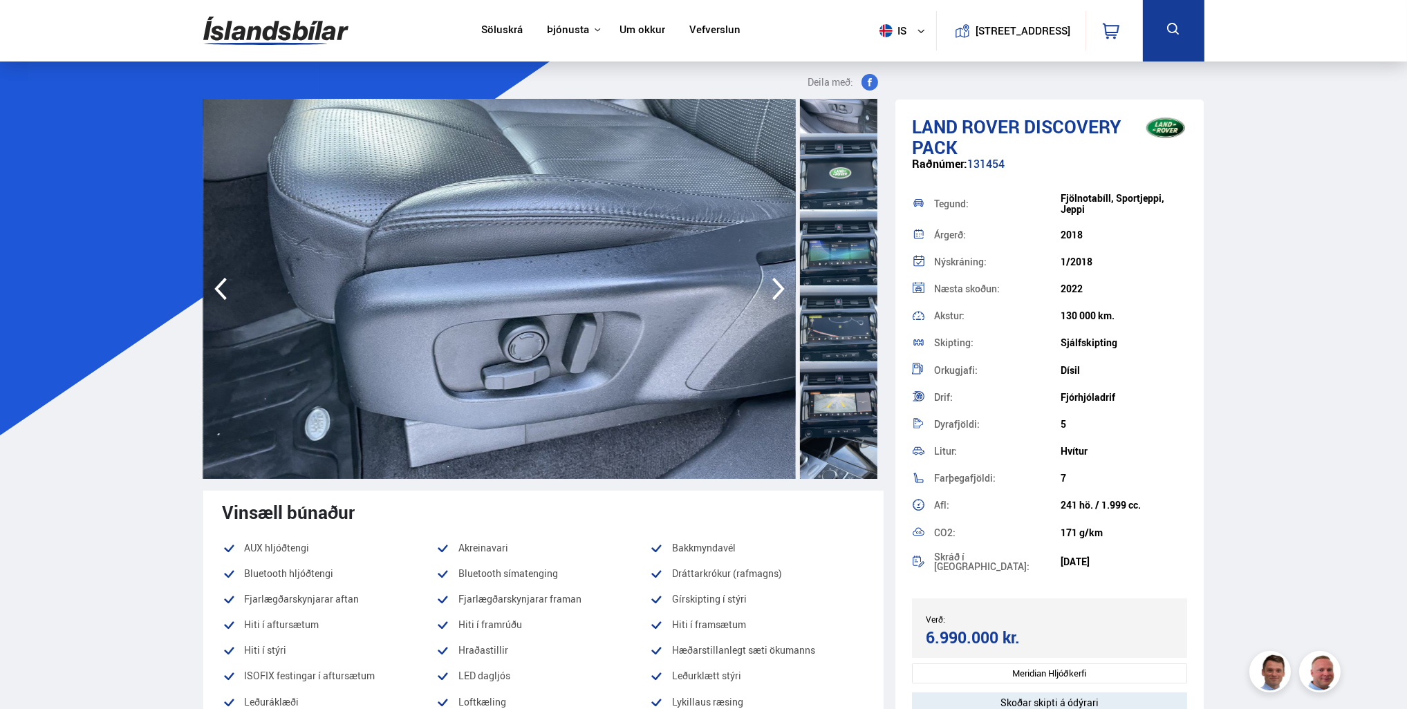
click at [825, 415] on div at bounding box center [838, 399] width 77 height 76
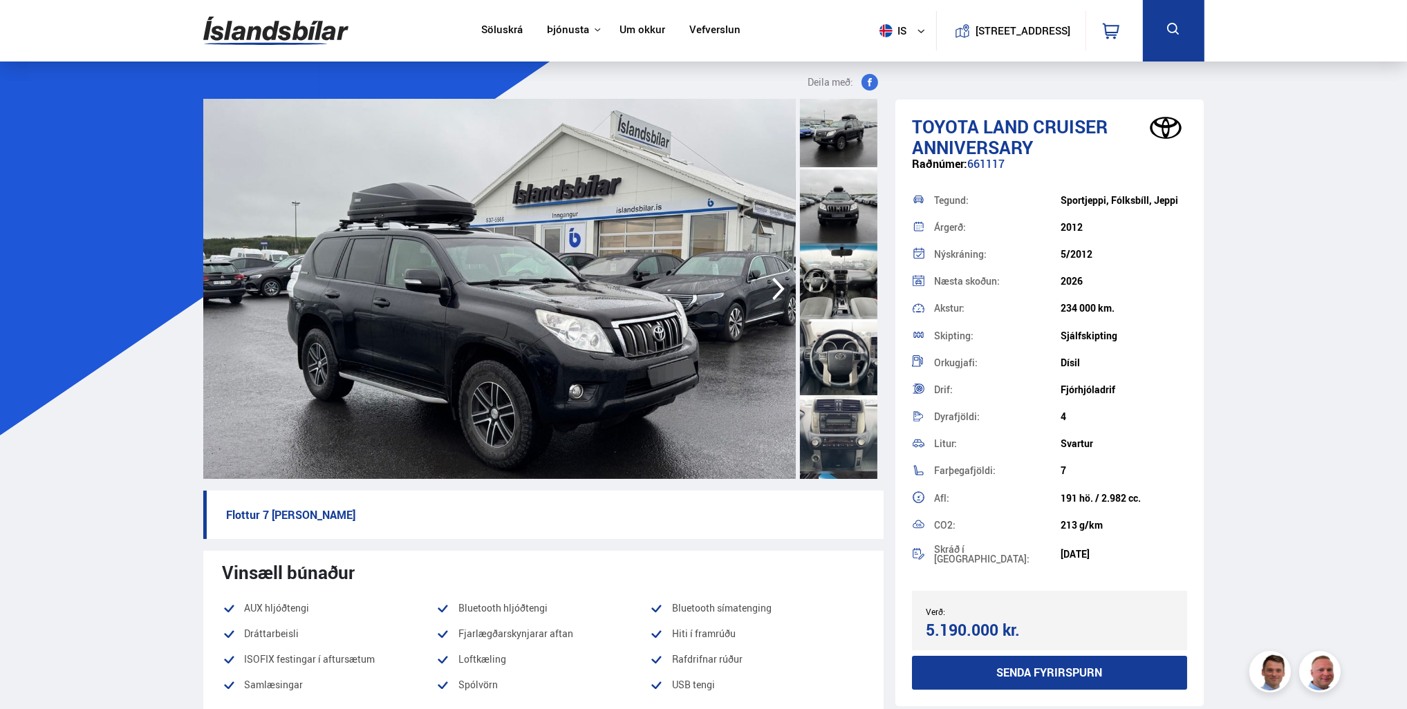
scroll to position [484, 0]
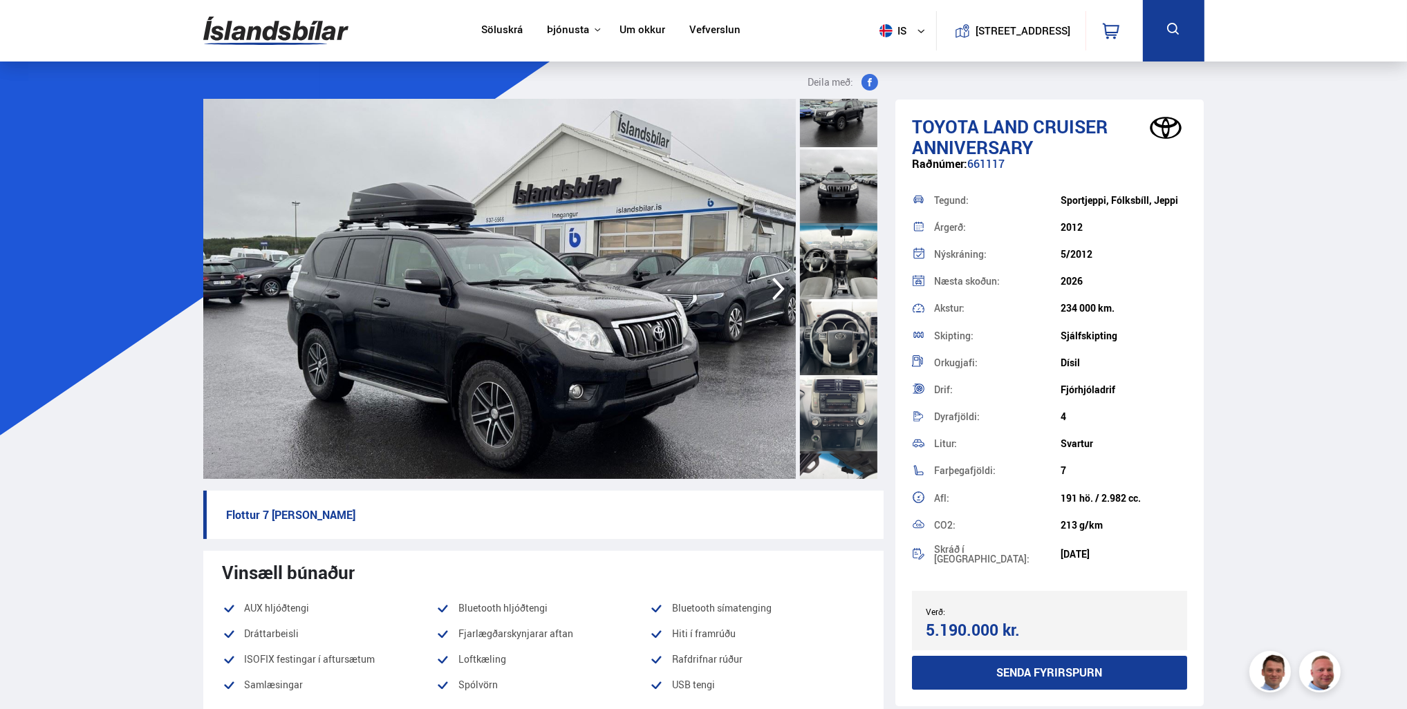
click at [835, 353] on div at bounding box center [838, 337] width 77 height 76
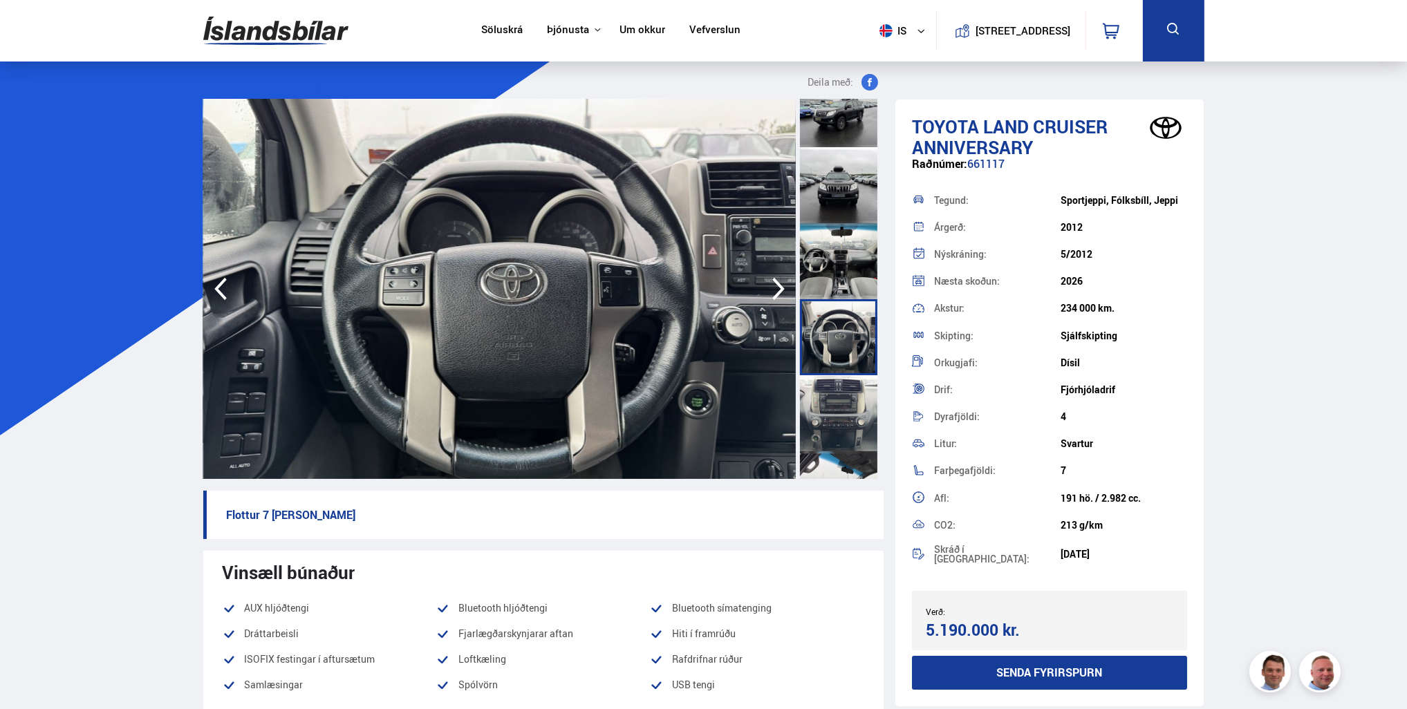
click at [832, 405] on div at bounding box center [838, 413] width 77 height 76
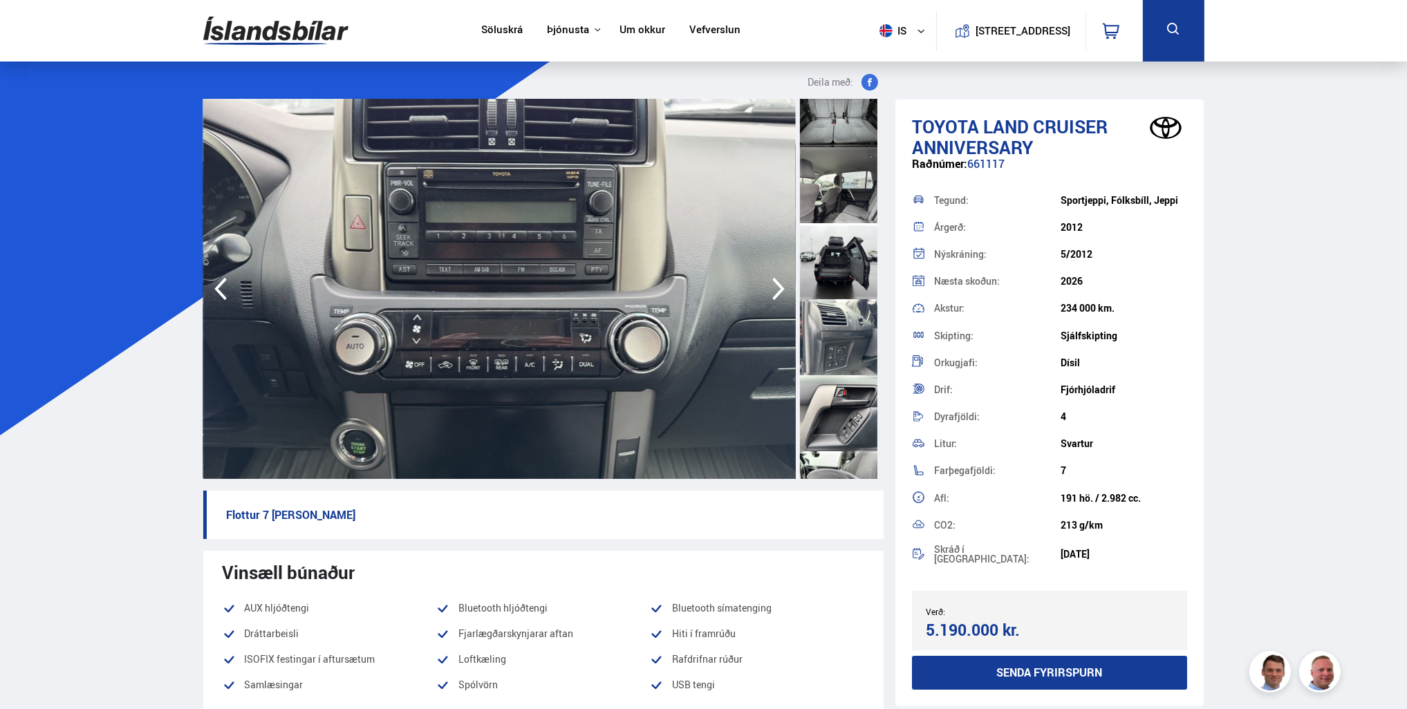
scroll to position [1382, 0]
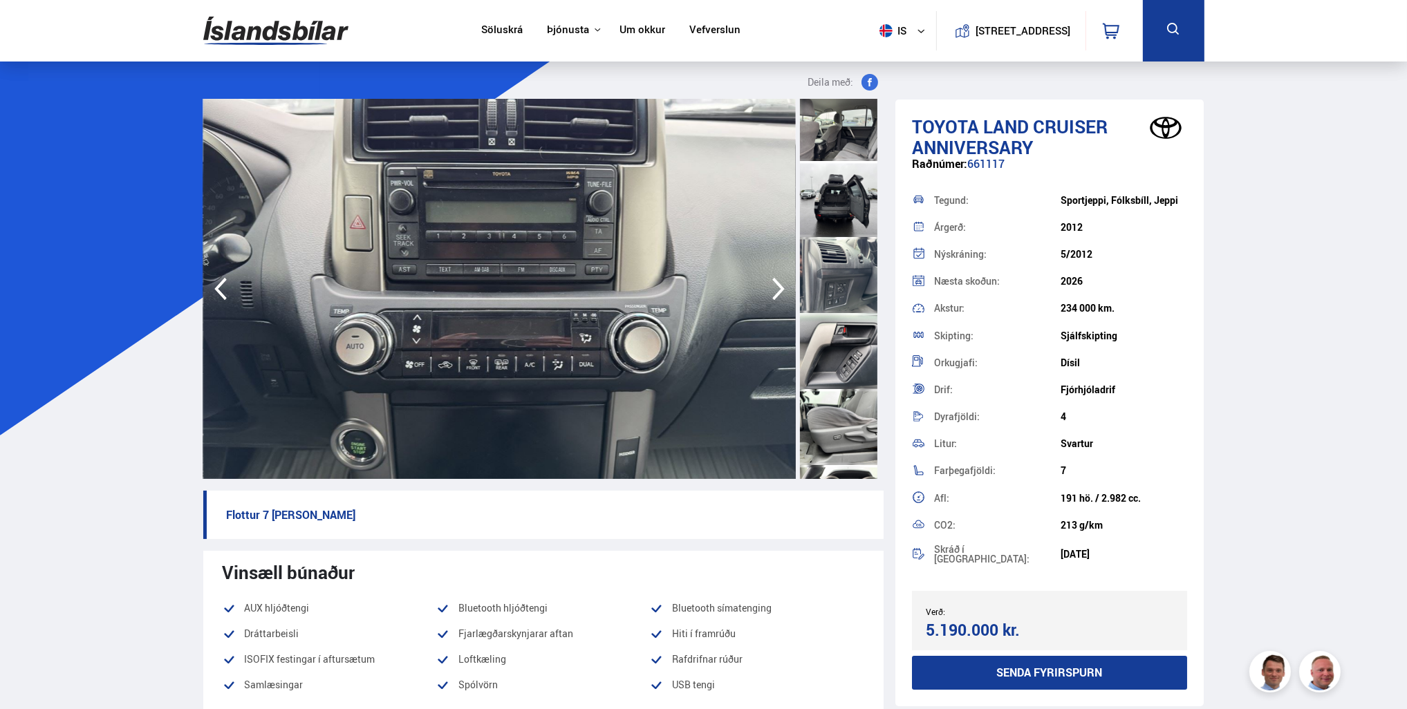
click at [835, 153] on div at bounding box center [838, 123] width 77 height 76
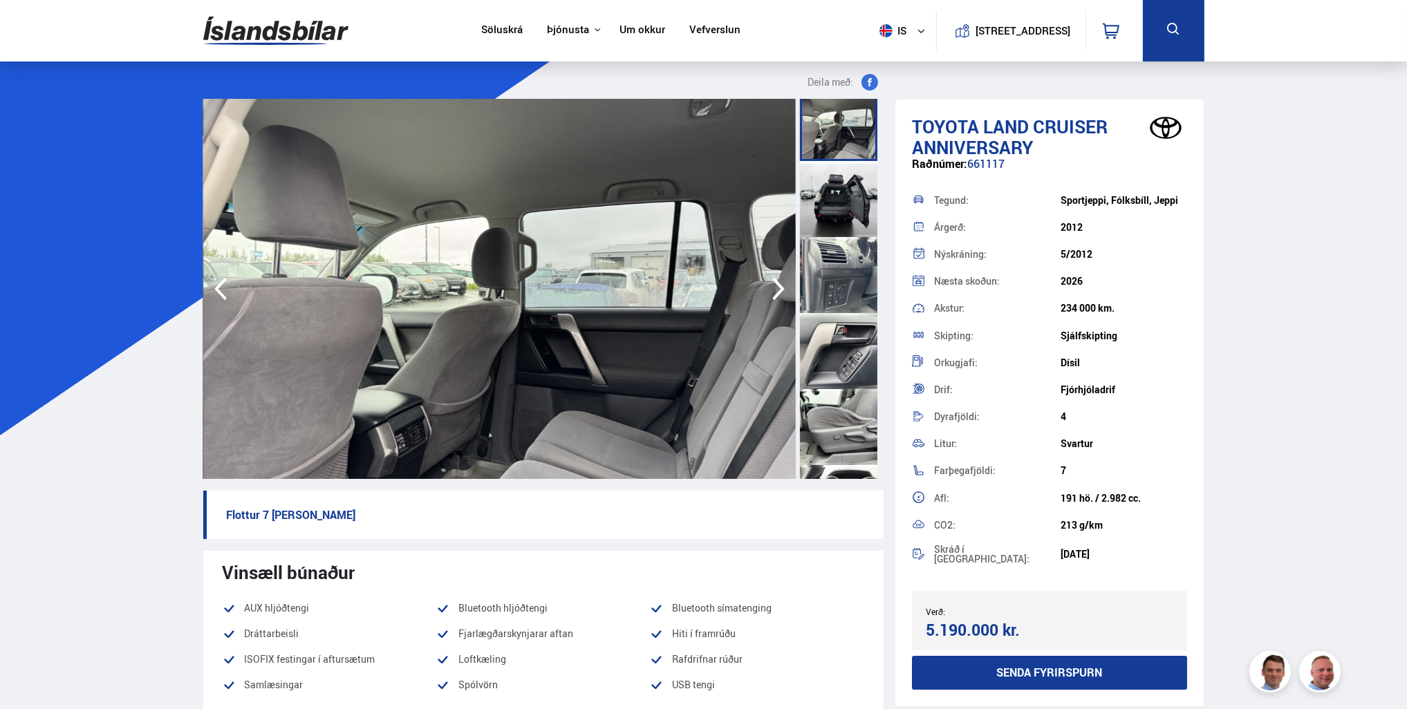
click at [840, 196] on div at bounding box center [838, 199] width 77 height 76
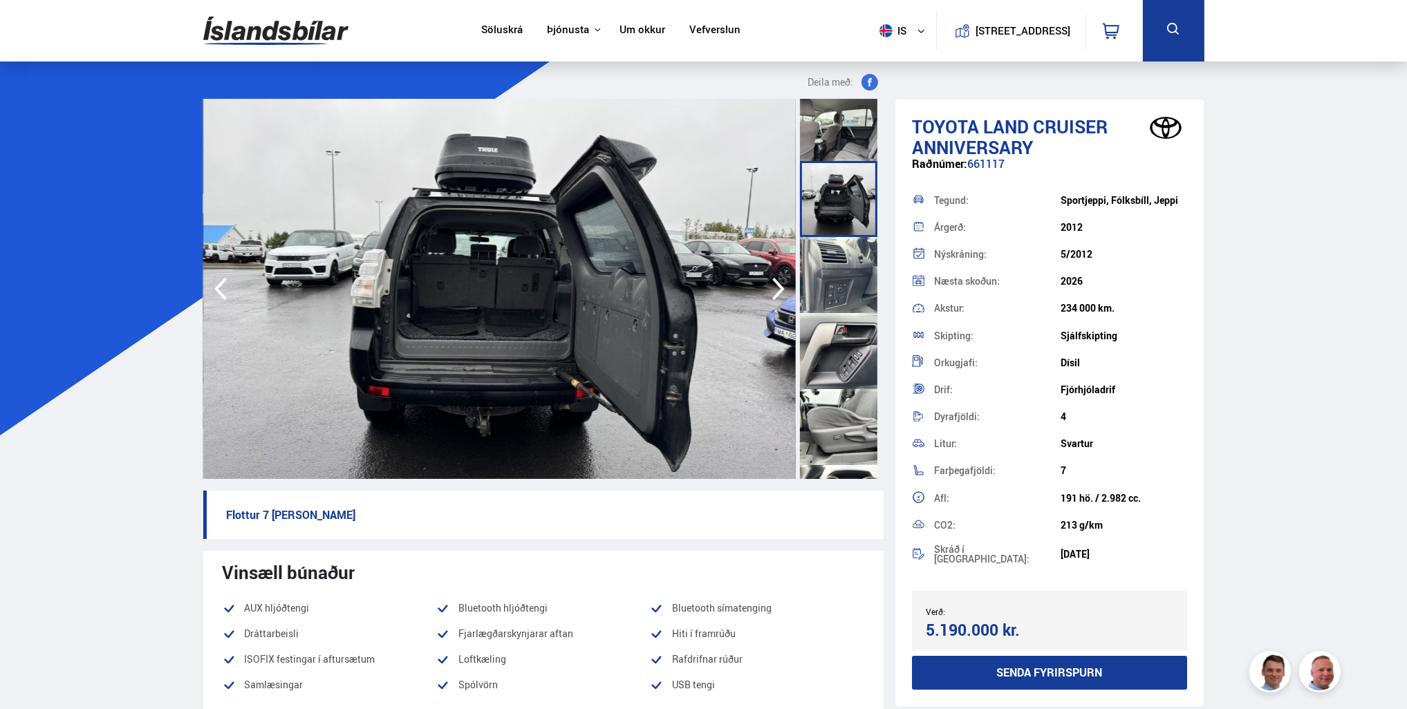
click at [829, 305] on div at bounding box center [838, 275] width 77 height 76
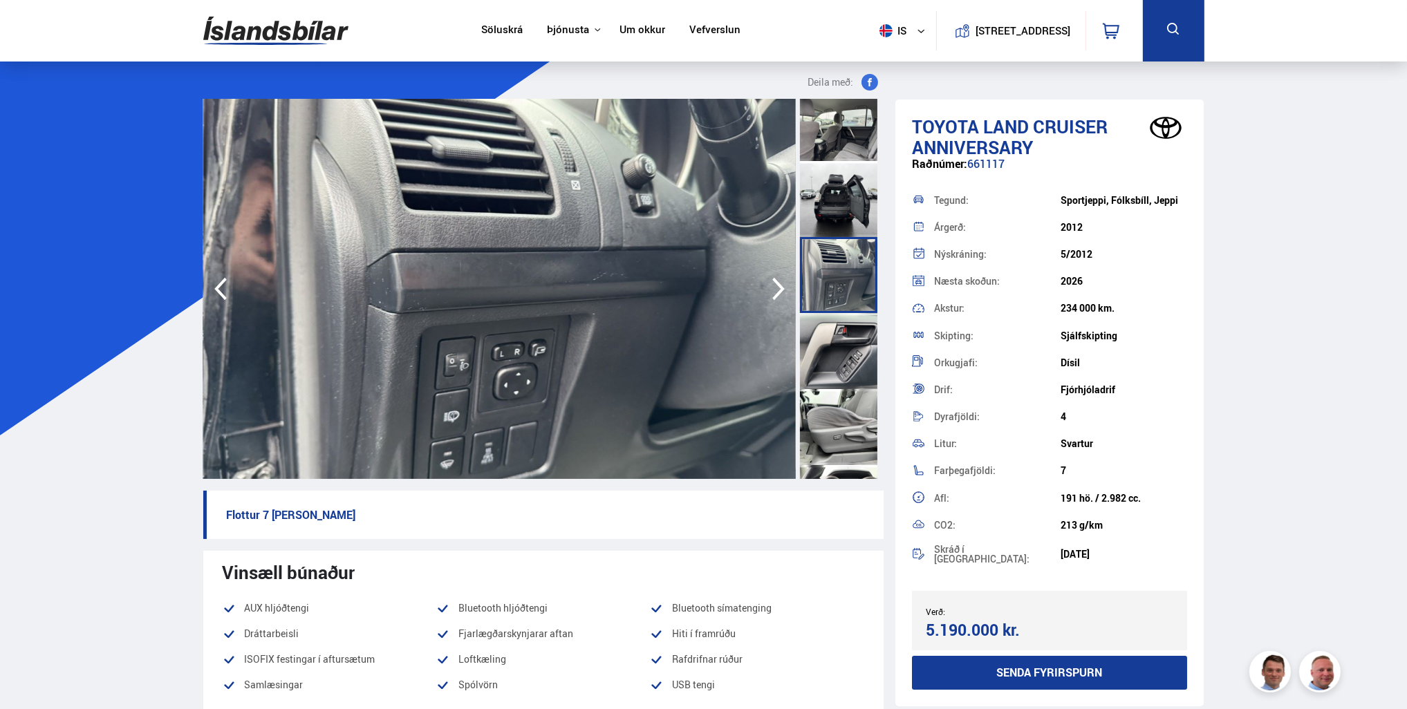
click at [829, 366] on div at bounding box center [838, 351] width 77 height 76
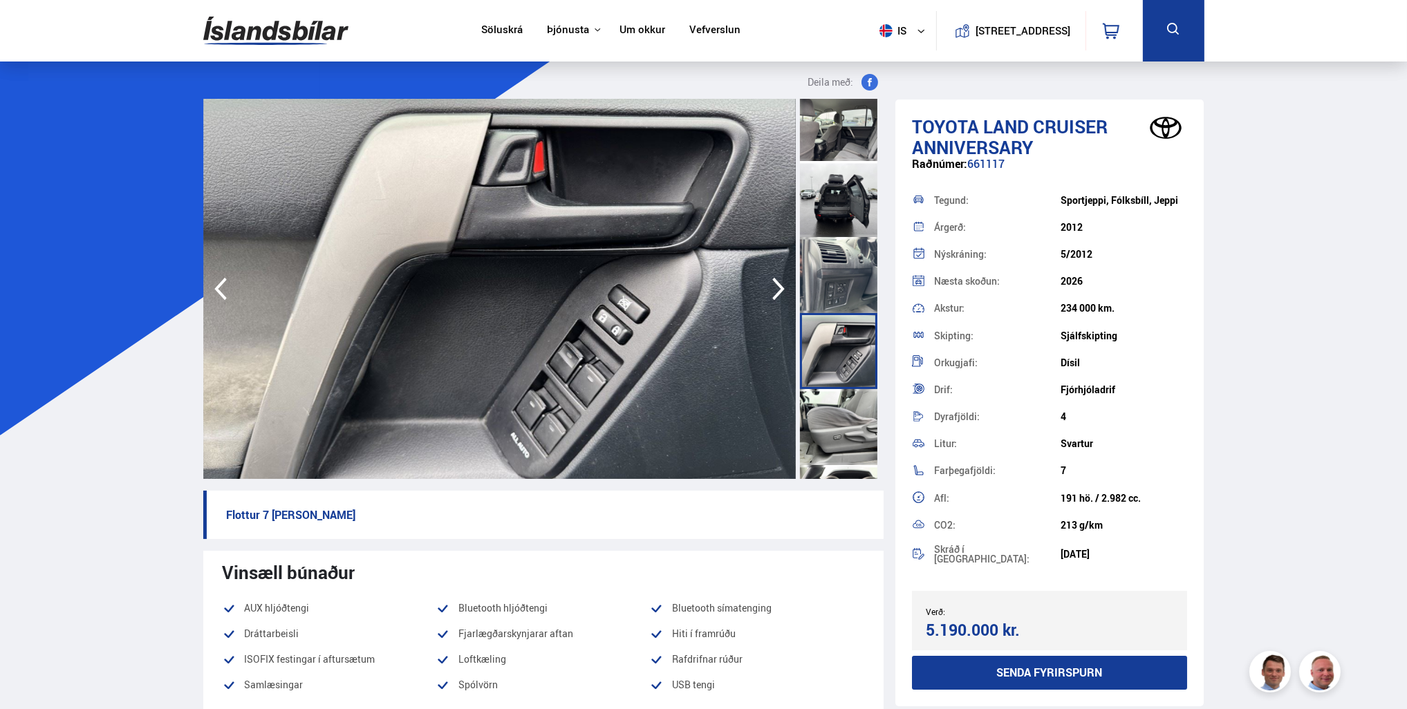
click at [840, 420] on div at bounding box center [838, 427] width 77 height 76
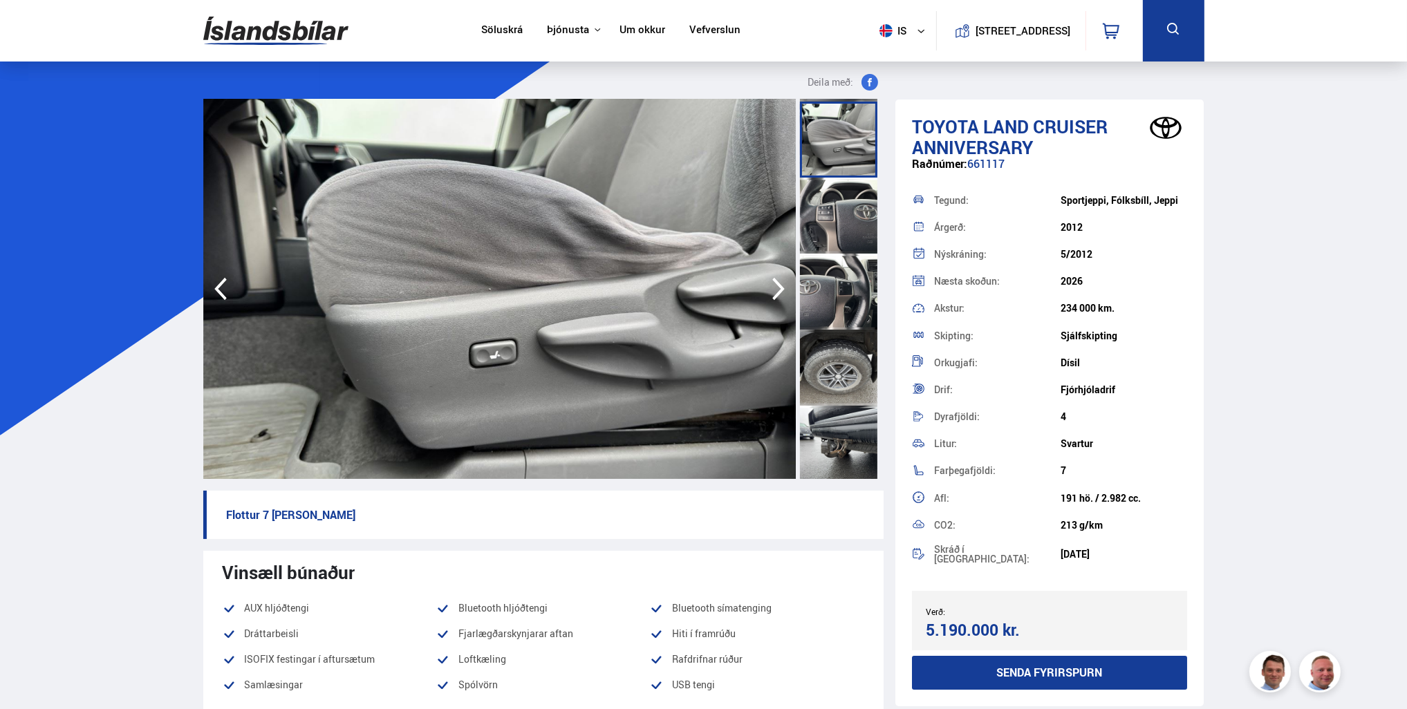
scroll to position [1673, 0]
click at [866, 371] on div at bounding box center [838, 365] width 77 height 76
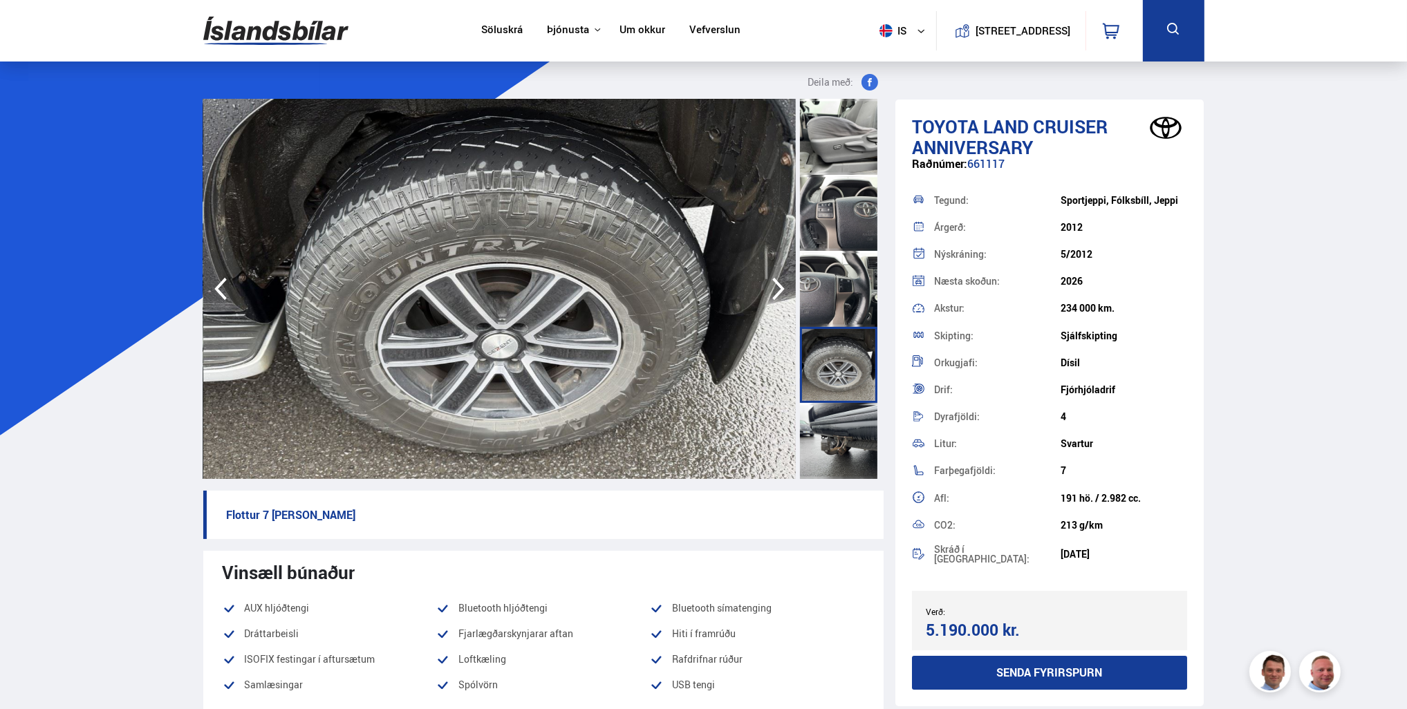
click at [854, 422] on div at bounding box center [838, 441] width 77 height 76
